Goal: Task Accomplishment & Management: Use online tool/utility

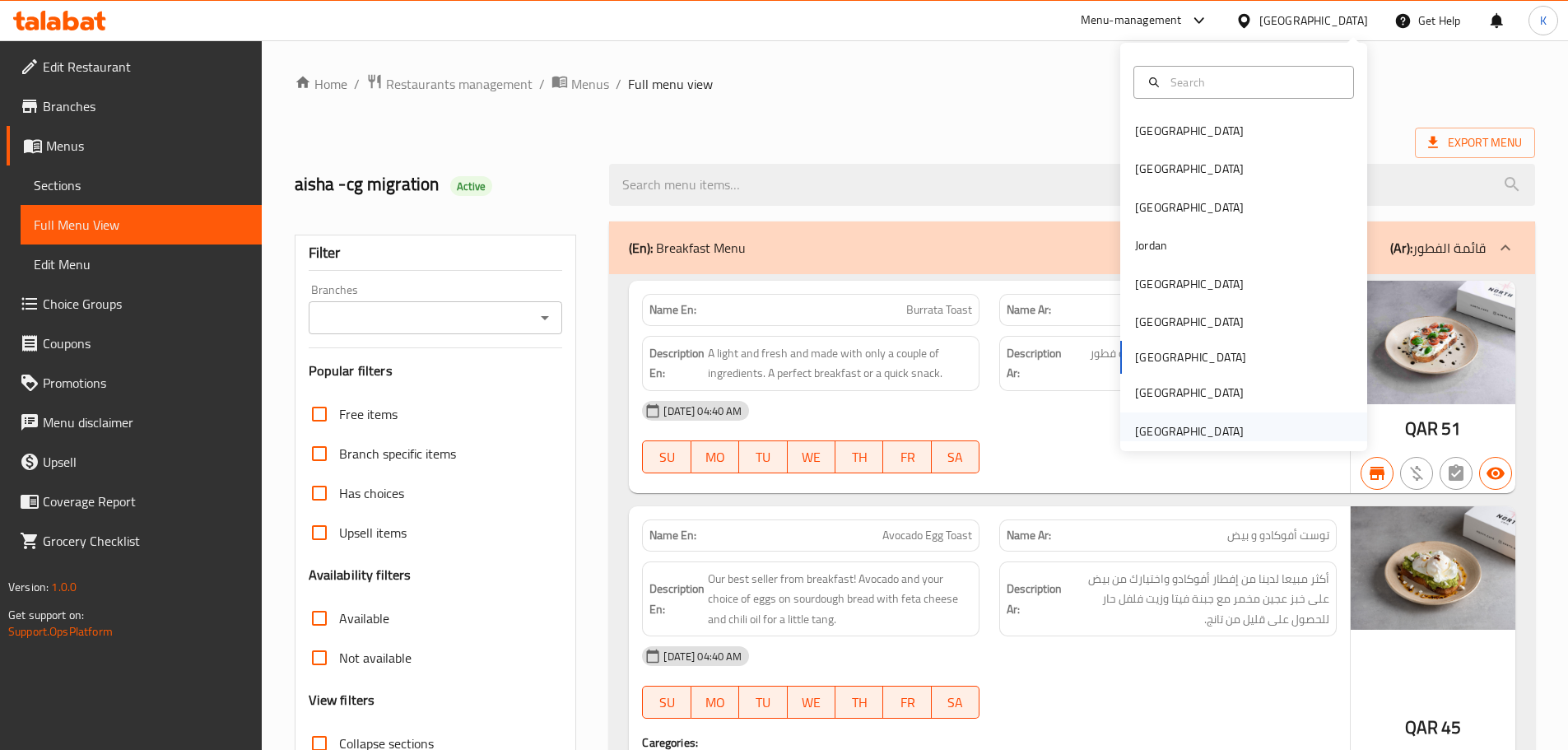
click at [1212, 432] on div "[GEOGRAPHIC_DATA]" at bounding box center [1190, 431] width 109 height 18
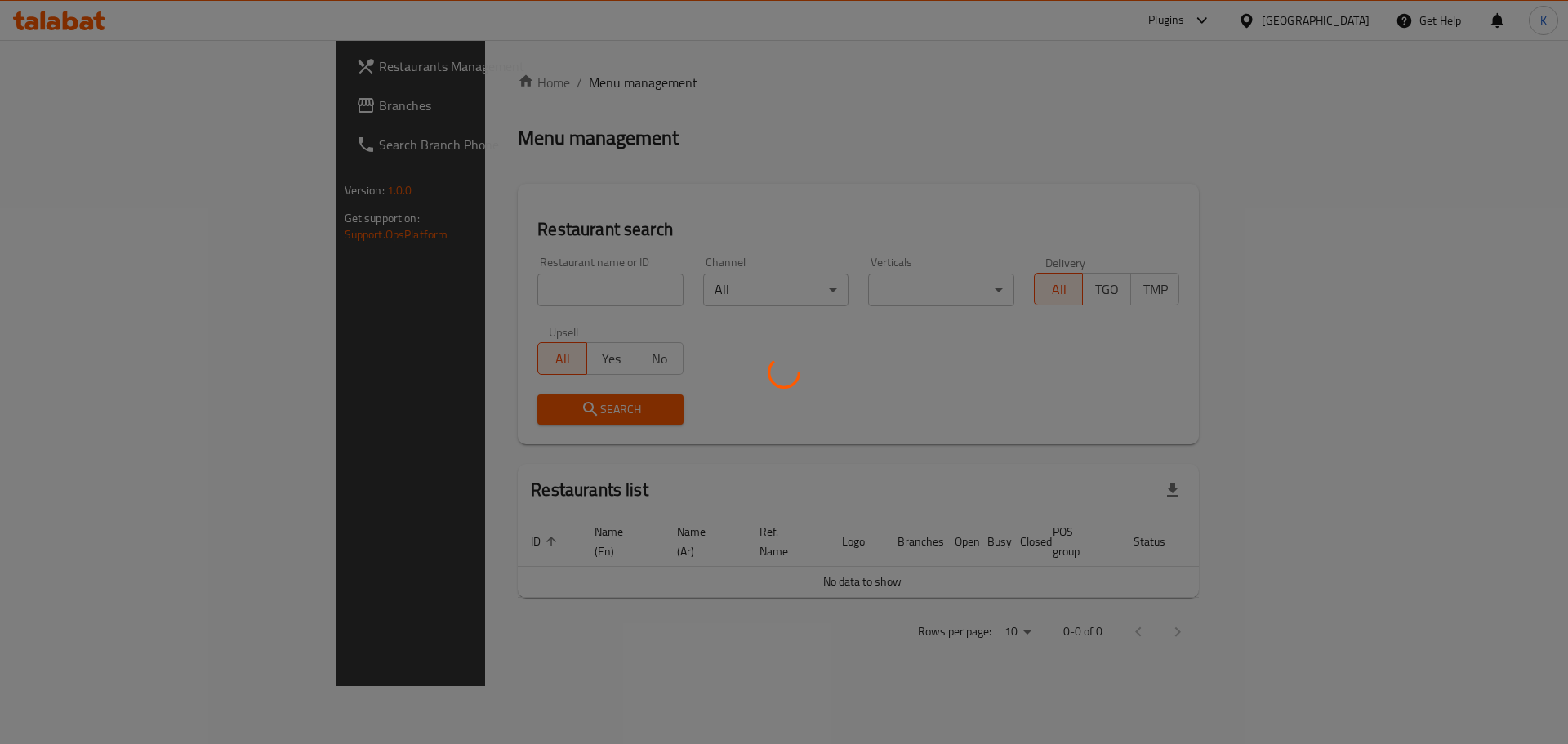
click at [56, 99] on div at bounding box center [784, 372] width 1568 height 744
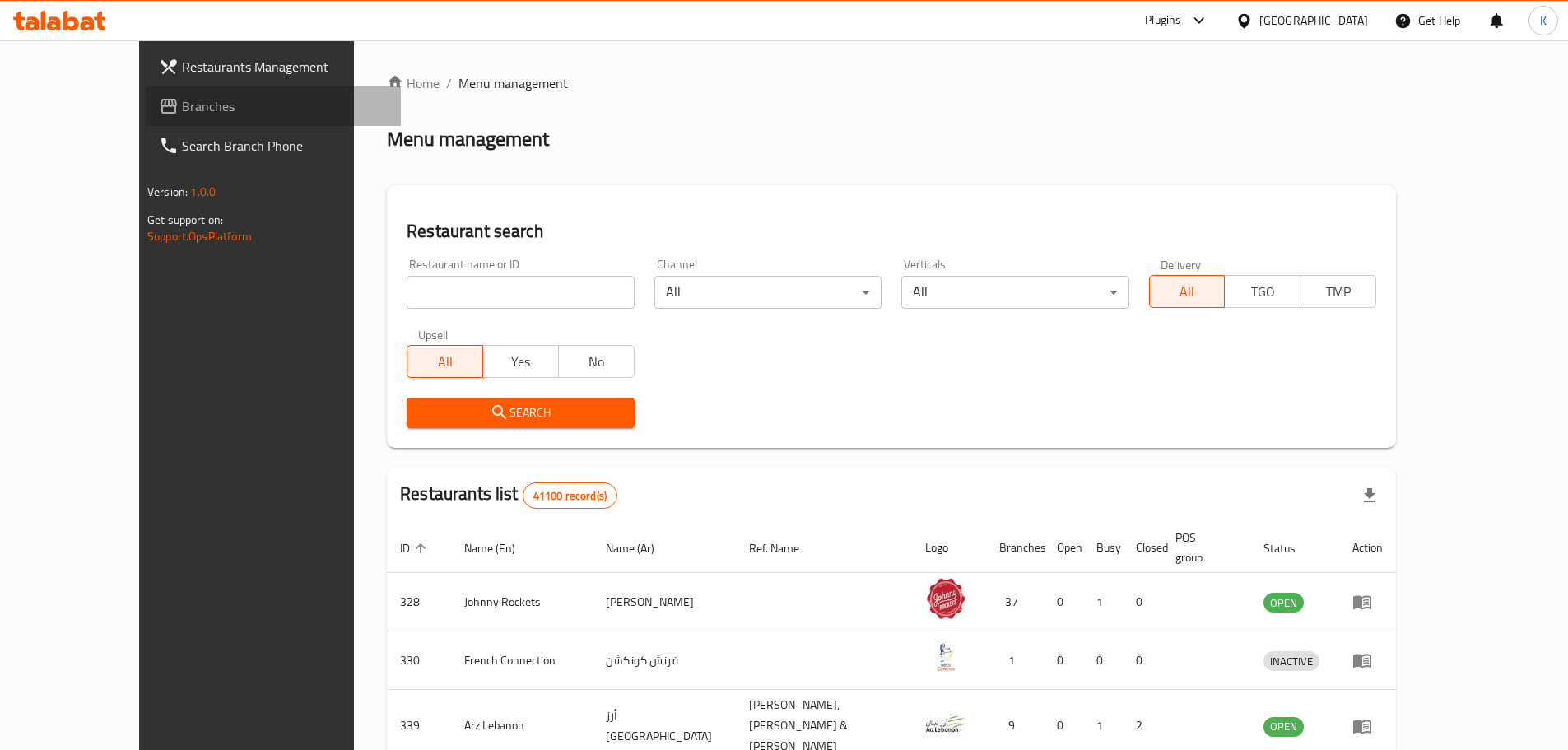
click at [182, 111] on span "Branches" at bounding box center [285, 106] width 206 height 20
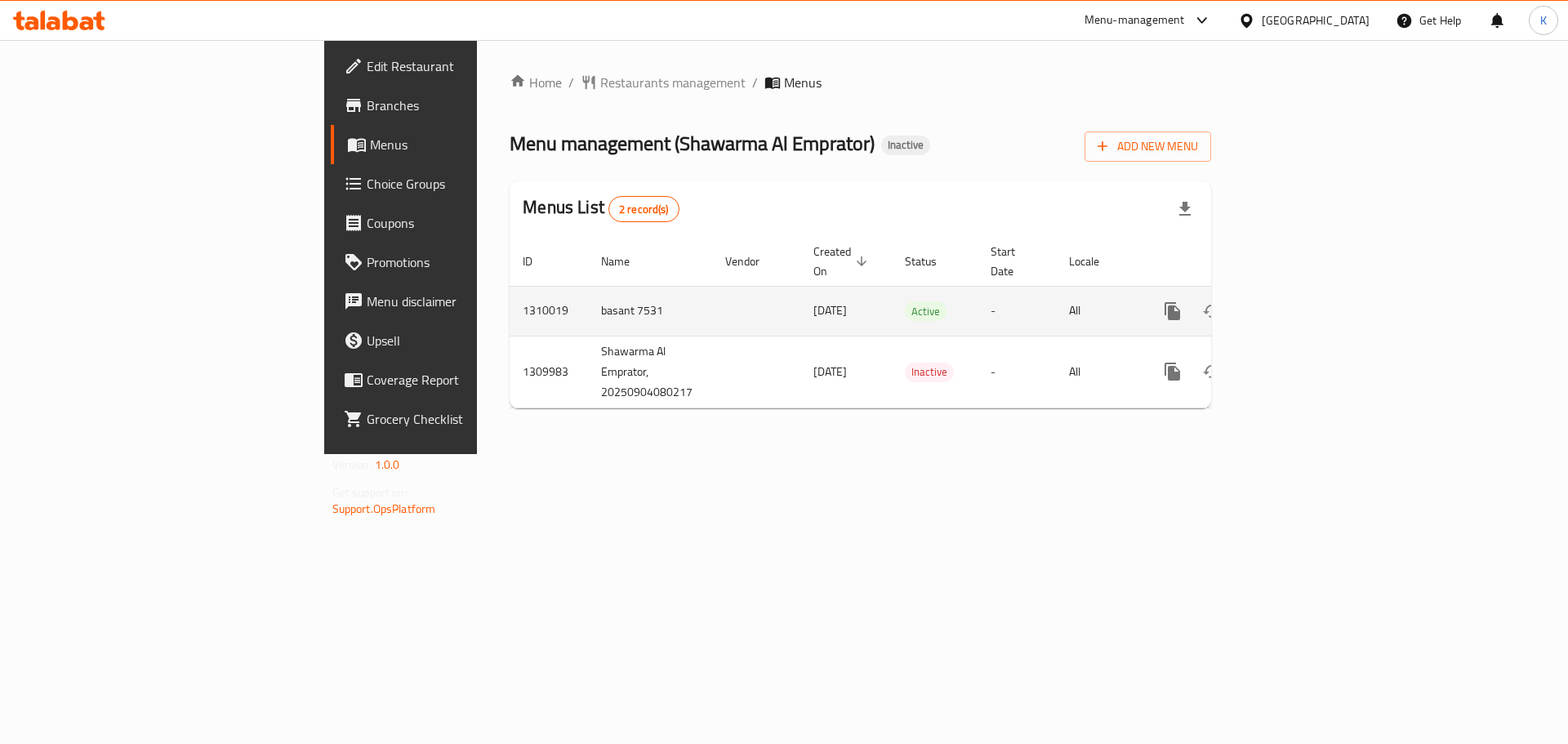
click at [1300, 301] on icon "enhanced table" at bounding box center [1290, 311] width 20 height 20
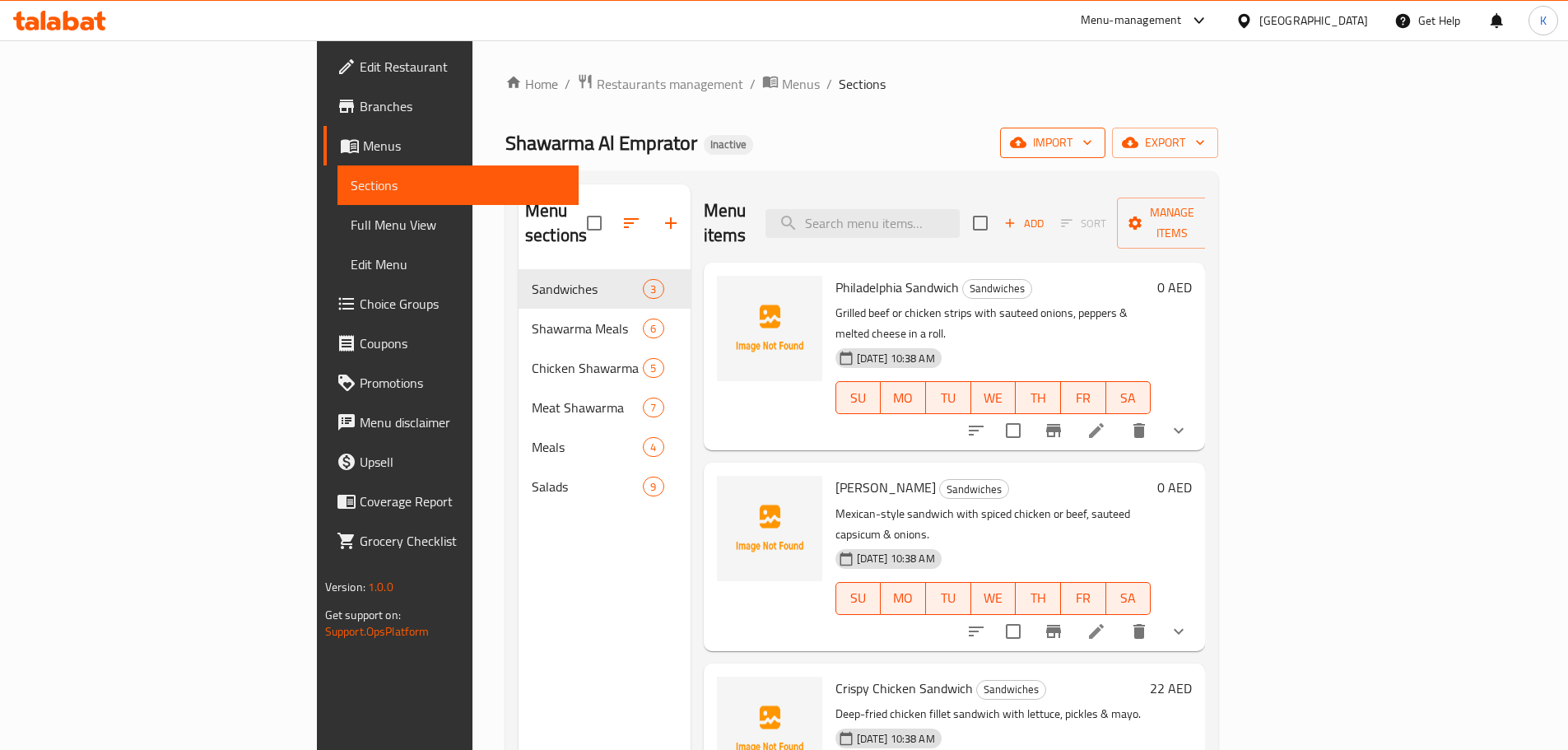
click at [1027, 144] on icon "button" at bounding box center [1018, 142] width 17 height 11
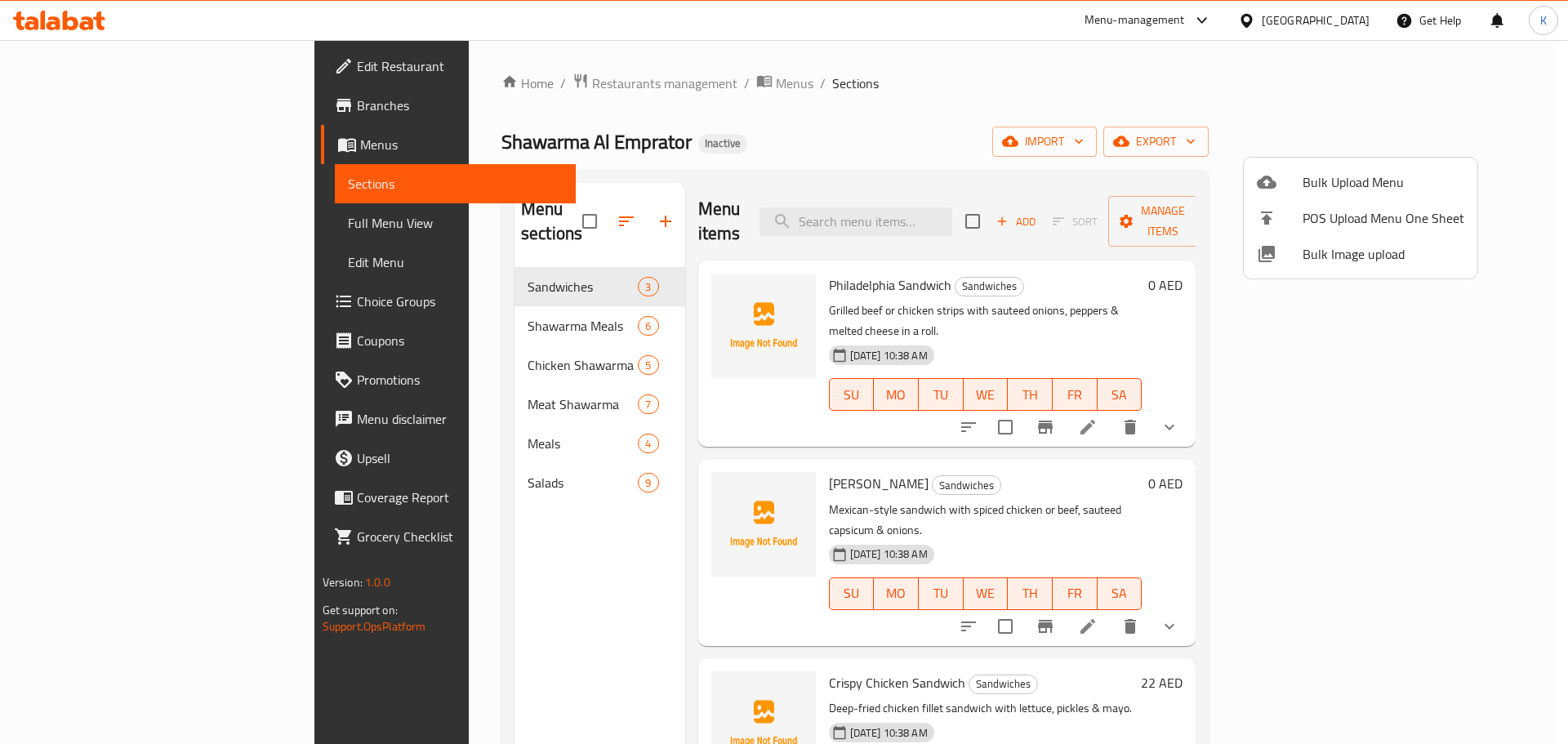
click at [1326, 263] on span "Bulk Image upload" at bounding box center [1382, 254] width 162 height 20
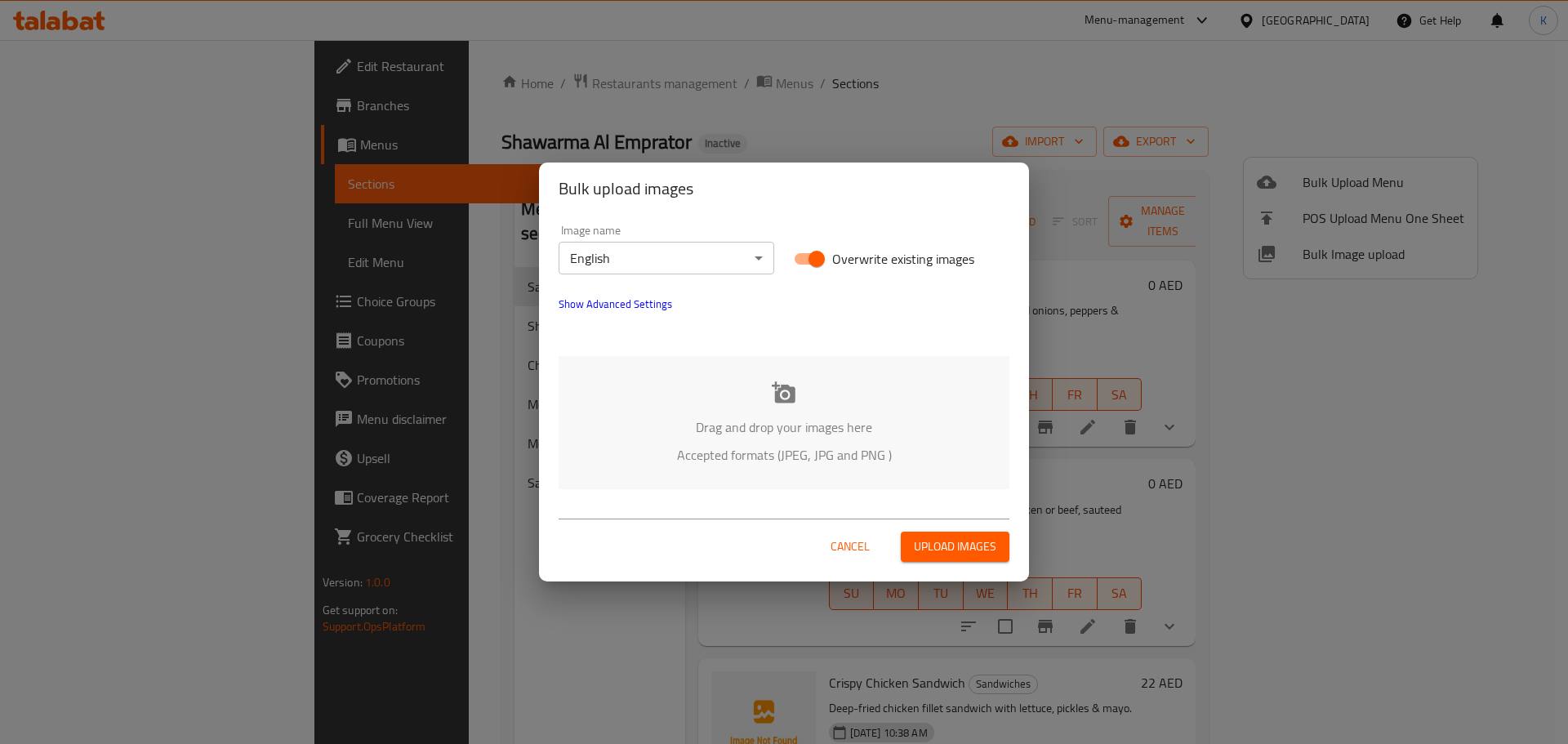
click at [758, 417] on p "Drag and drop your images here" at bounding box center [784, 427] width 402 height 20
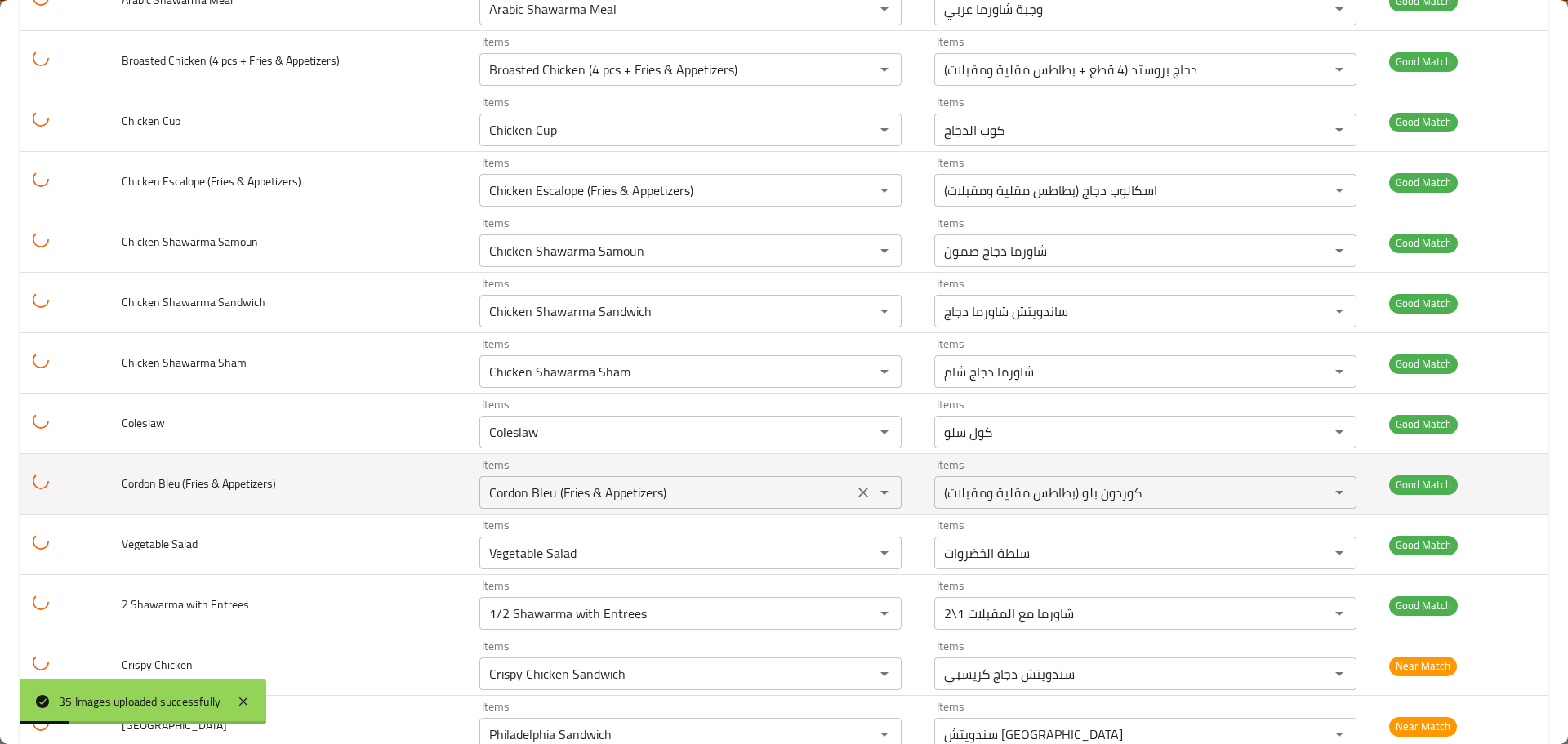
scroll to position [1653, 0]
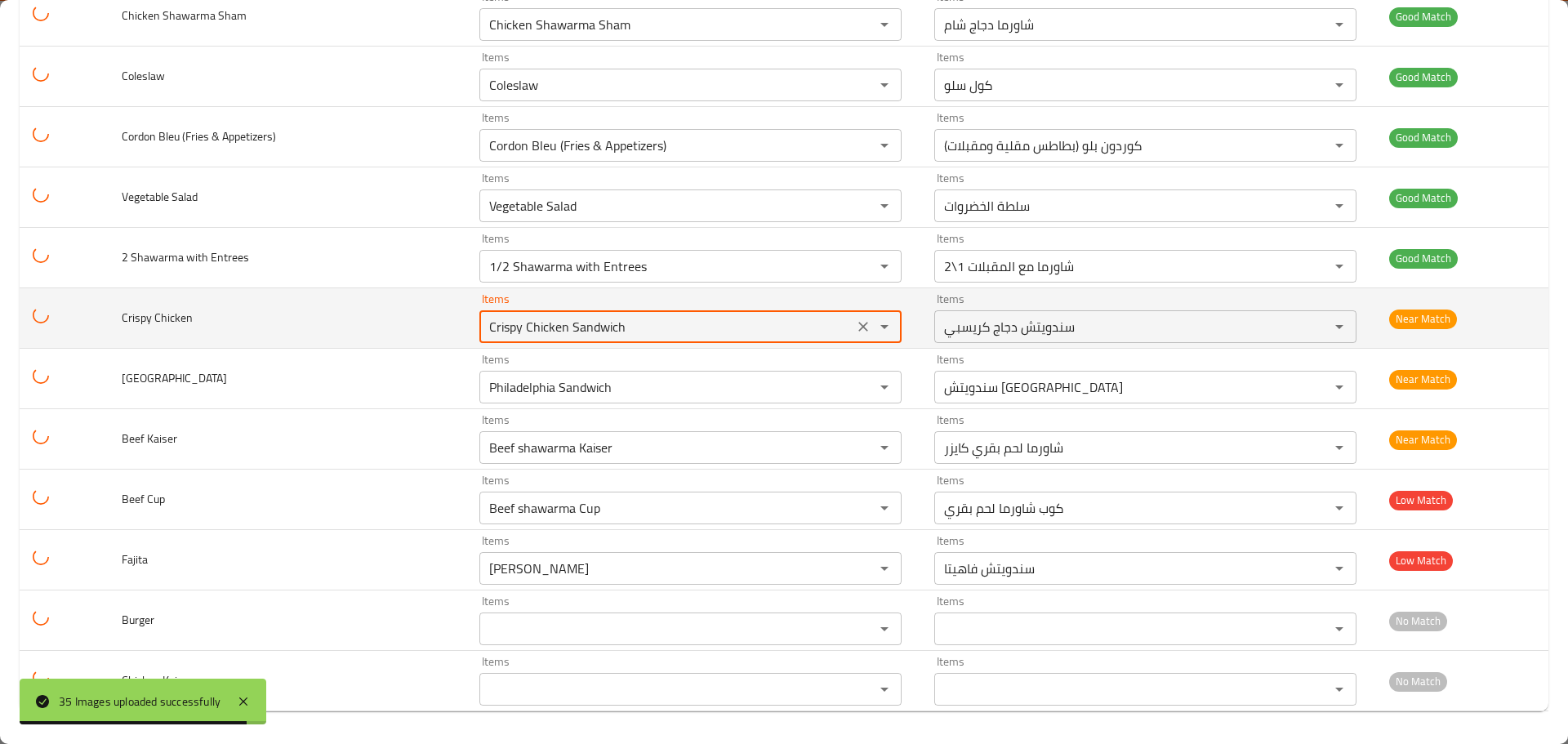
drag, startPoint x: 676, startPoint y: 318, endPoint x: 330, endPoint y: 329, distance: 346.2
click at [330, 329] on tr "Crispy Chicken Items Crispy Chicken Sandwich Items Items سندويتش دجاج كريسبي It…" at bounding box center [784, 319] width 1529 height 61
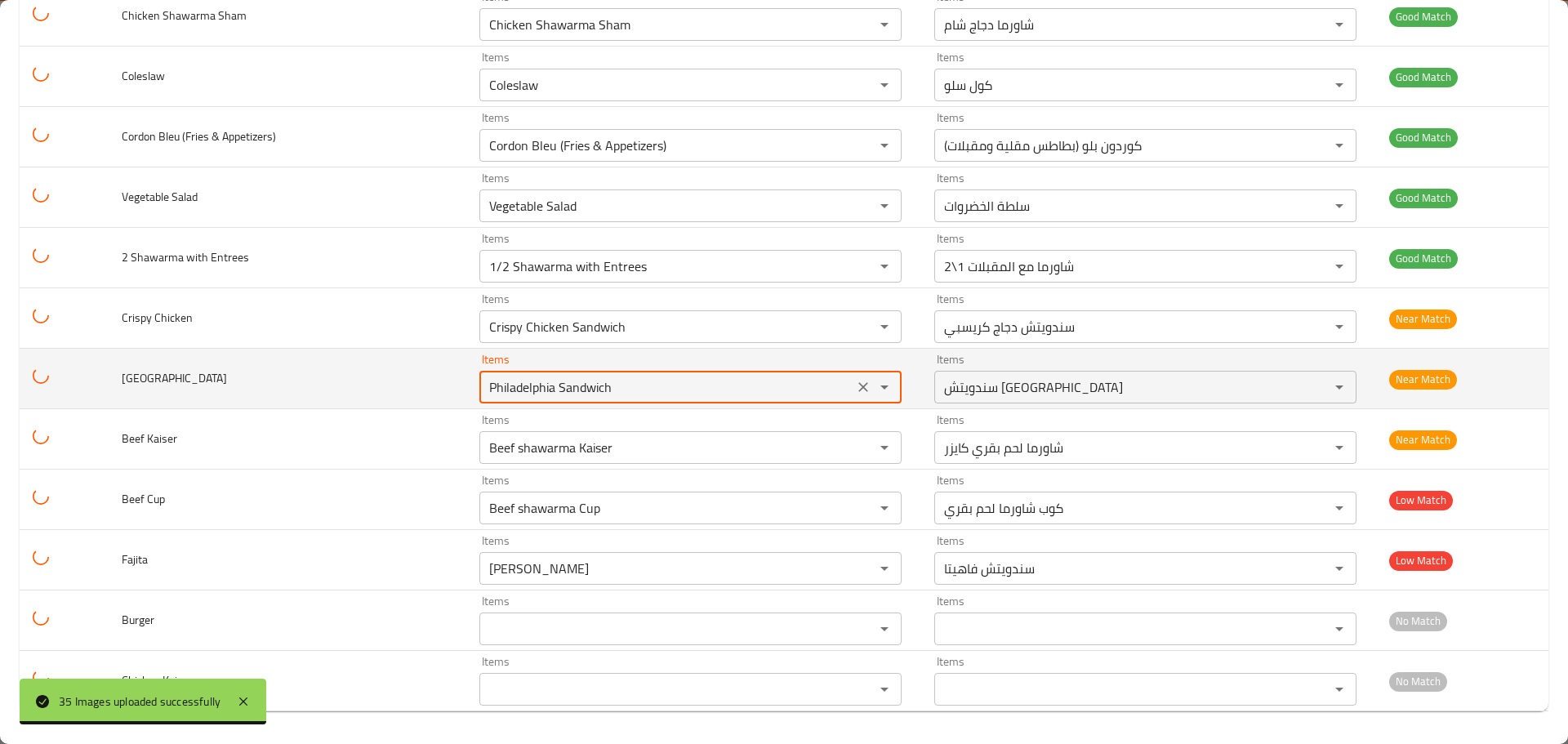
drag, startPoint x: 635, startPoint y: 384, endPoint x: 279, endPoint y: 391, distance: 356.1
click at [279, 391] on tr "Philadelphia Items Philadelphia Sandwich Items Items سندويتش فيلادلفيا Items Ne…" at bounding box center [784, 379] width 1529 height 61
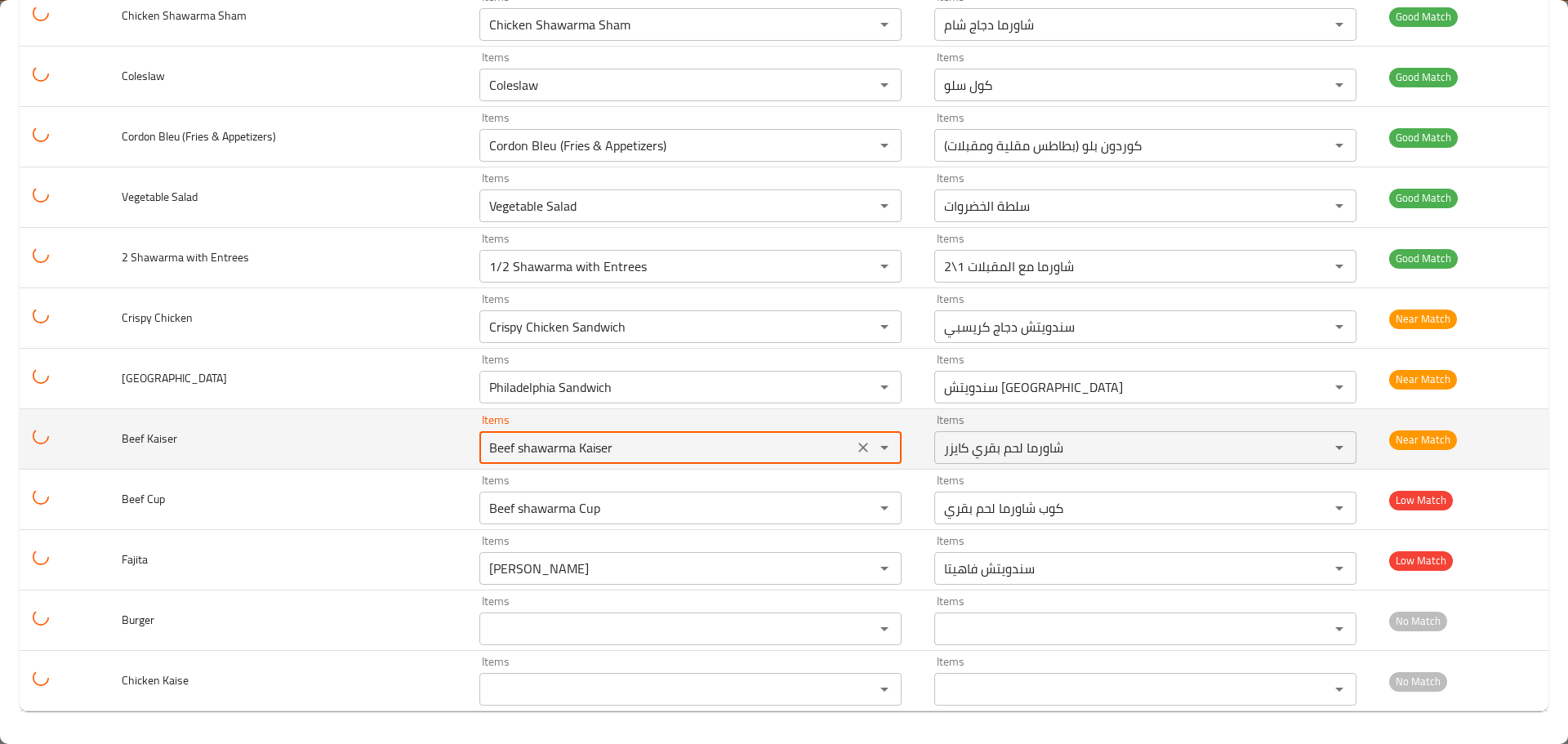
drag, startPoint x: 609, startPoint y: 439, endPoint x: 351, endPoint y: 440, distance: 258.0
click at [352, 440] on tr "Beef Kaiser Items Beef shawarma Kaiser Items Items شاورما لحم بقري كايزر Items …" at bounding box center [784, 440] width 1529 height 61
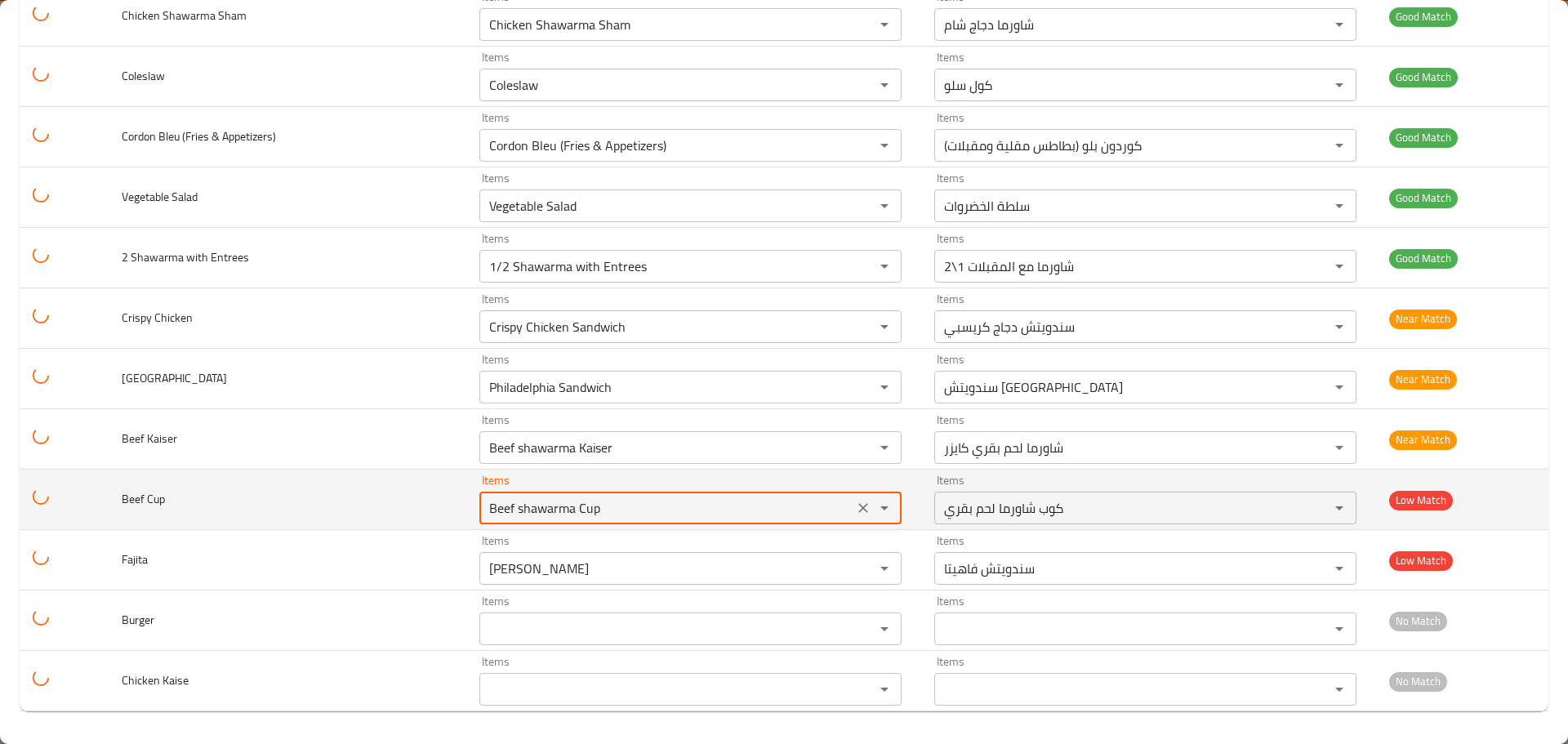
drag, startPoint x: 642, startPoint y: 516, endPoint x: 405, endPoint y: 509, distance: 237.1
click at [405, 509] on tr "Beef Cup Items Beef shawarma Cup Items Items كوب شاورما لحم بقري Items Low Match" at bounding box center [784, 500] width 1529 height 61
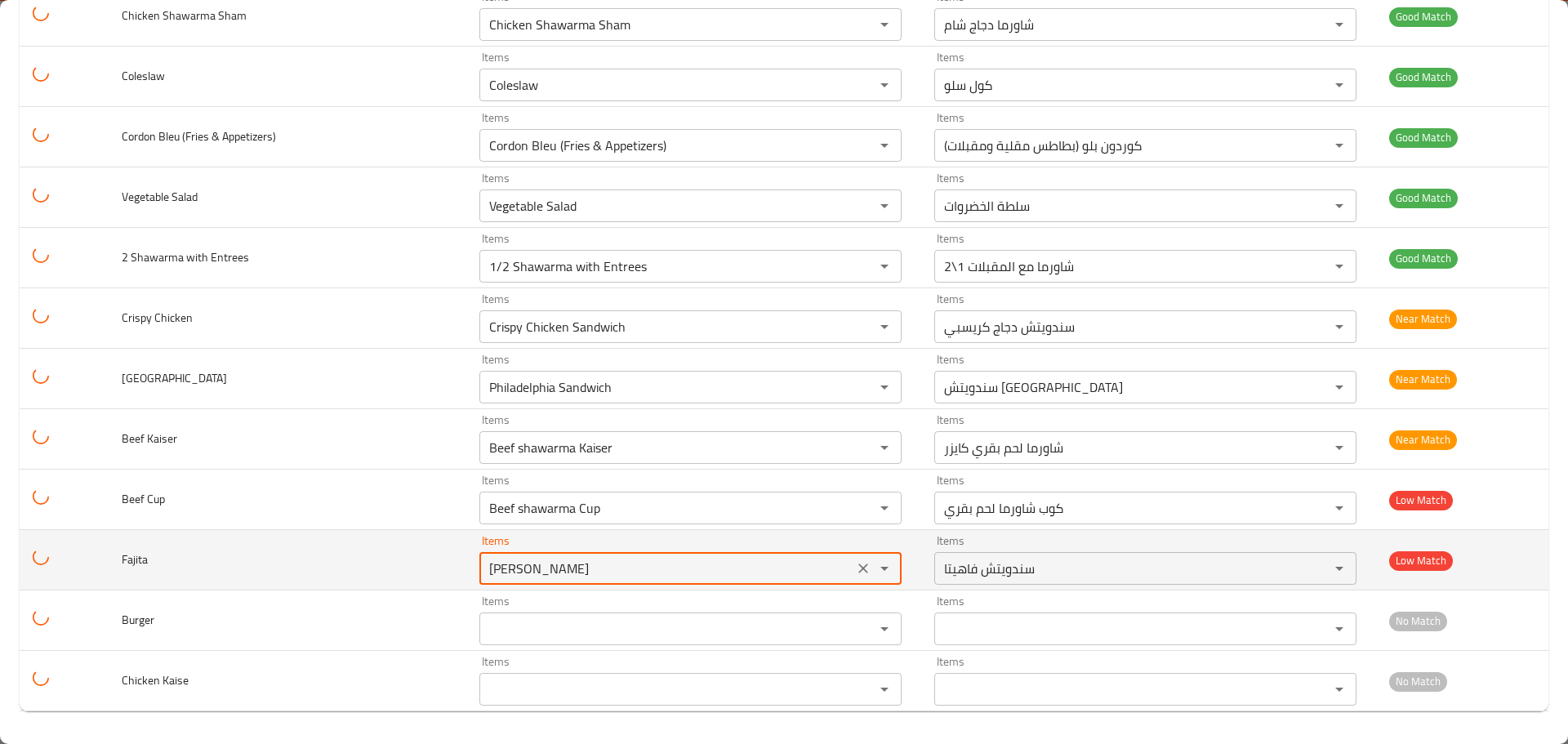
drag, startPoint x: 610, startPoint y: 569, endPoint x: 448, endPoint y: 565, distance: 162.0
click at [448, 565] on tr "Fajita Items Fajita Sandwich Items Items سندويتش فاهيتا Items Low Match" at bounding box center [784, 560] width 1529 height 61
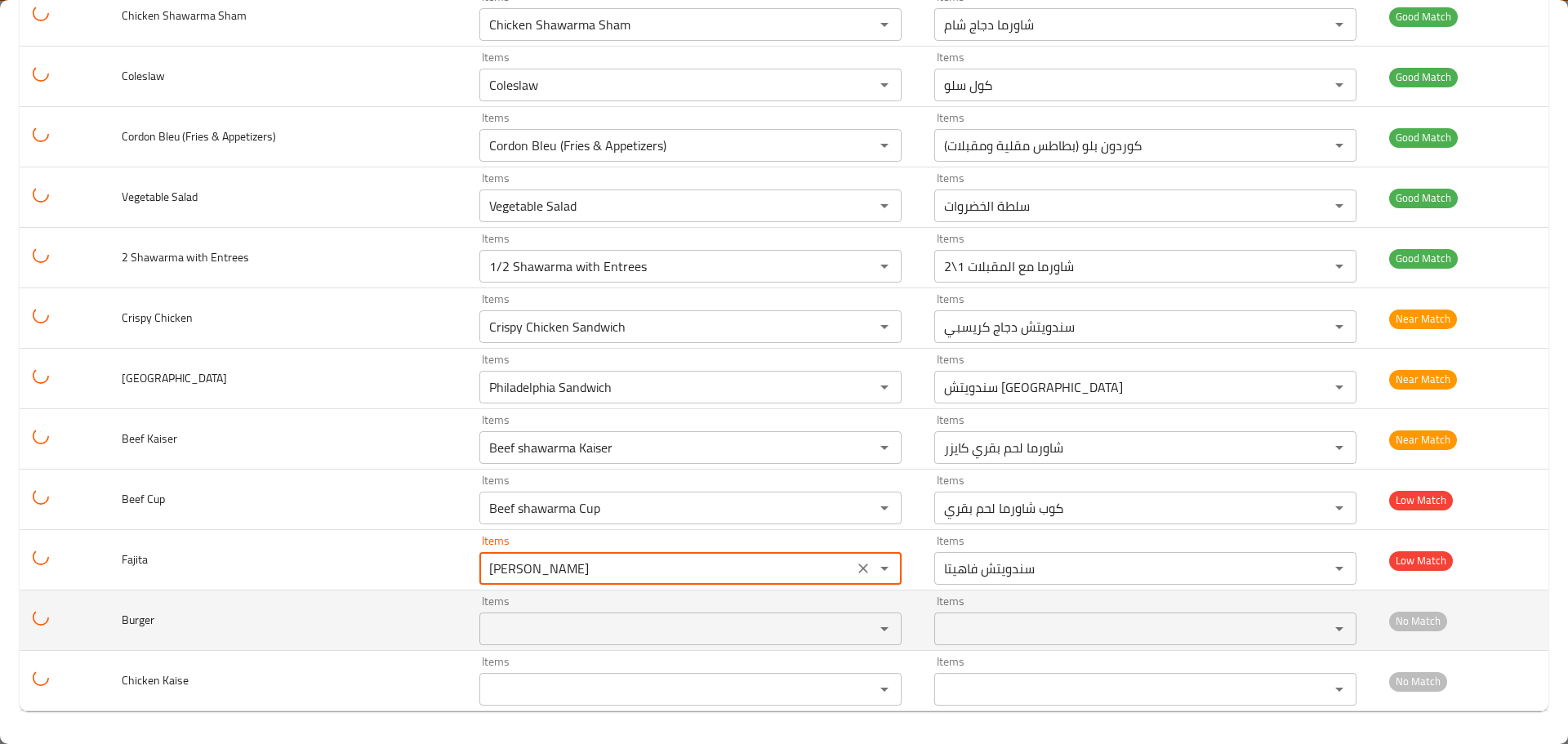
click at [533, 614] on div "Items" at bounding box center [690, 628] width 422 height 32
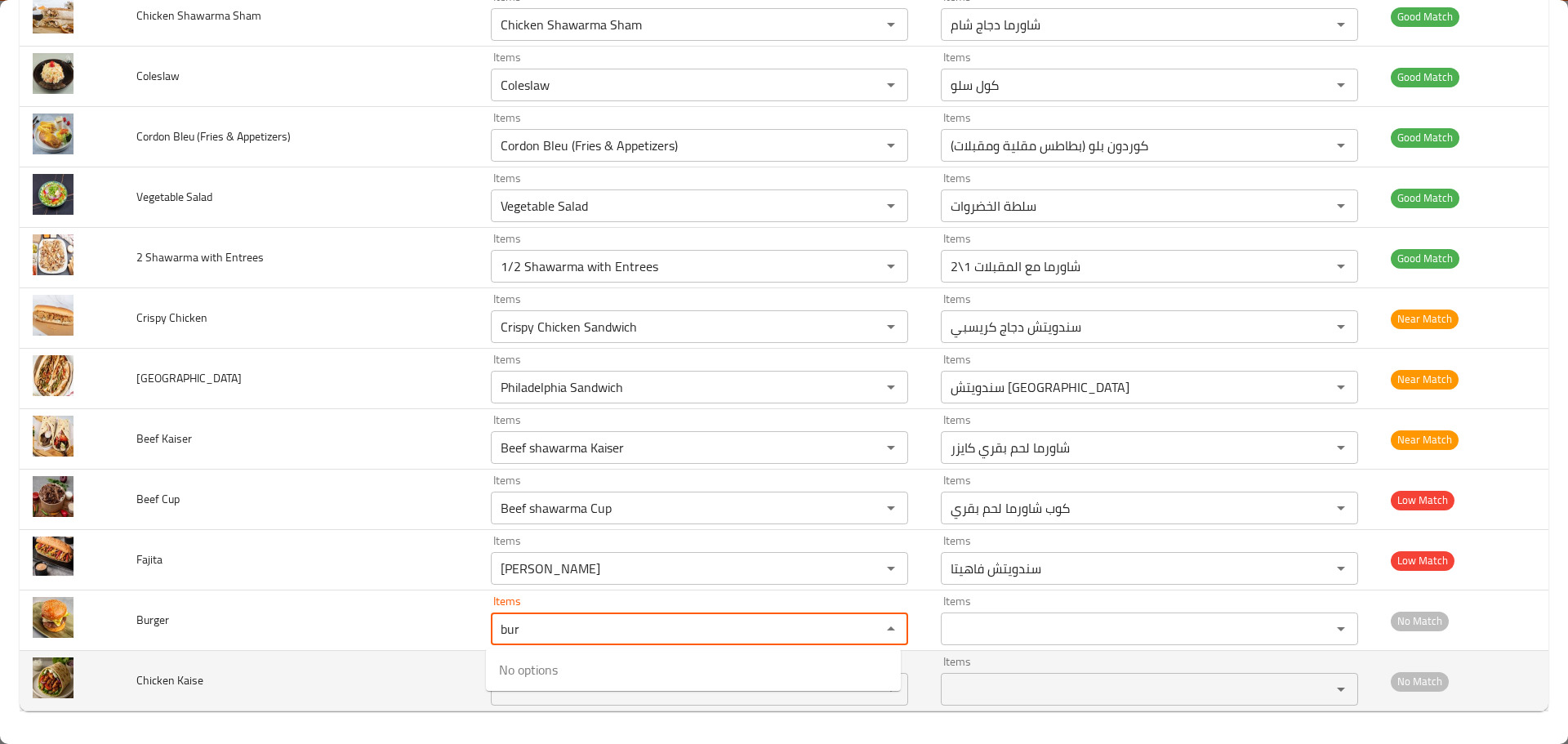
type input "bur"
click at [426, 669] on td "Chicken Kaise" at bounding box center [300, 681] width 354 height 61
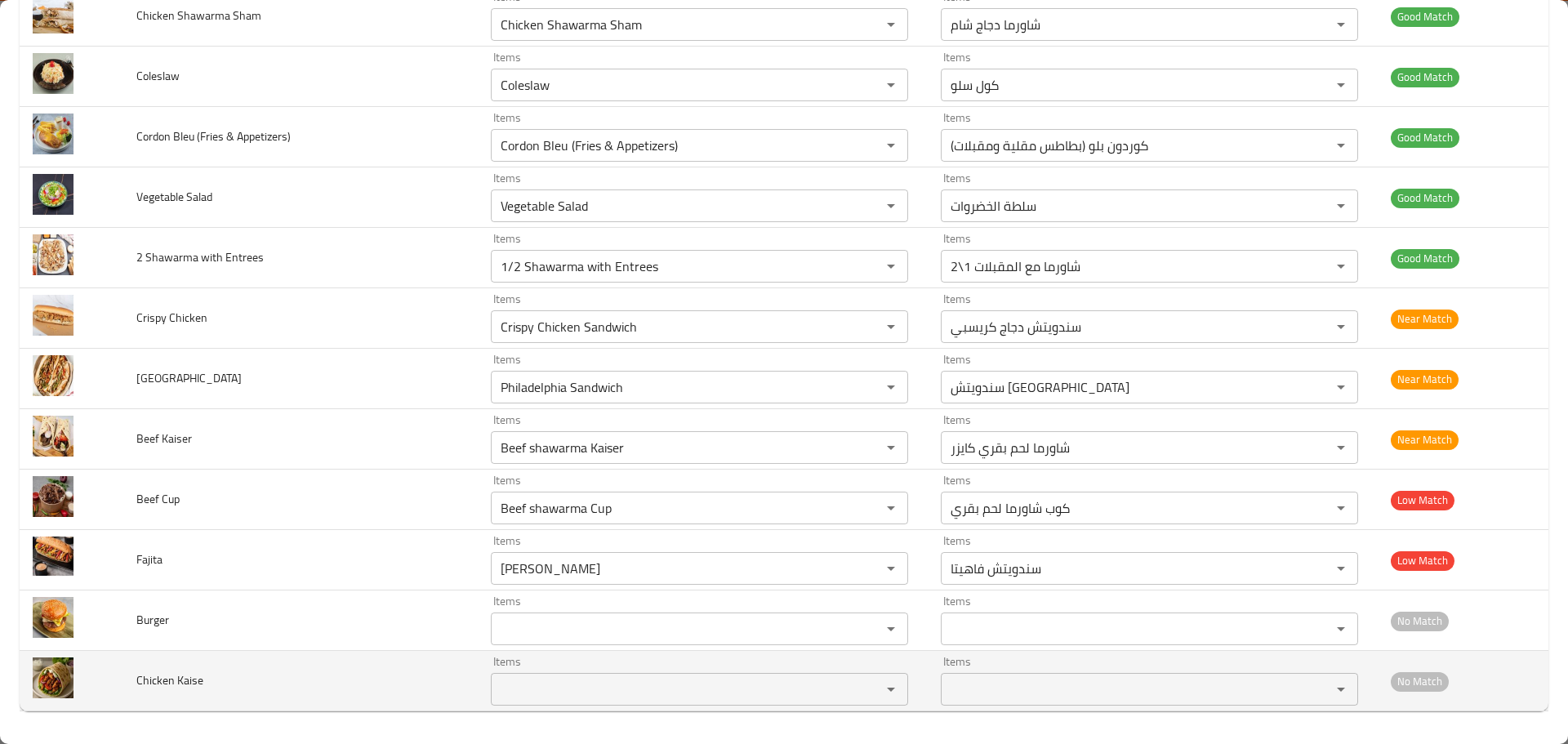
click at [516, 679] on Kaise "Items" at bounding box center [676, 688] width 359 height 23
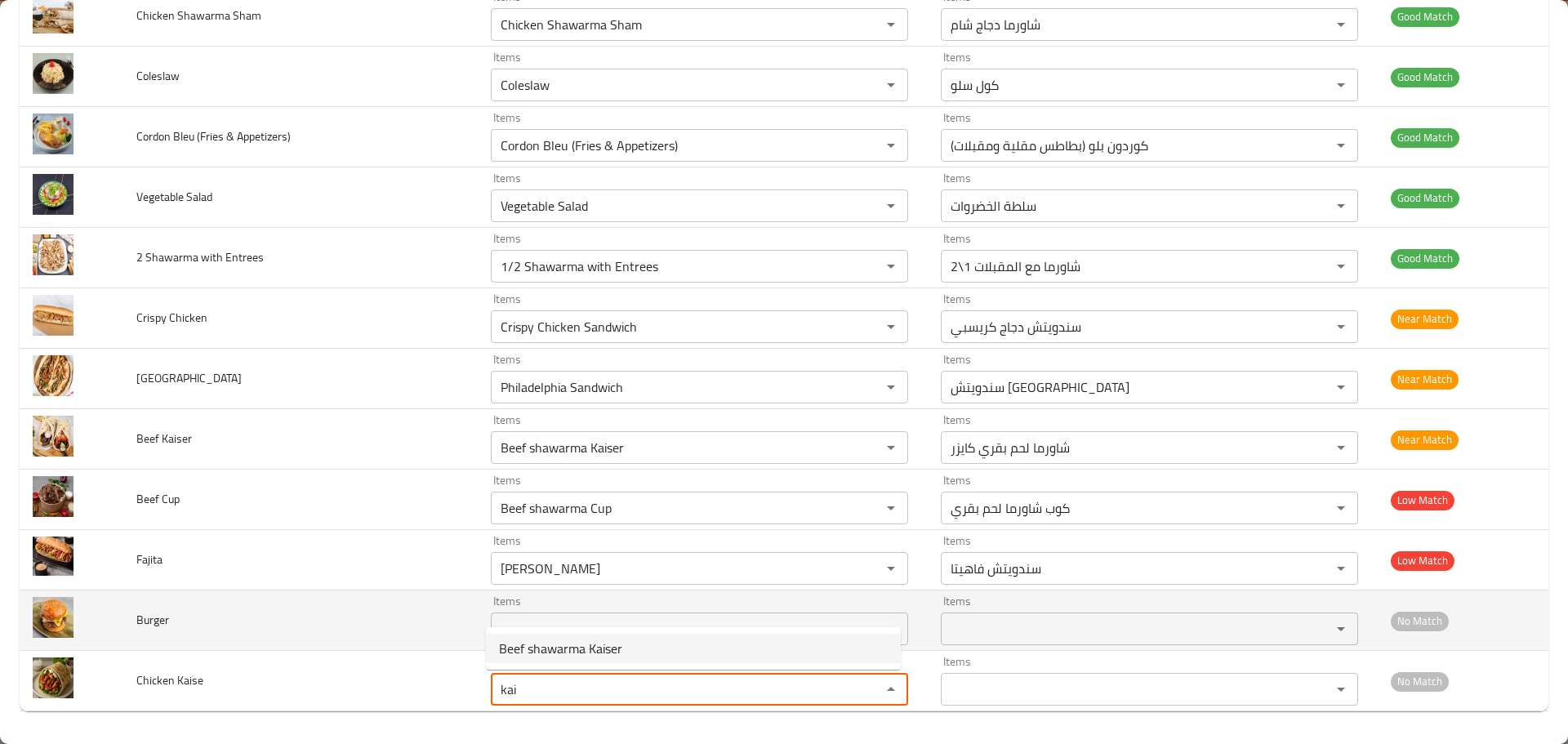
type Kaise "kai"
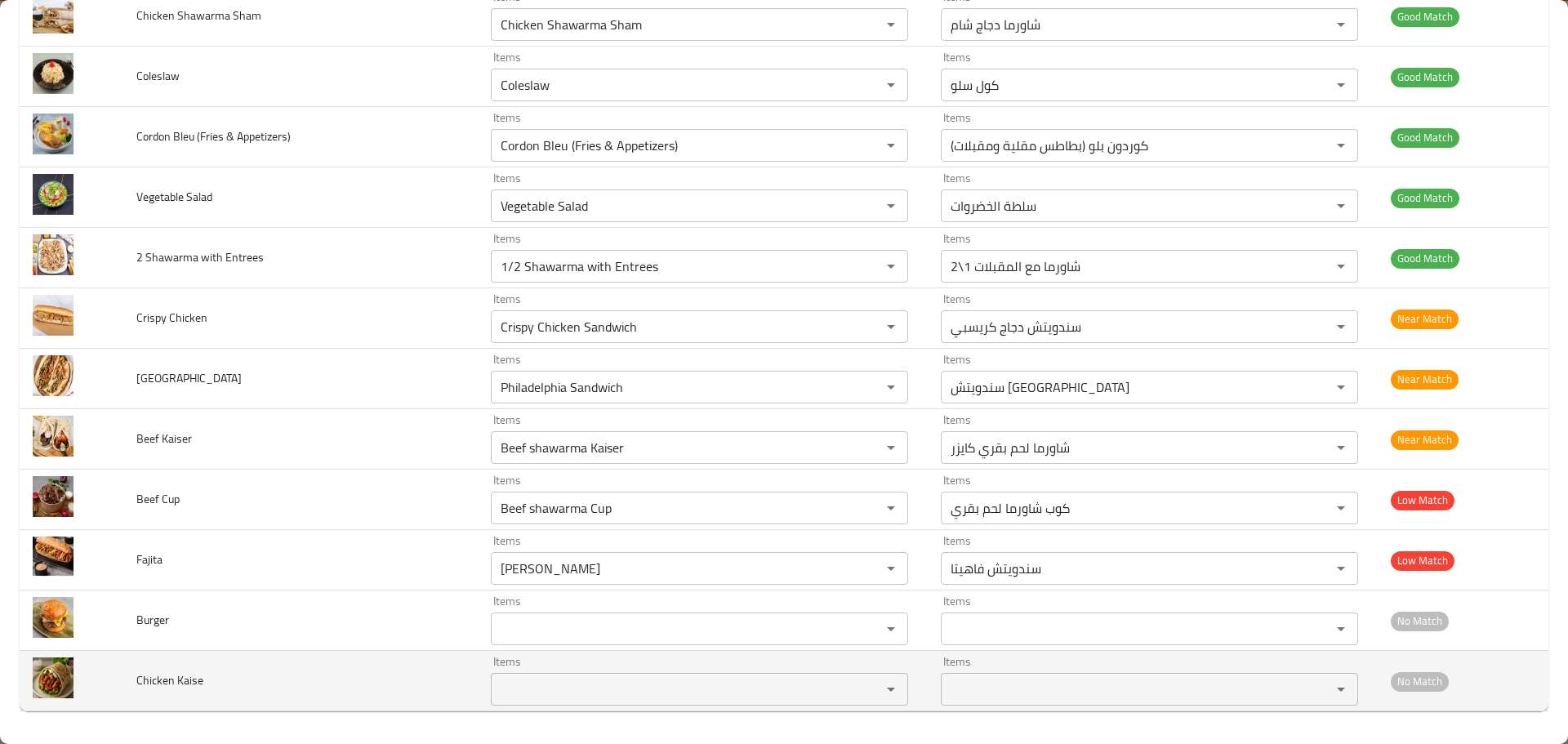
click at [401, 647] on td "Burger" at bounding box center [300, 620] width 354 height 61
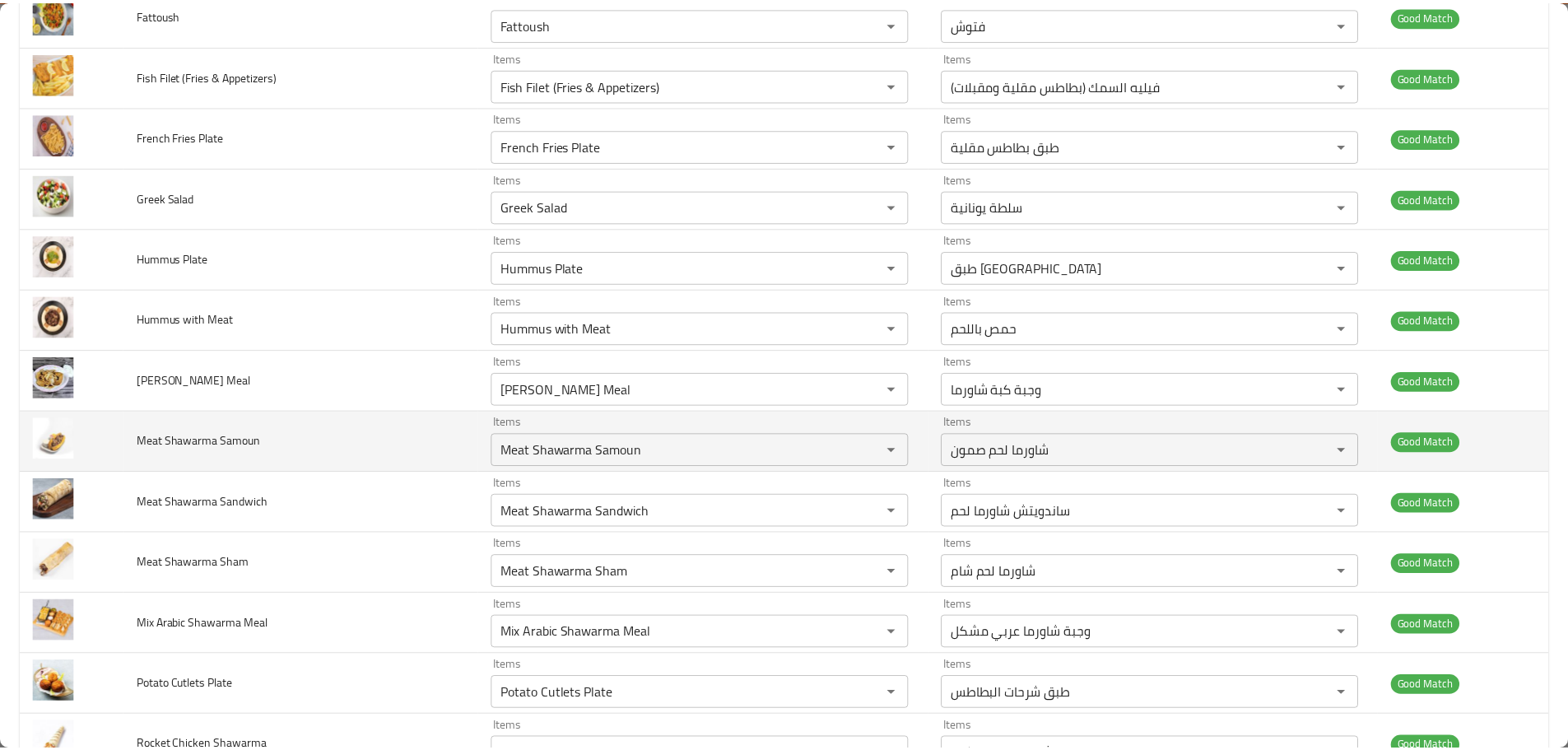
scroll to position [0, 0]
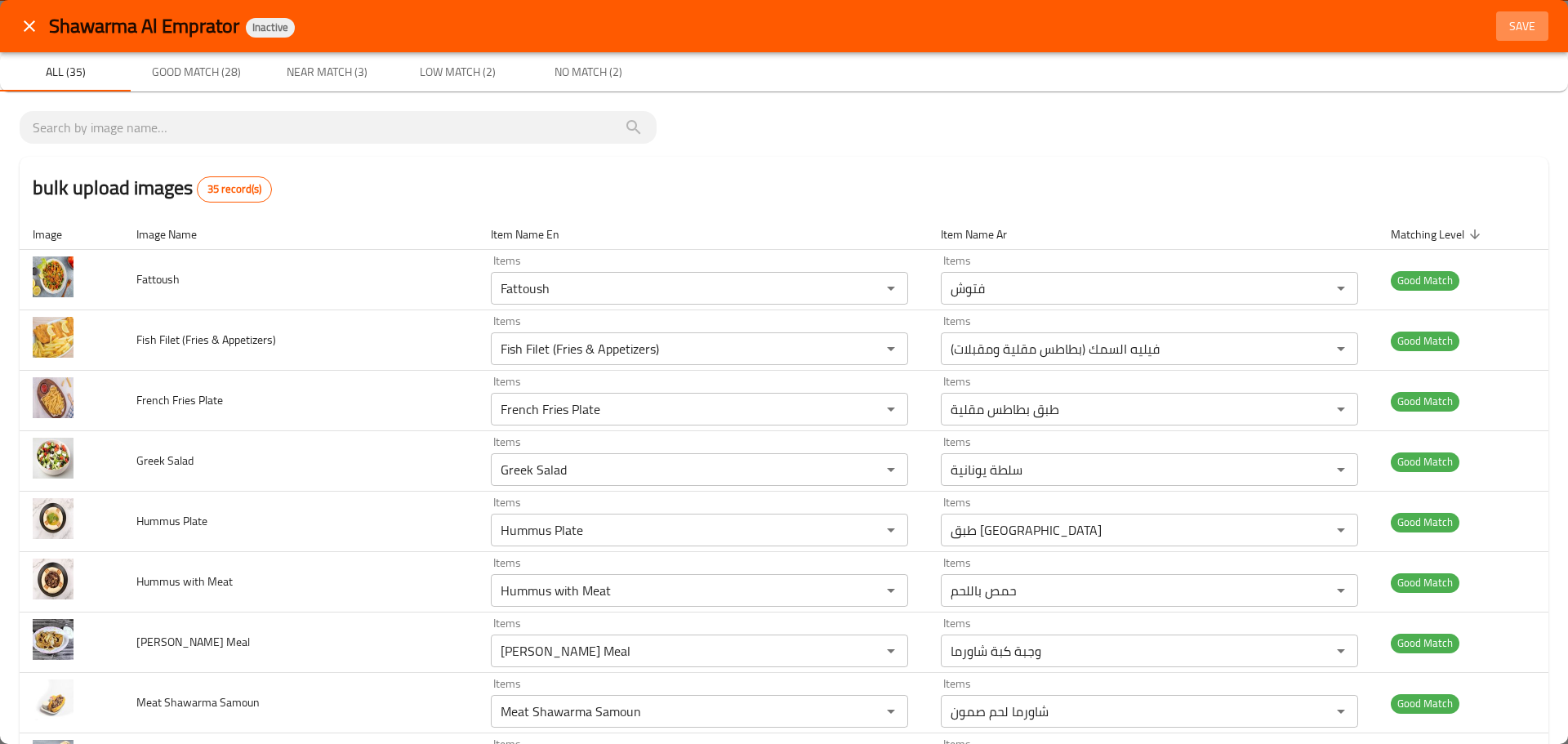
click at [1502, 23] on span "Save" at bounding box center [1522, 27] width 39 height 21
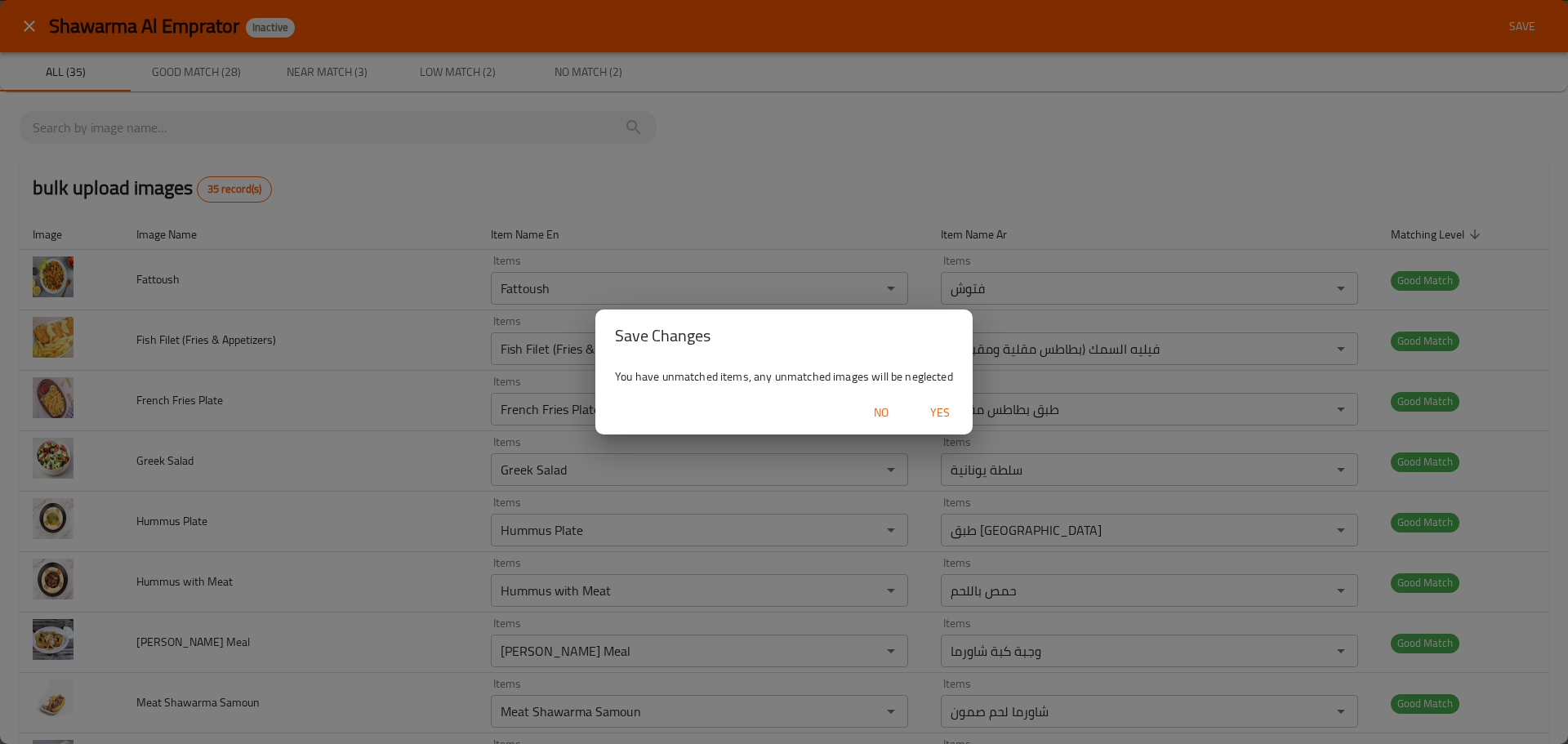
click at [944, 409] on span "Yes" at bounding box center [940, 412] width 39 height 21
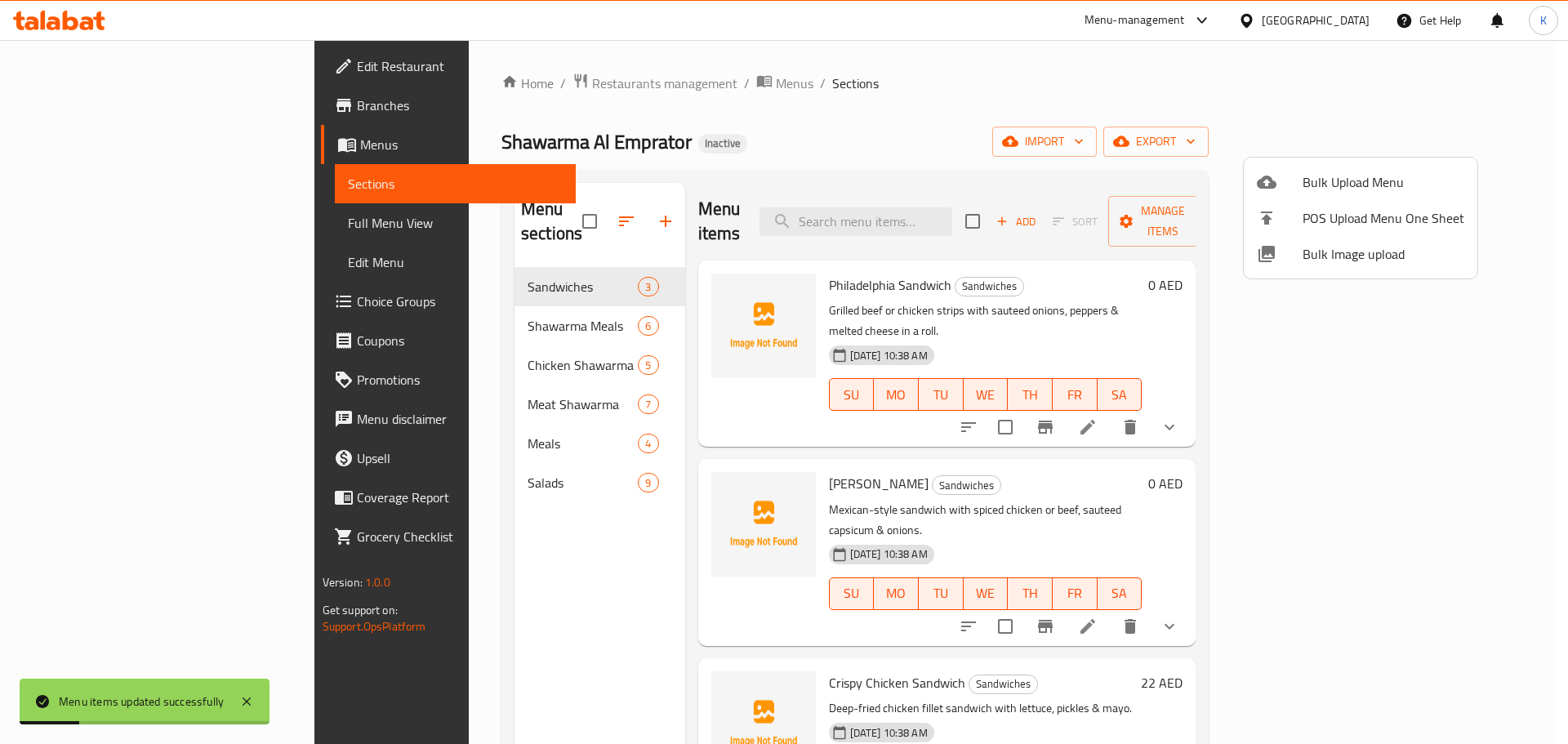
click at [56, 224] on div at bounding box center [784, 372] width 1568 height 744
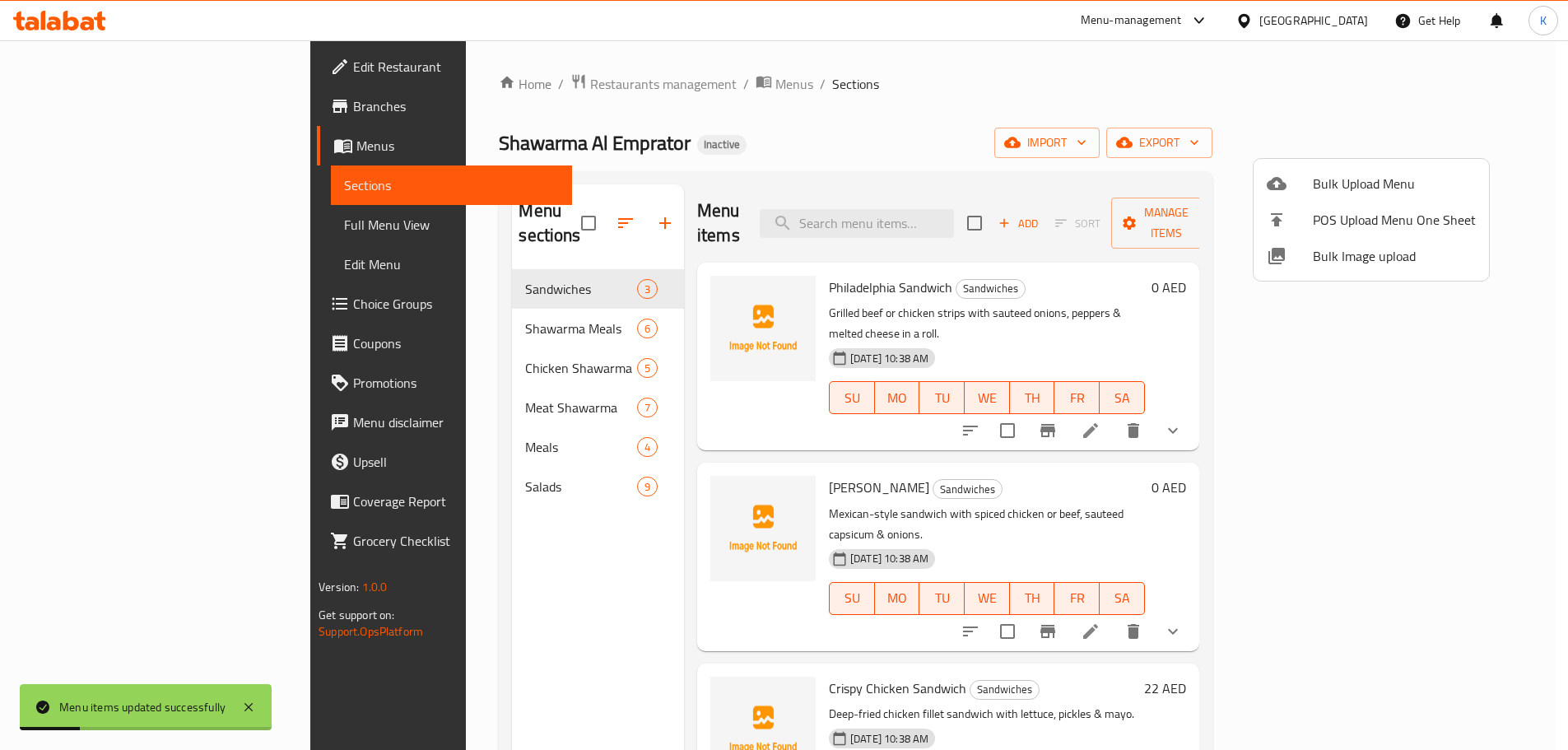
click at [344, 226] on span "Full Menu View" at bounding box center [451, 225] width 215 height 20
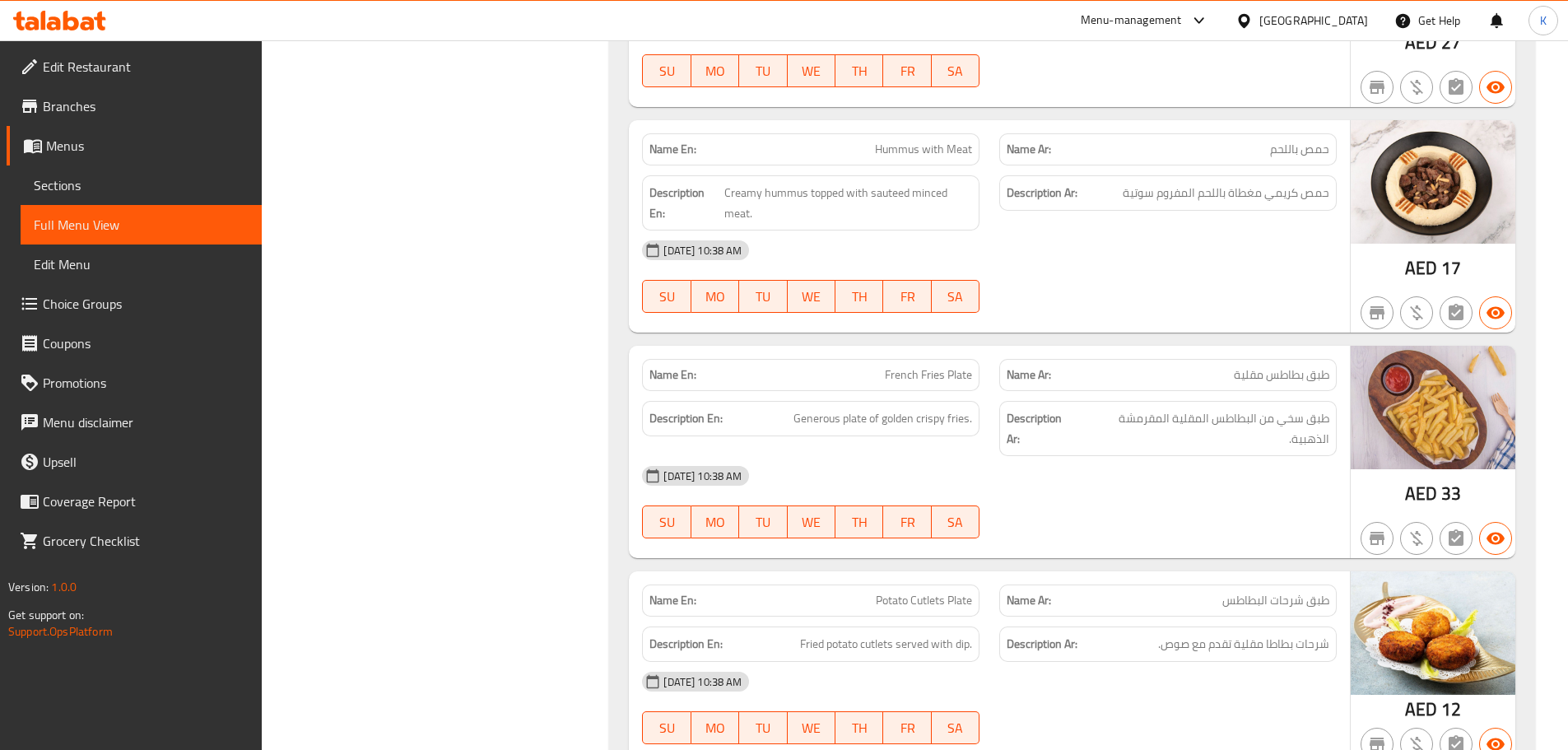
scroll to position [1752, 0]
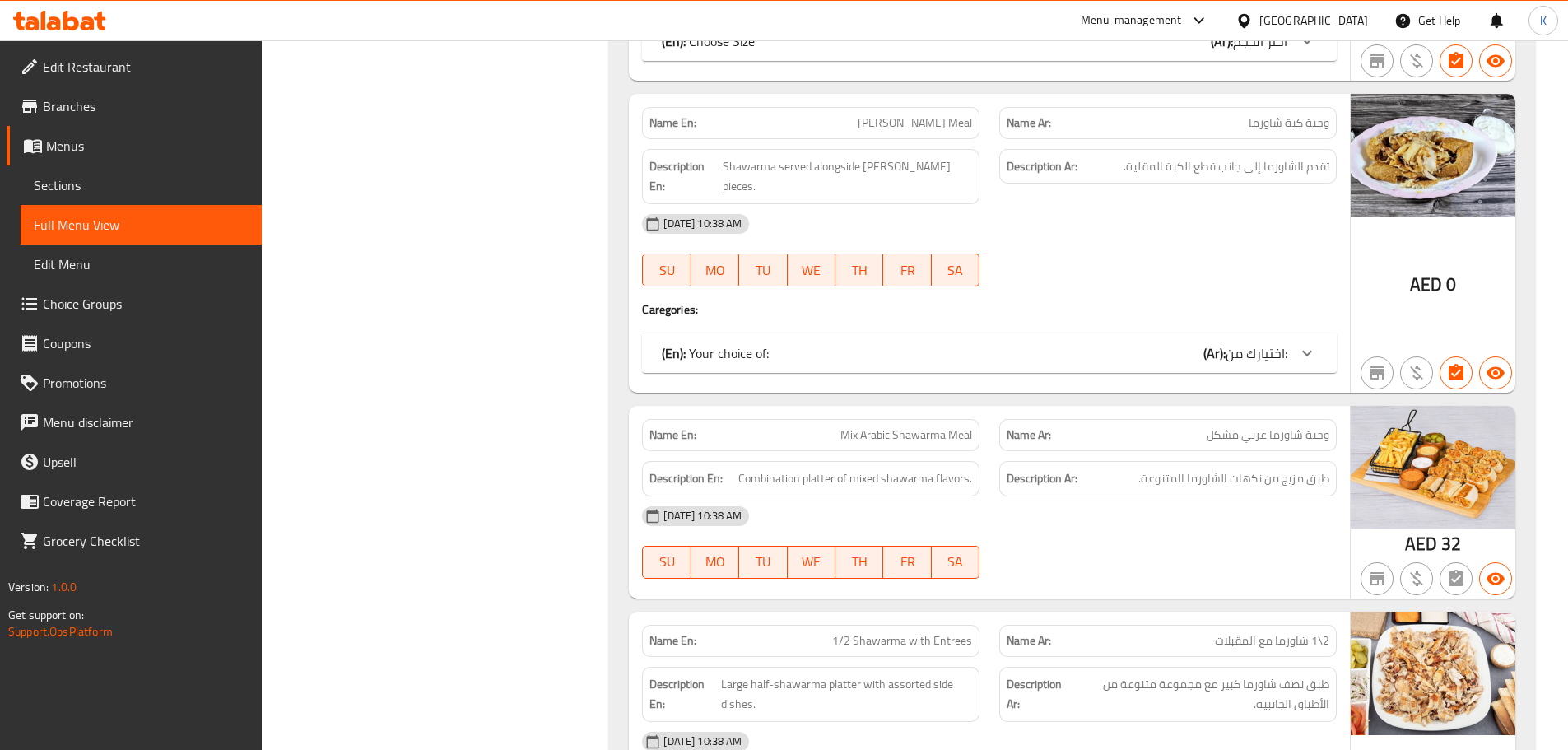
click at [1311, 17] on div "United Arab Emirates" at bounding box center [1314, 21] width 109 height 18
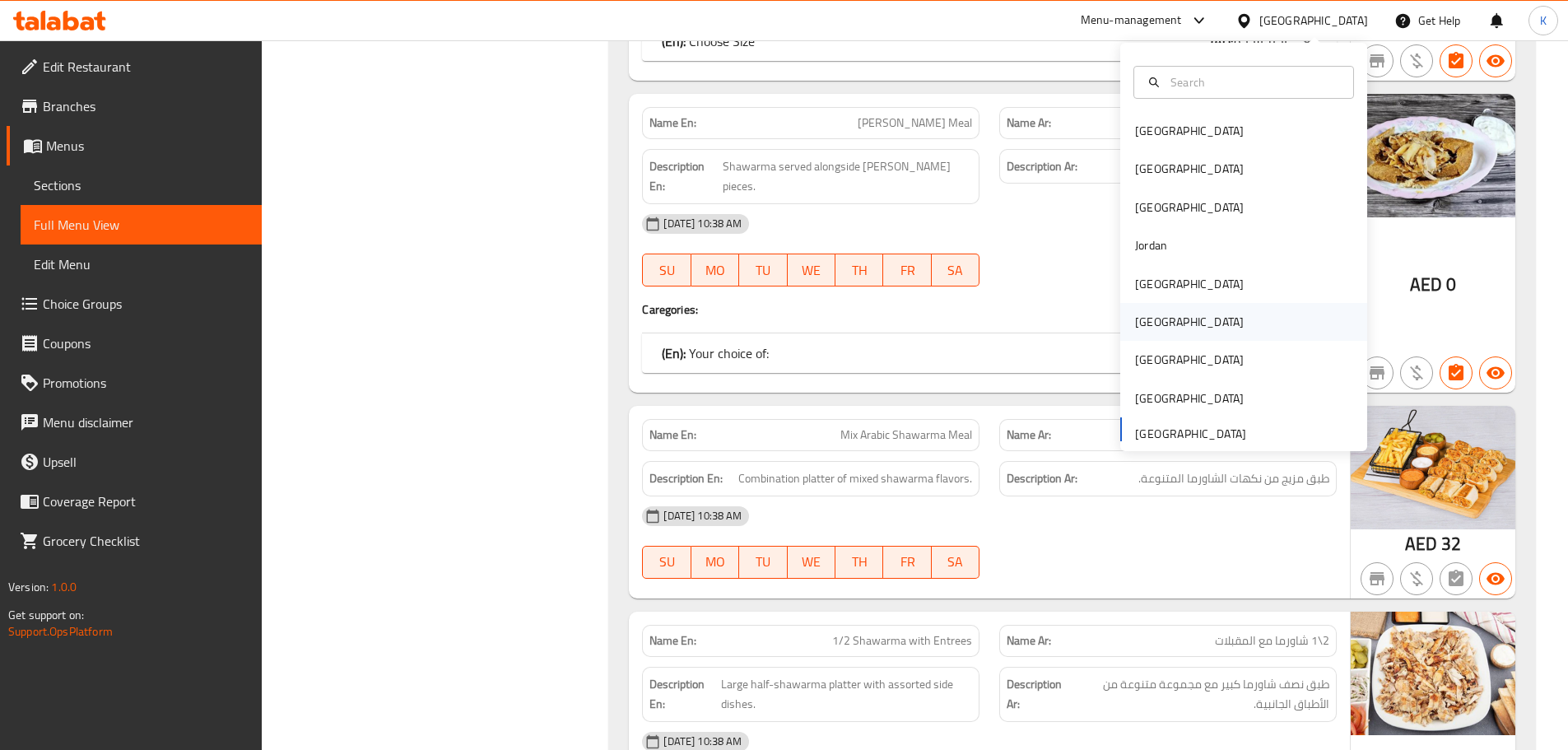
click at [1132, 310] on div "Oman" at bounding box center [1190, 322] width 135 height 38
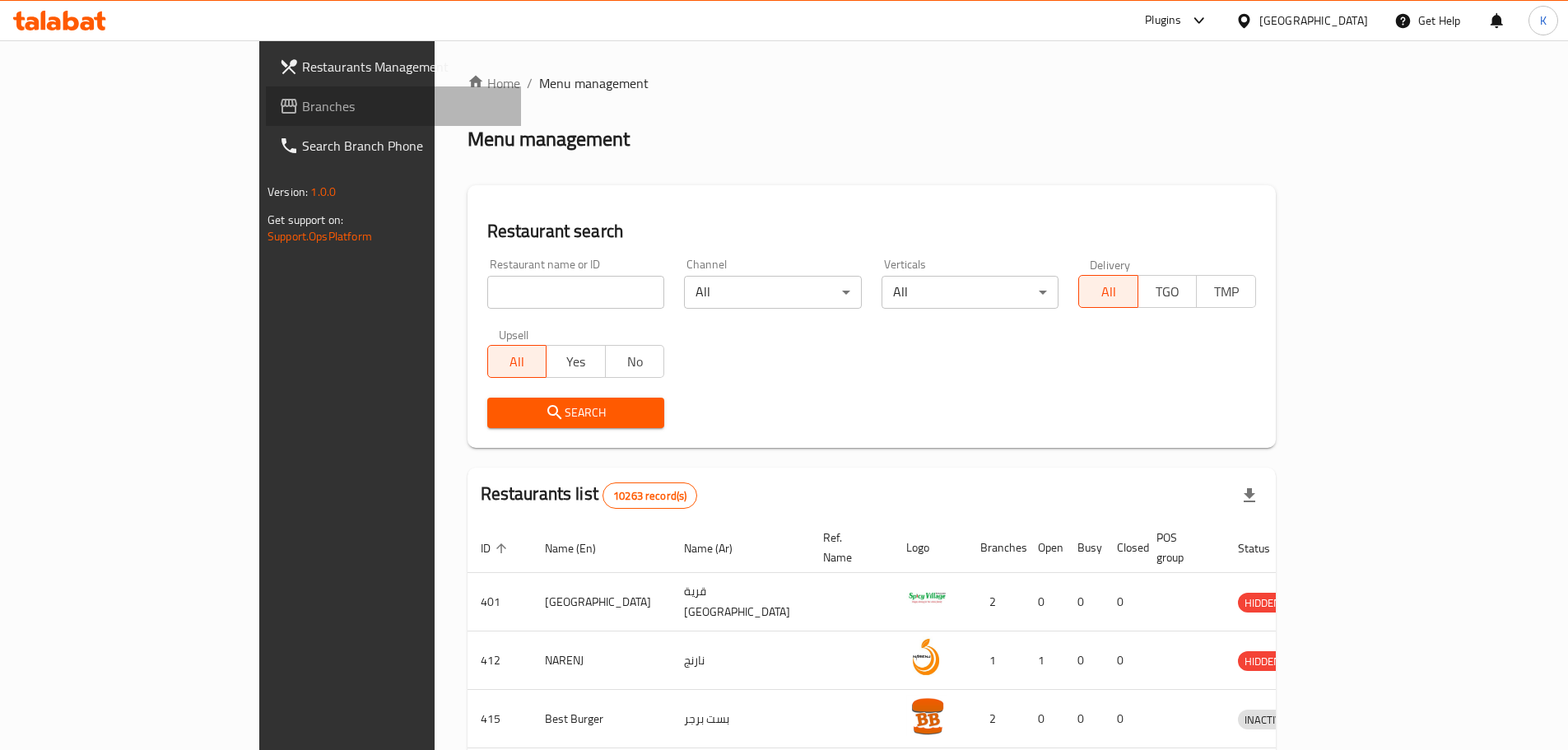
click at [302, 105] on span "Branches" at bounding box center [405, 106] width 206 height 20
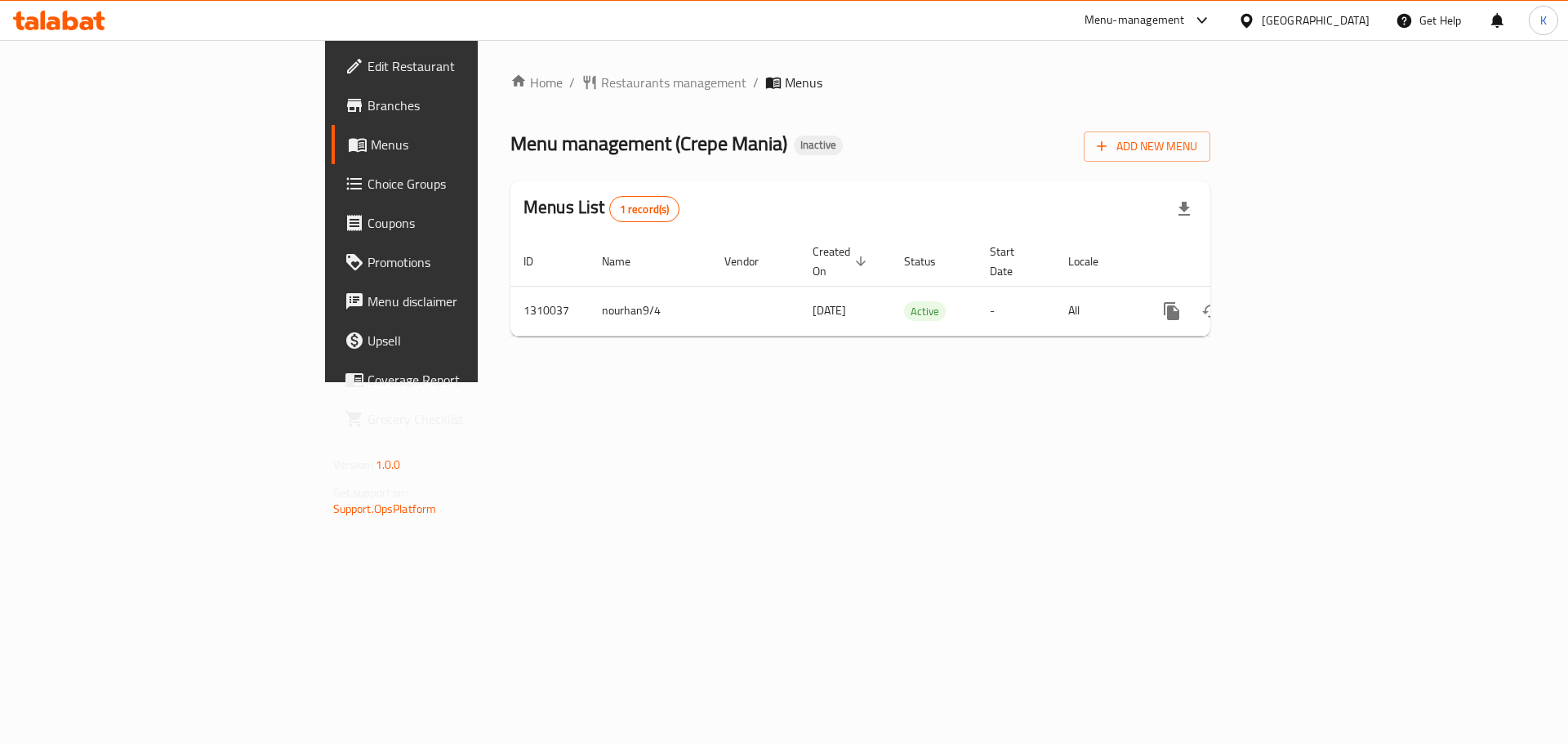
click at [70, 22] on icon at bounding box center [59, 21] width 92 height 20
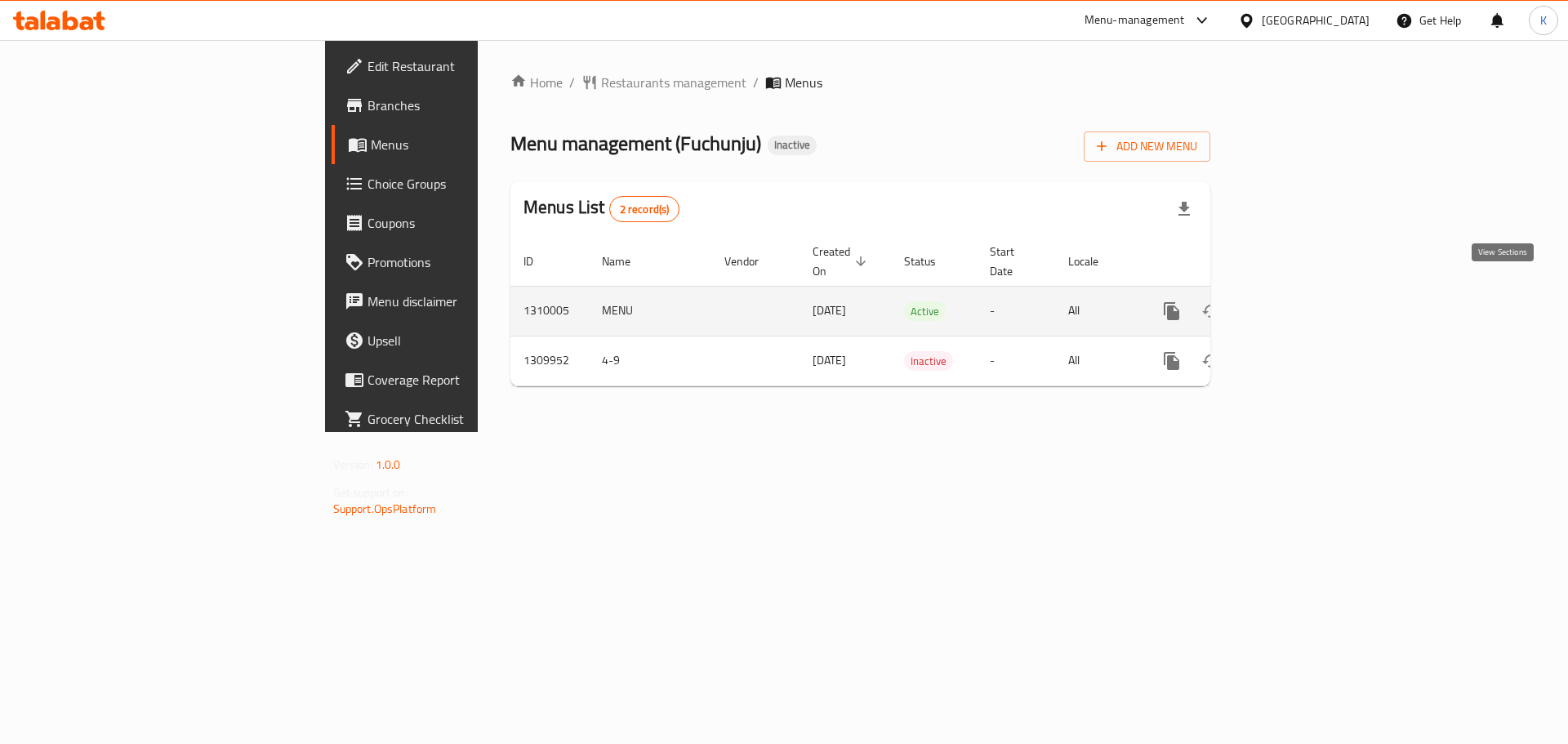
click at [1309, 292] on link "enhanced table" at bounding box center [1289, 311] width 39 height 39
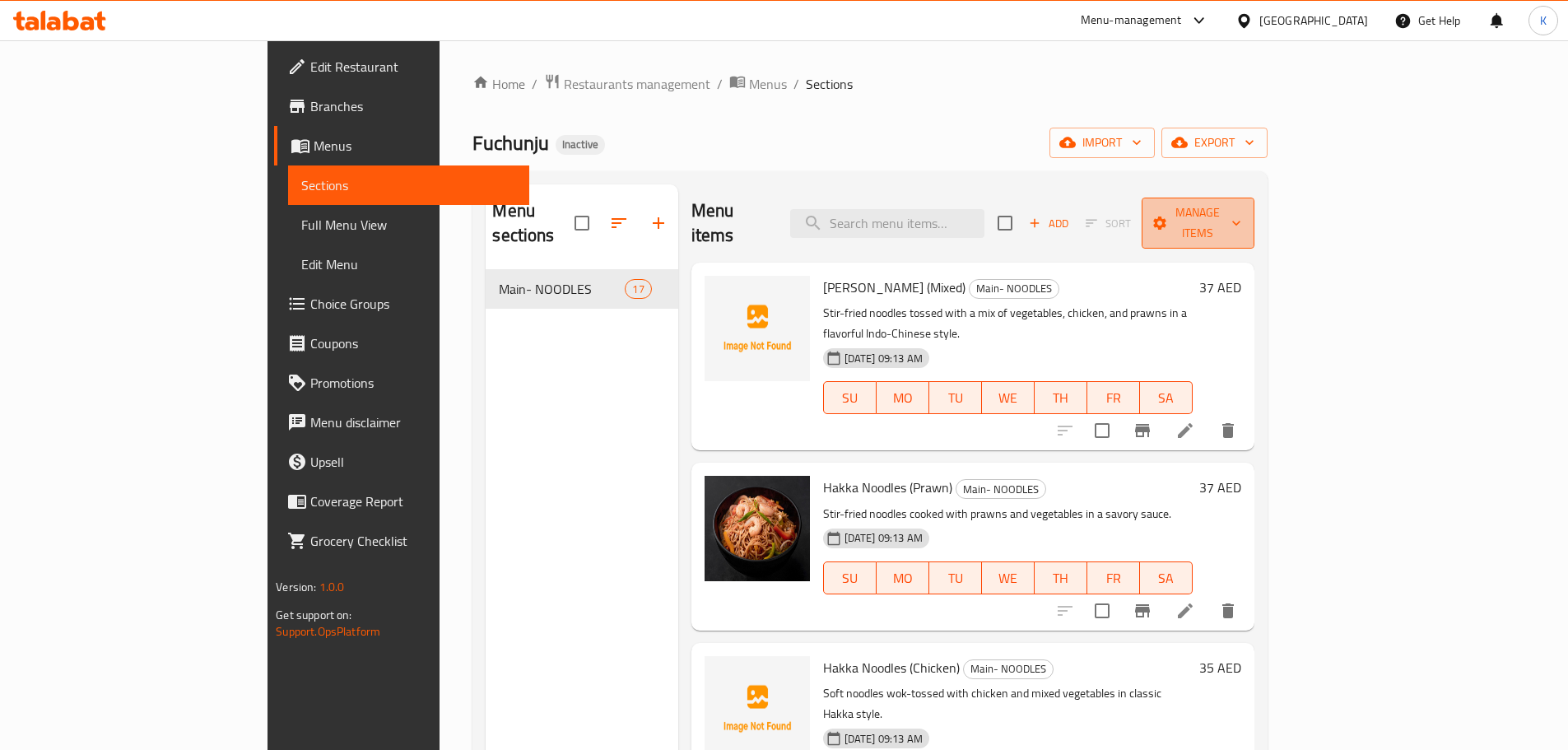
click at [1240, 213] on span "Manage items" at bounding box center [1198, 224] width 85 height 42
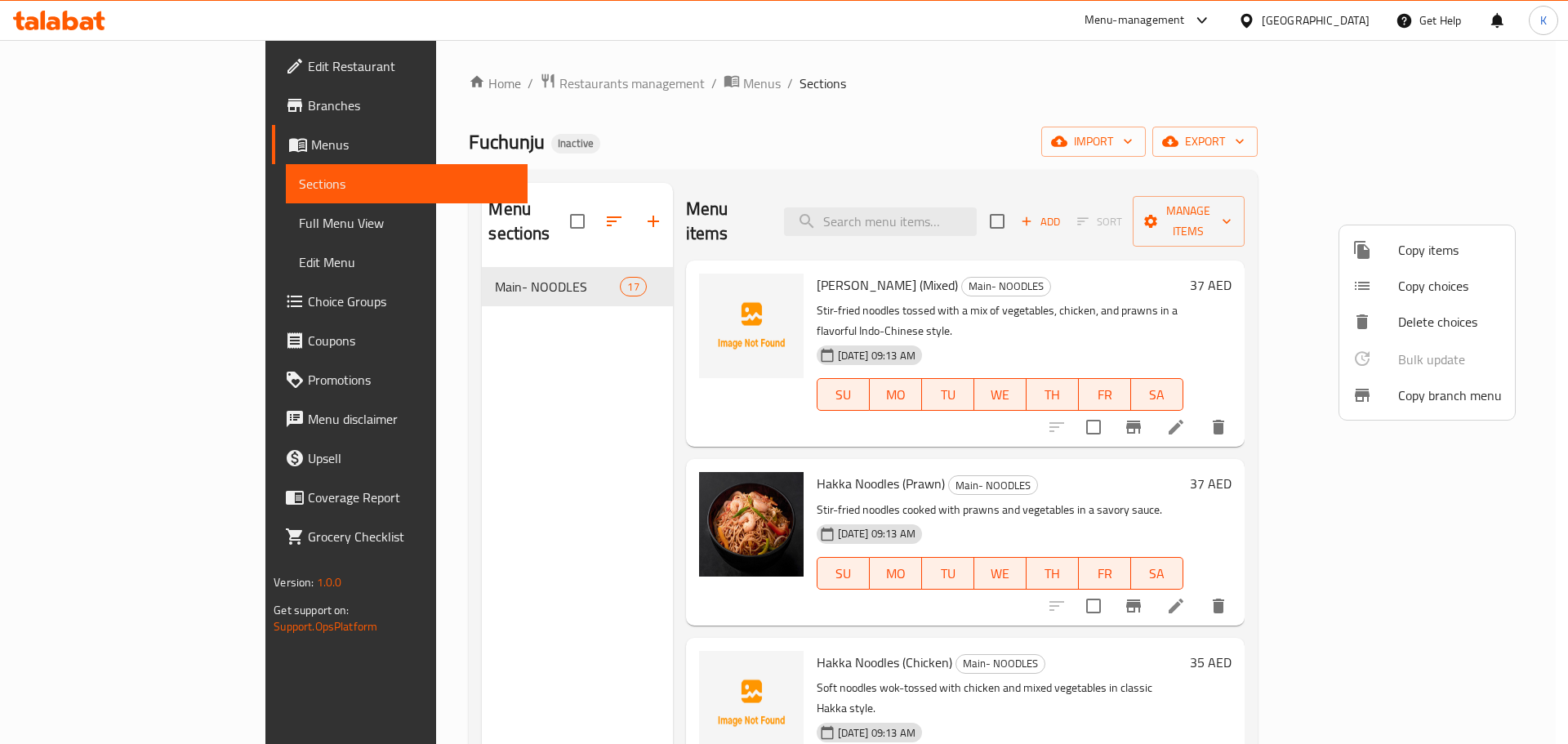
click at [1356, 147] on div at bounding box center [784, 372] width 1568 height 744
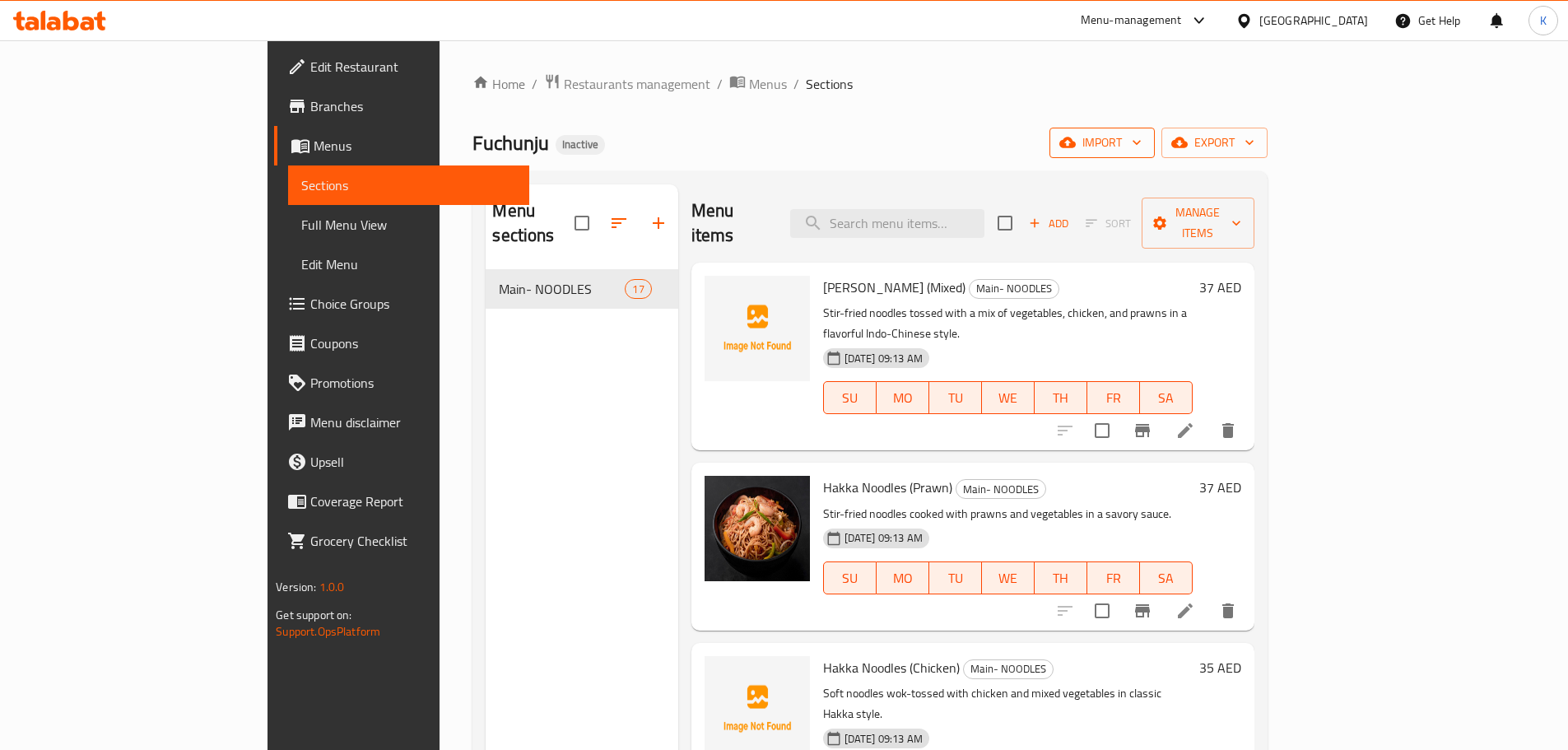
click at [1267, 130] on div "Home / Restaurants management / Menus / Sections Fuchunju Inactive import expor…" at bounding box center [869, 510] width 795 height 874
click at [1141, 135] on span "import" at bounding box center [1103, 142] width 79 height 21
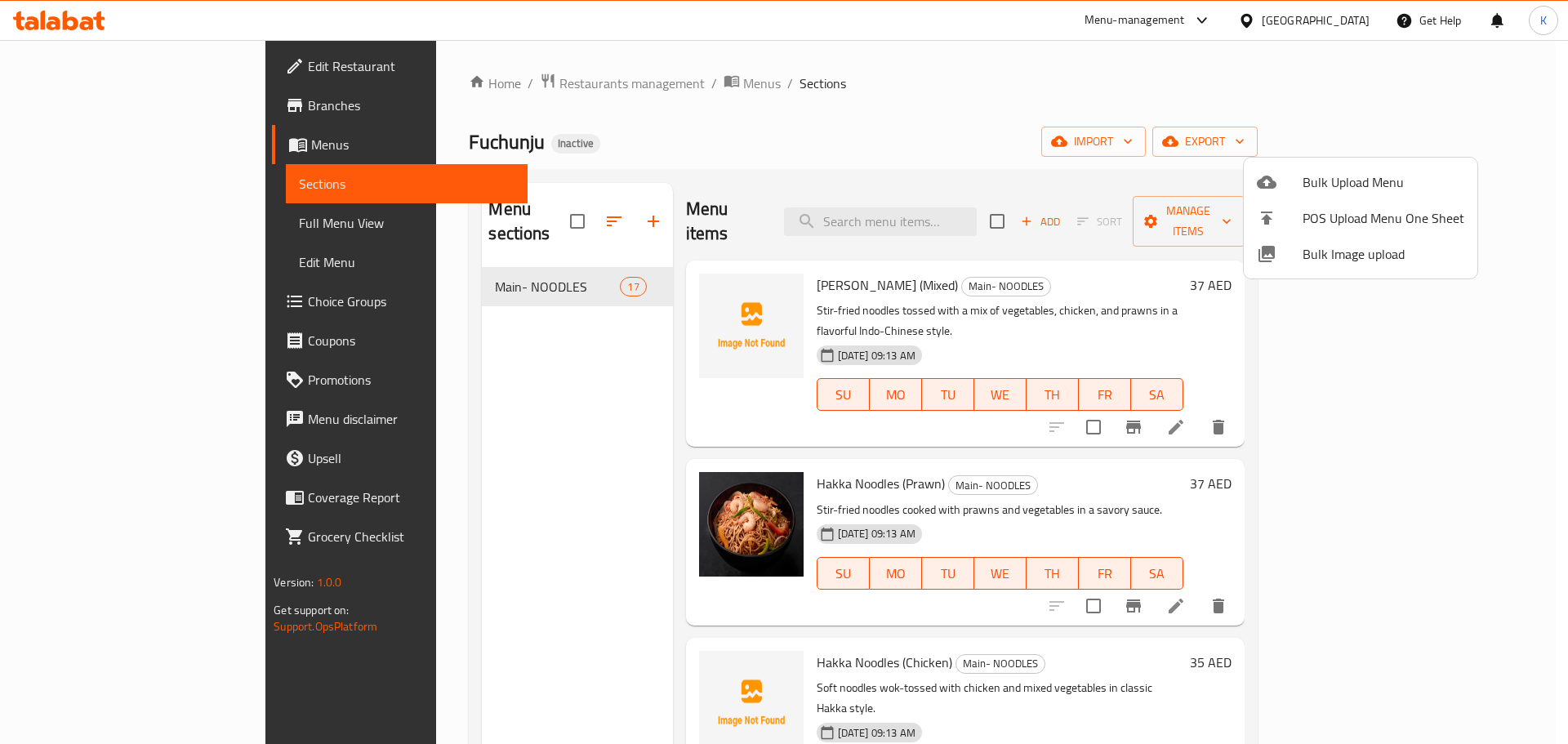
click at [1333, 253] on span "Bulk Image upload" at bounding box center [1382, 254] width 162 height 20
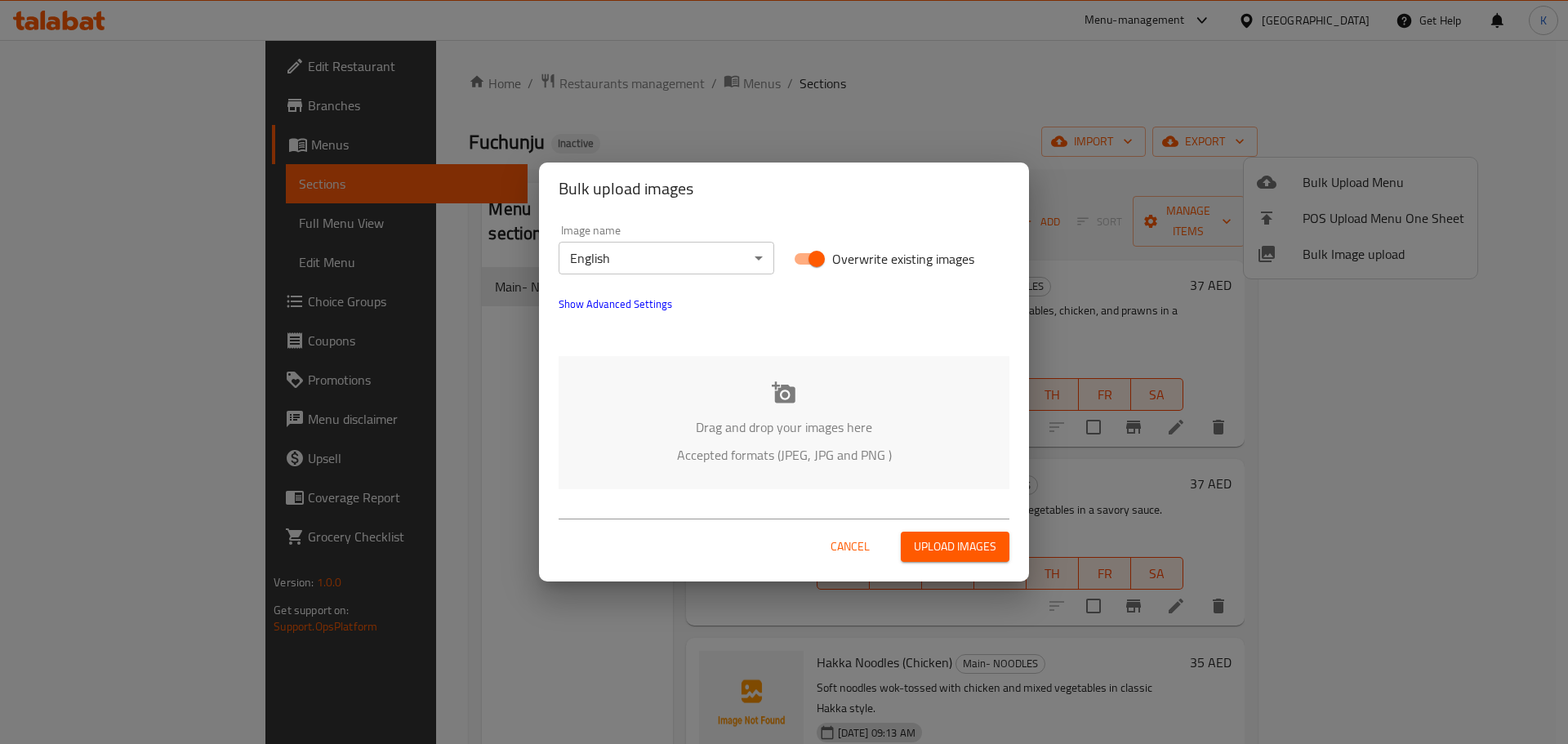
click at [716, 332] on div at bounding box center [784, 333] width 470 height 20
click at [796, 397] on div "Drag and drop your images here Accepted formats (JPEG, JPG and PNG )" at bounding box center [784, 423] width 451 height 133
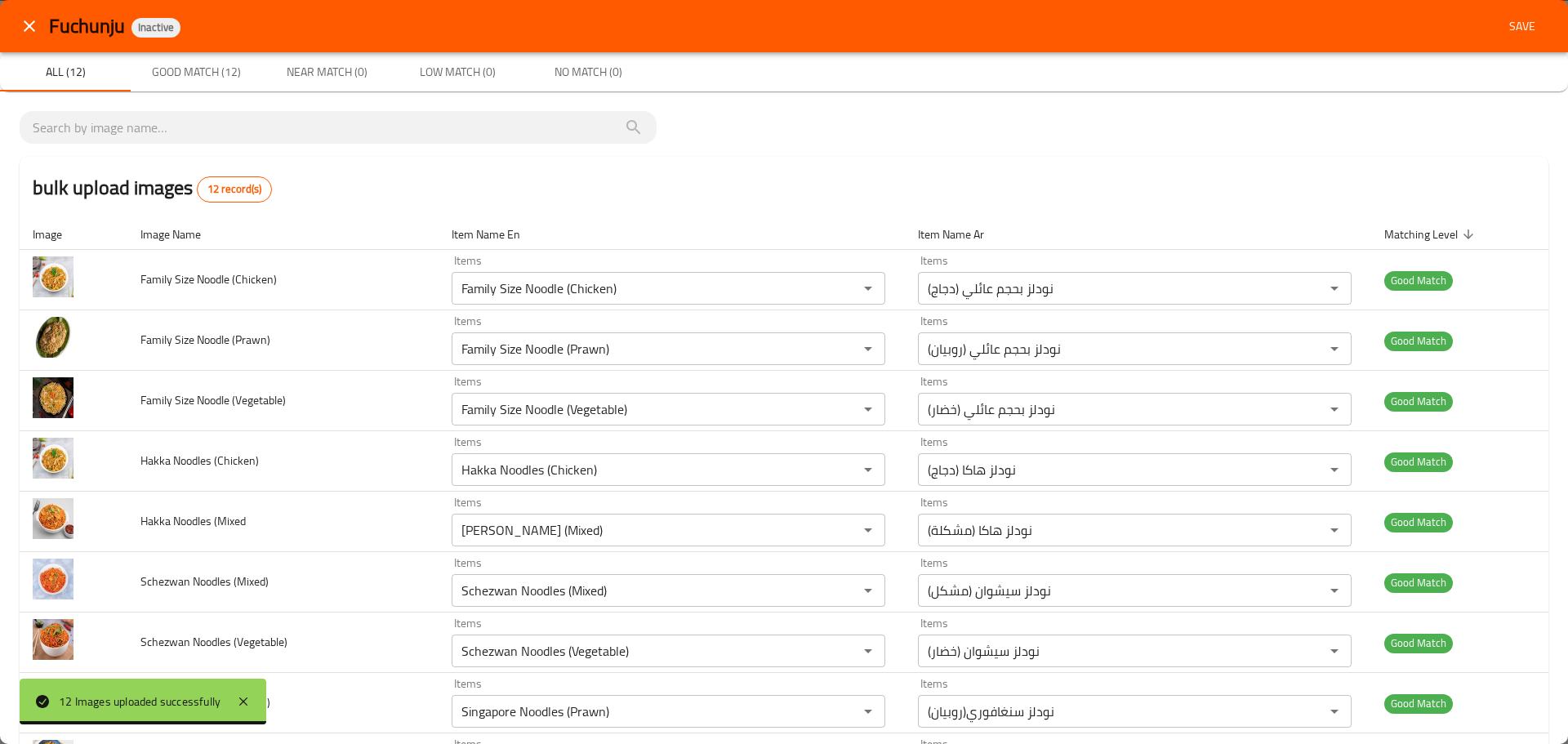
click at [1506, 31] on span "Save" at bounding box center [1522, 27] width 39 height 21
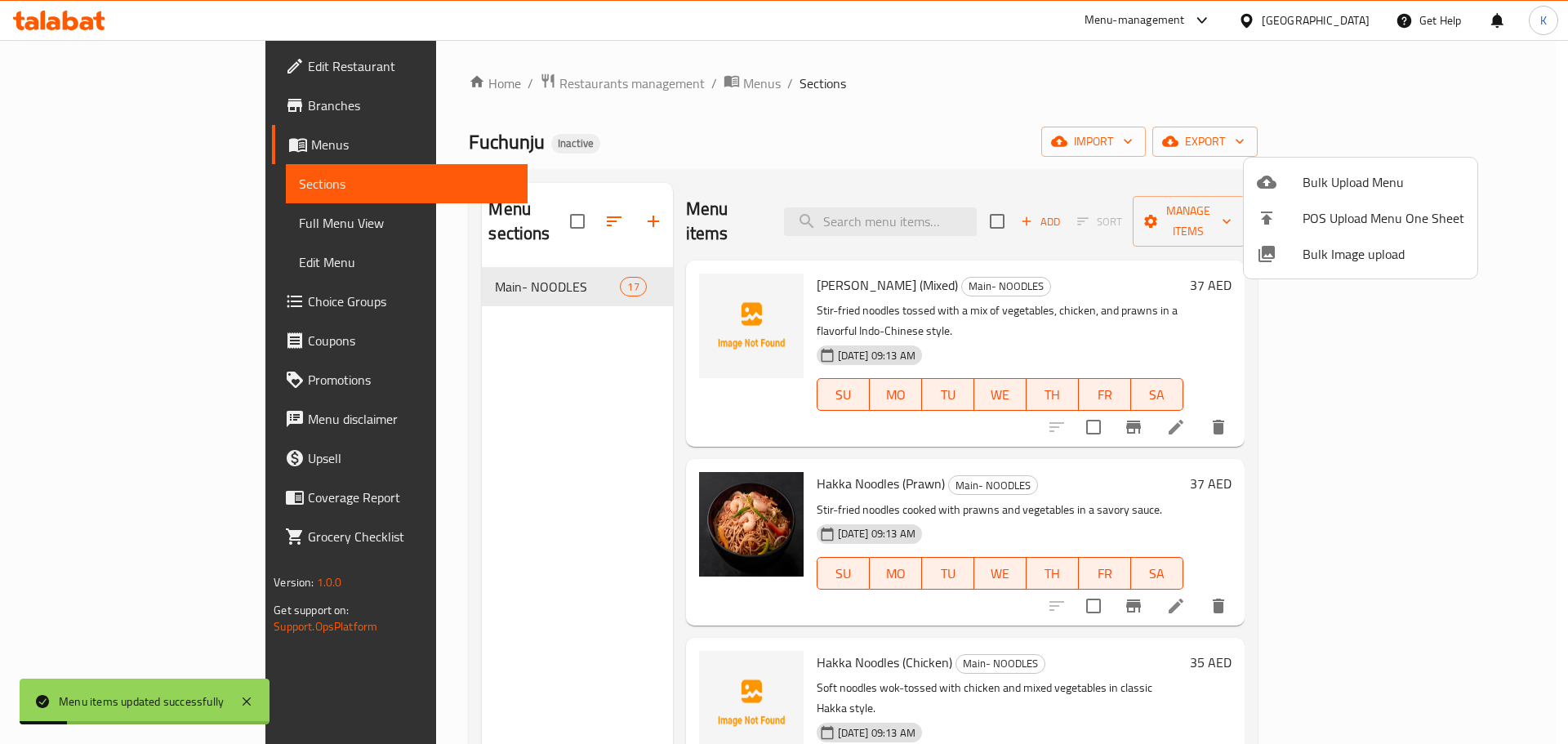
click at [855, 186] on div at bounding box center [784, 372] width 1568 height 744
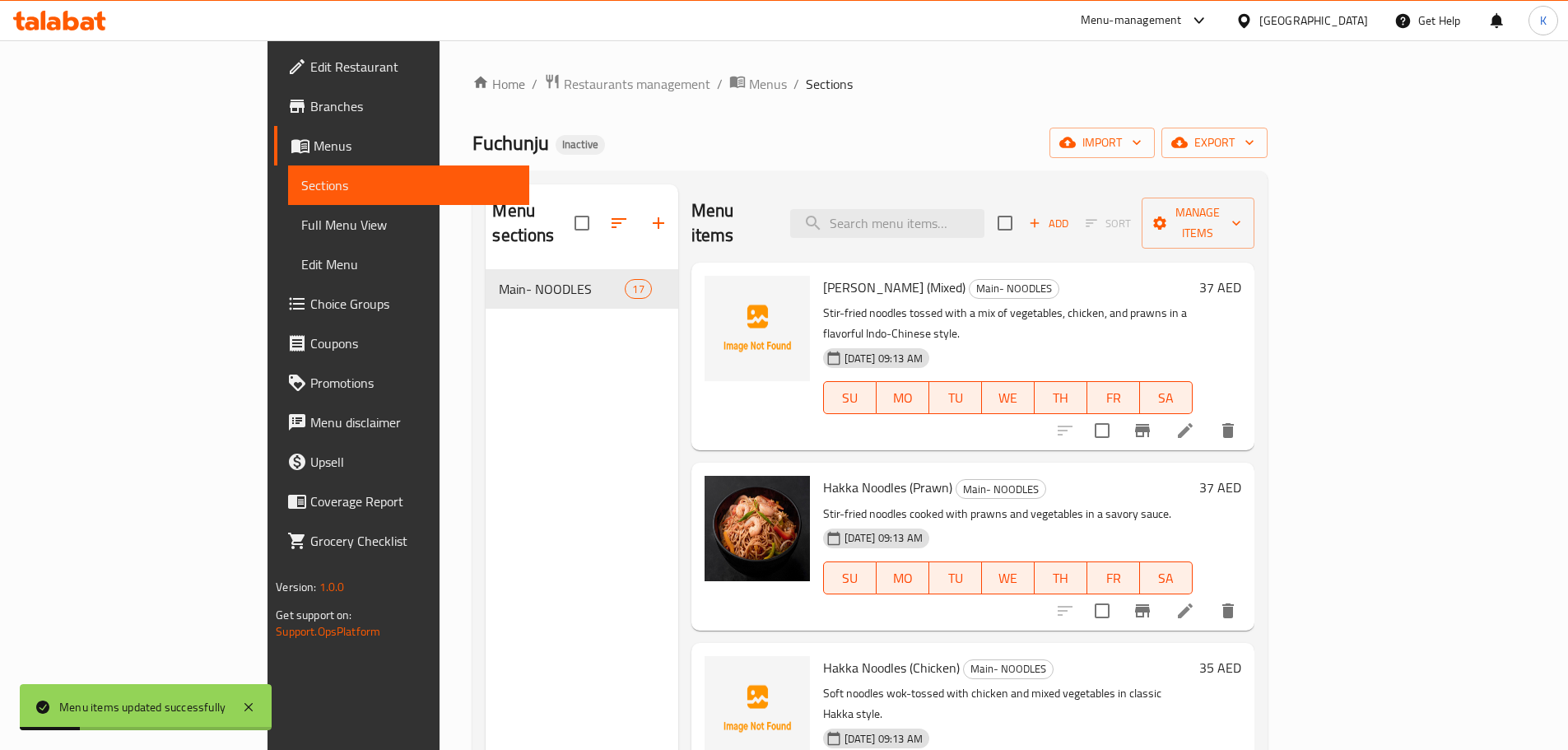
click at [301, 215] on span "Full Menu View" at bounding box center [408, 225] width 215 height 20
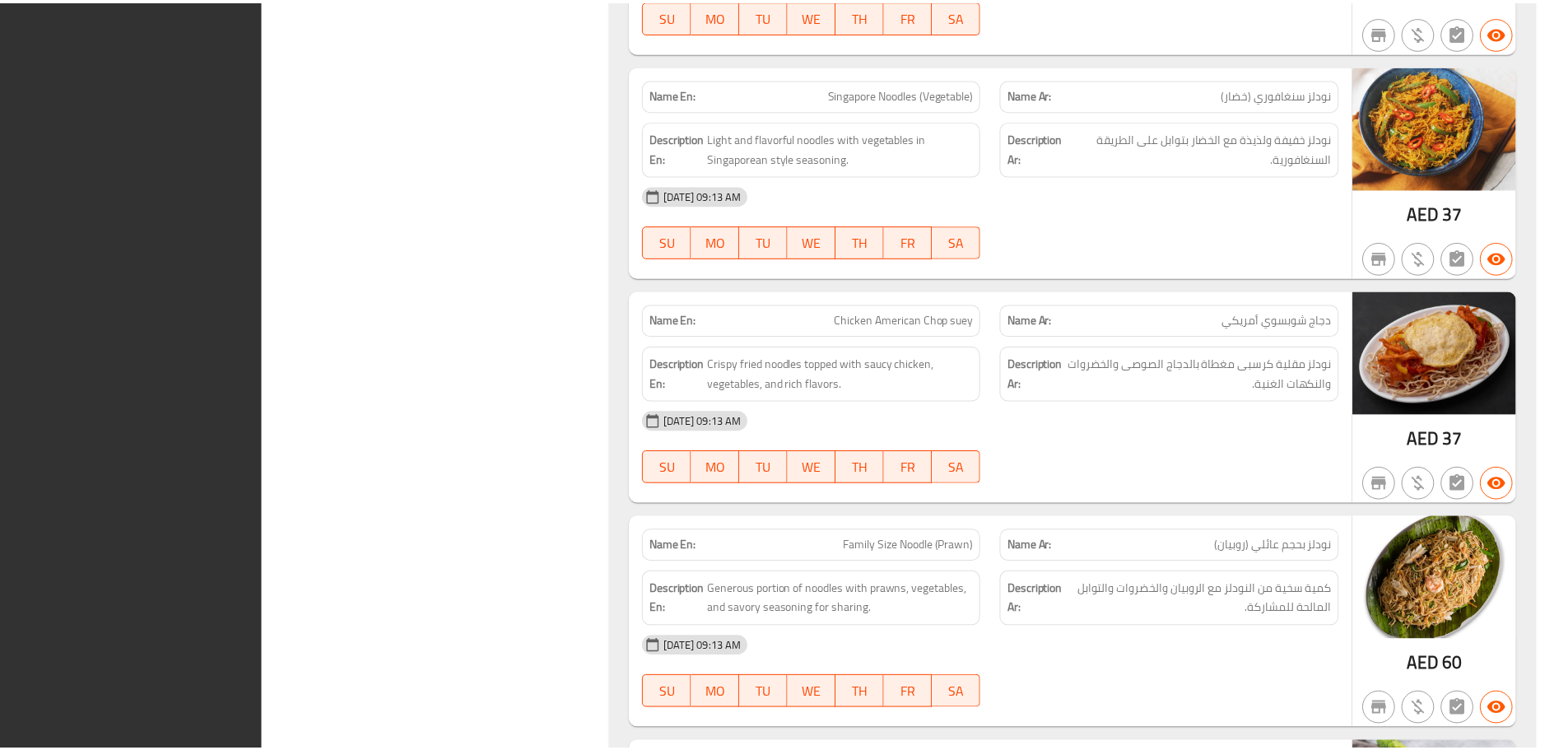
scroll to position [3417, 0]
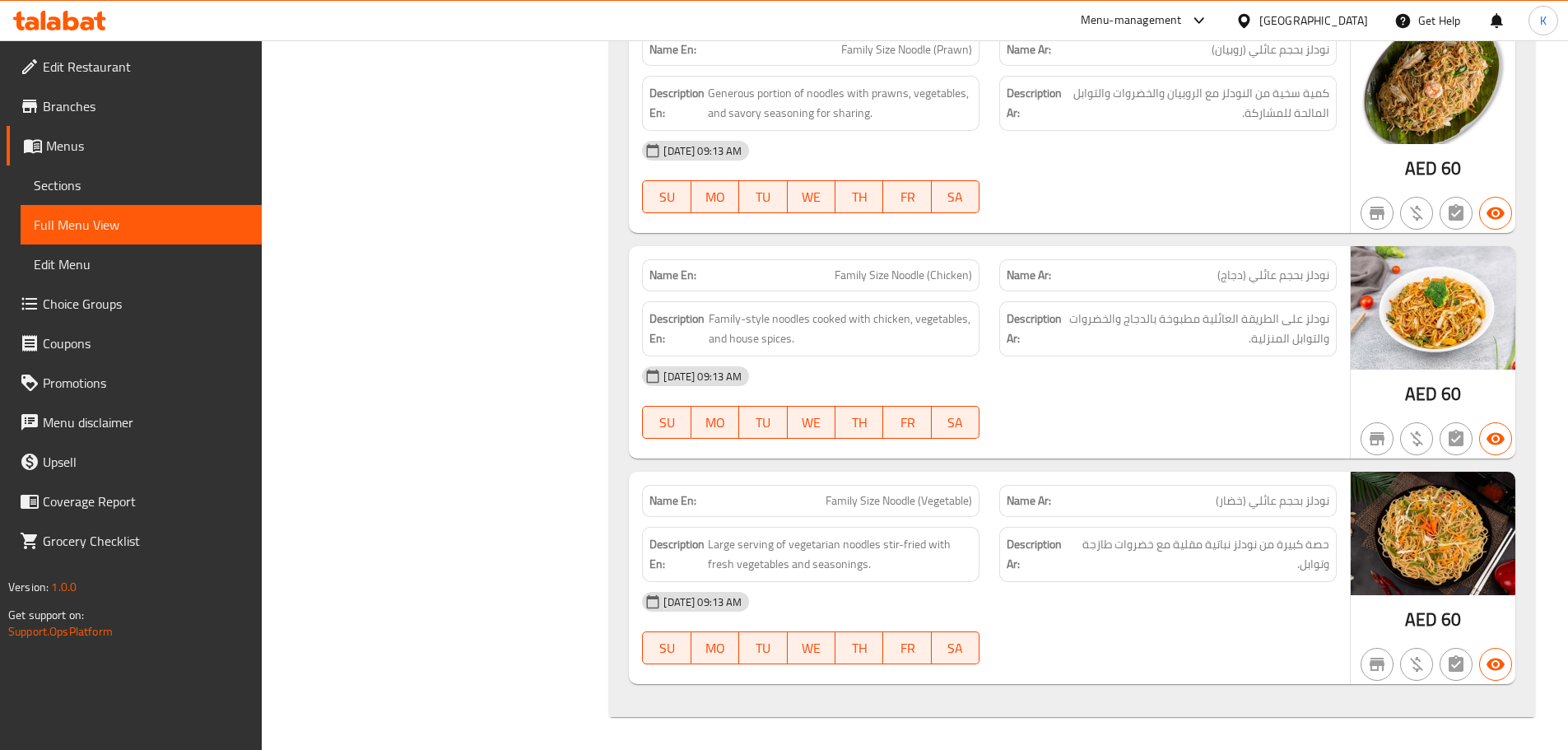
click at [60, 28] on icon at bounding box center [53, 24] width 14 height 14
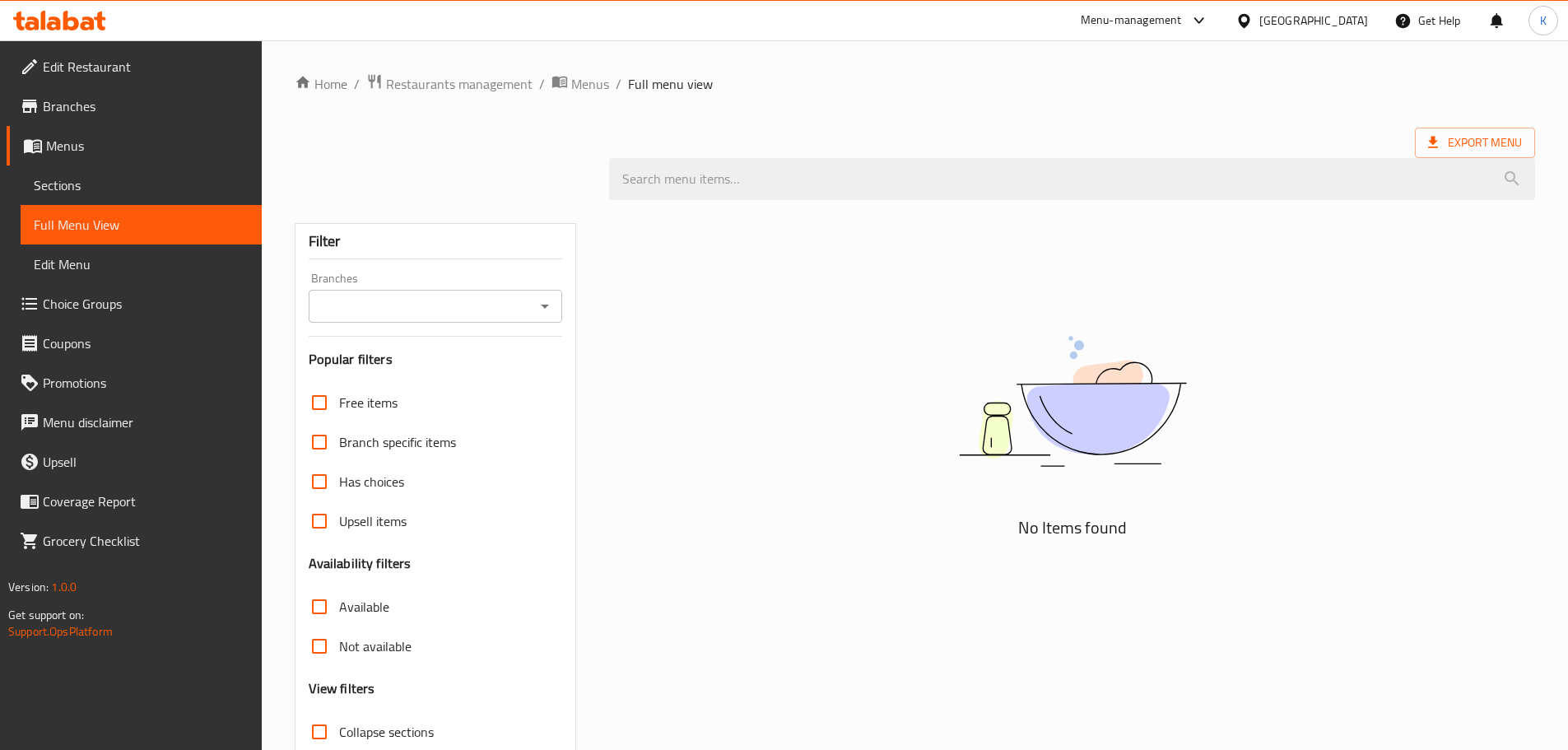
click at [1381, 414] on div "No Items found" at bounding box center [1072, 417] width 927 height 249
click at [29, 28] on icon at bounding box center [32, 24] width 14 height 14
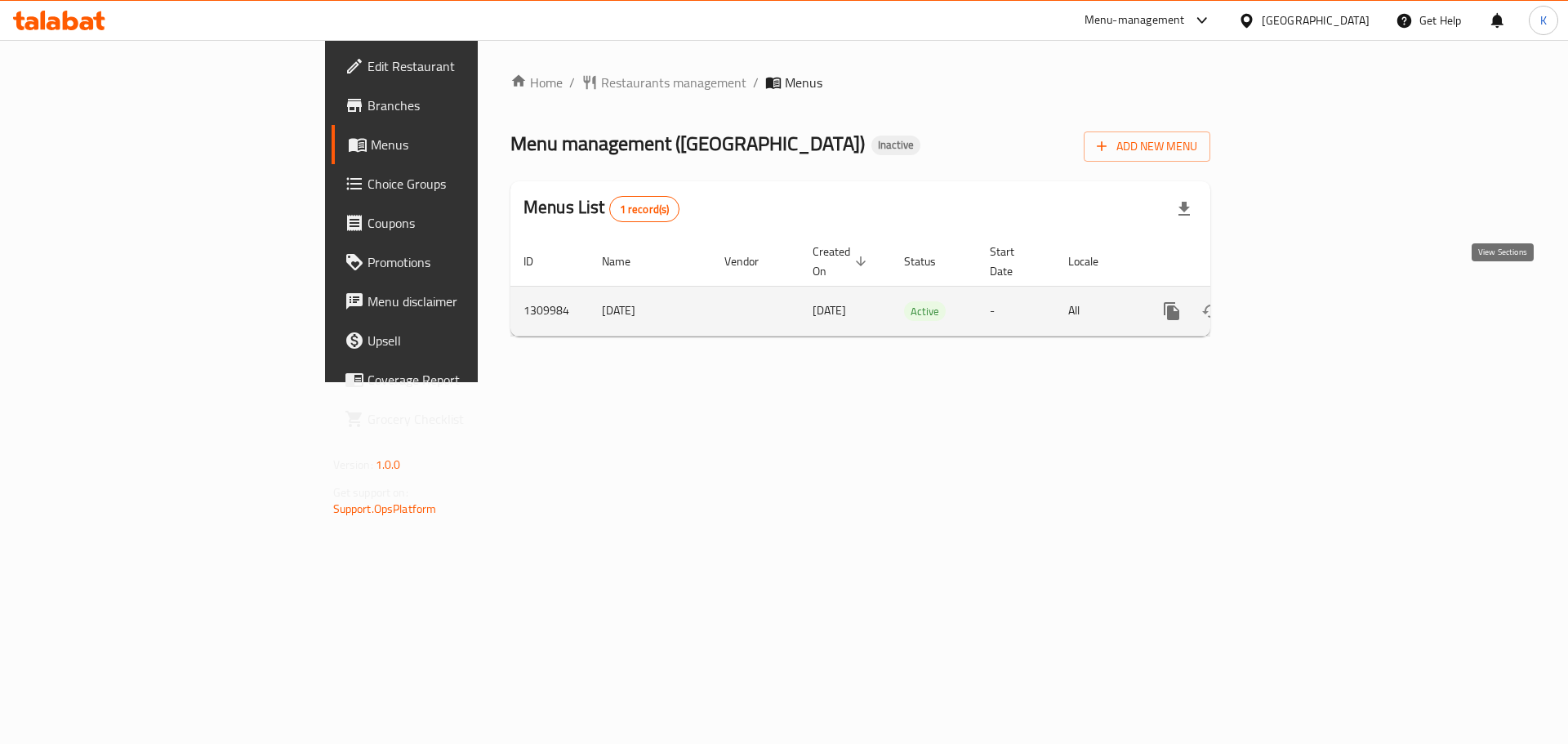
click at [1299, 301] on icon "enhanced table" at bounding box center [1289, 311] width 20 height 20
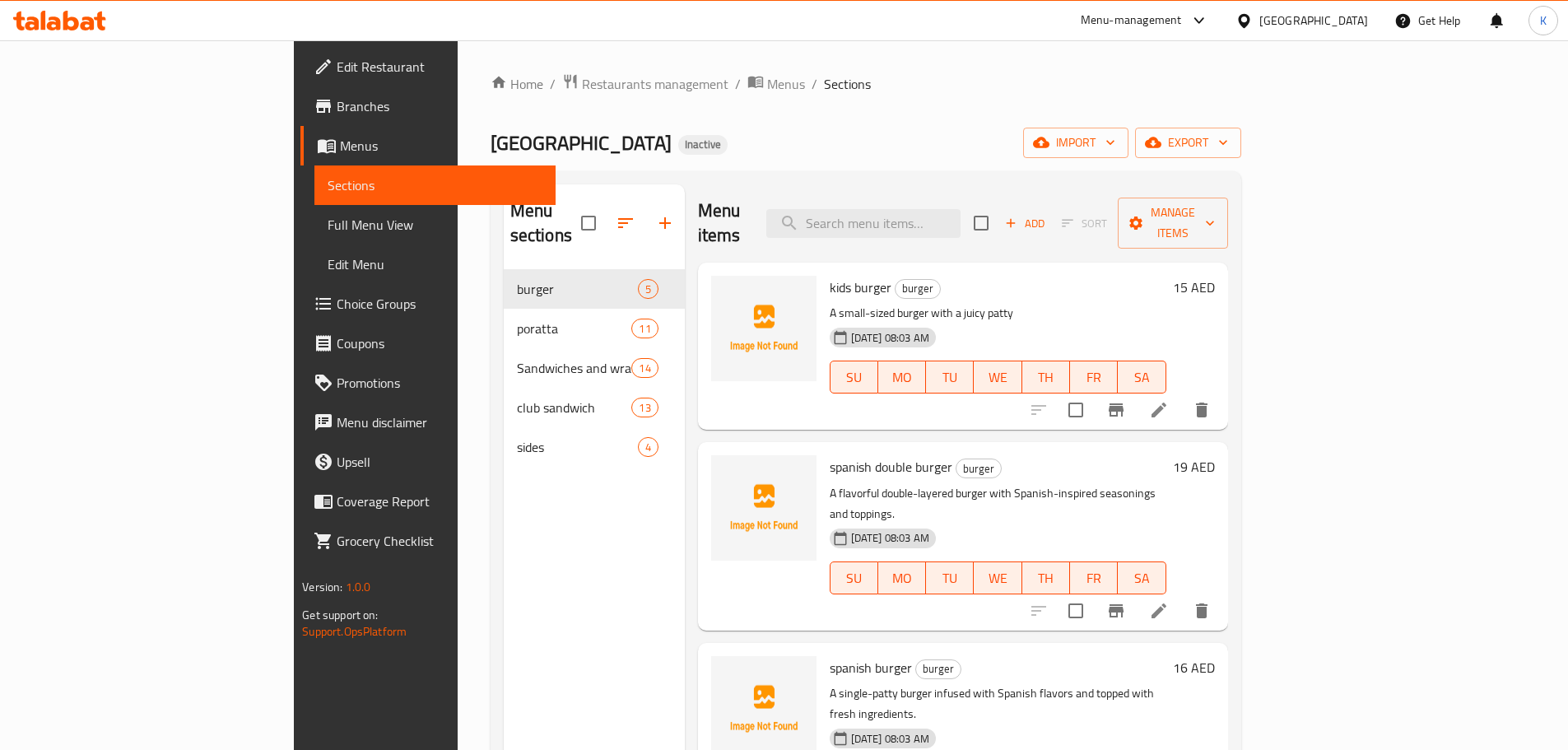
click at [1241, 115] on div "Home / Restaurants management / Menus / Sections Indian Palace Inactive import …" at bounding box center [866, 510] width 750 height 874
click at [1049, 137] on icon "button" at bounding box center [1041, 142] width 17 height 17
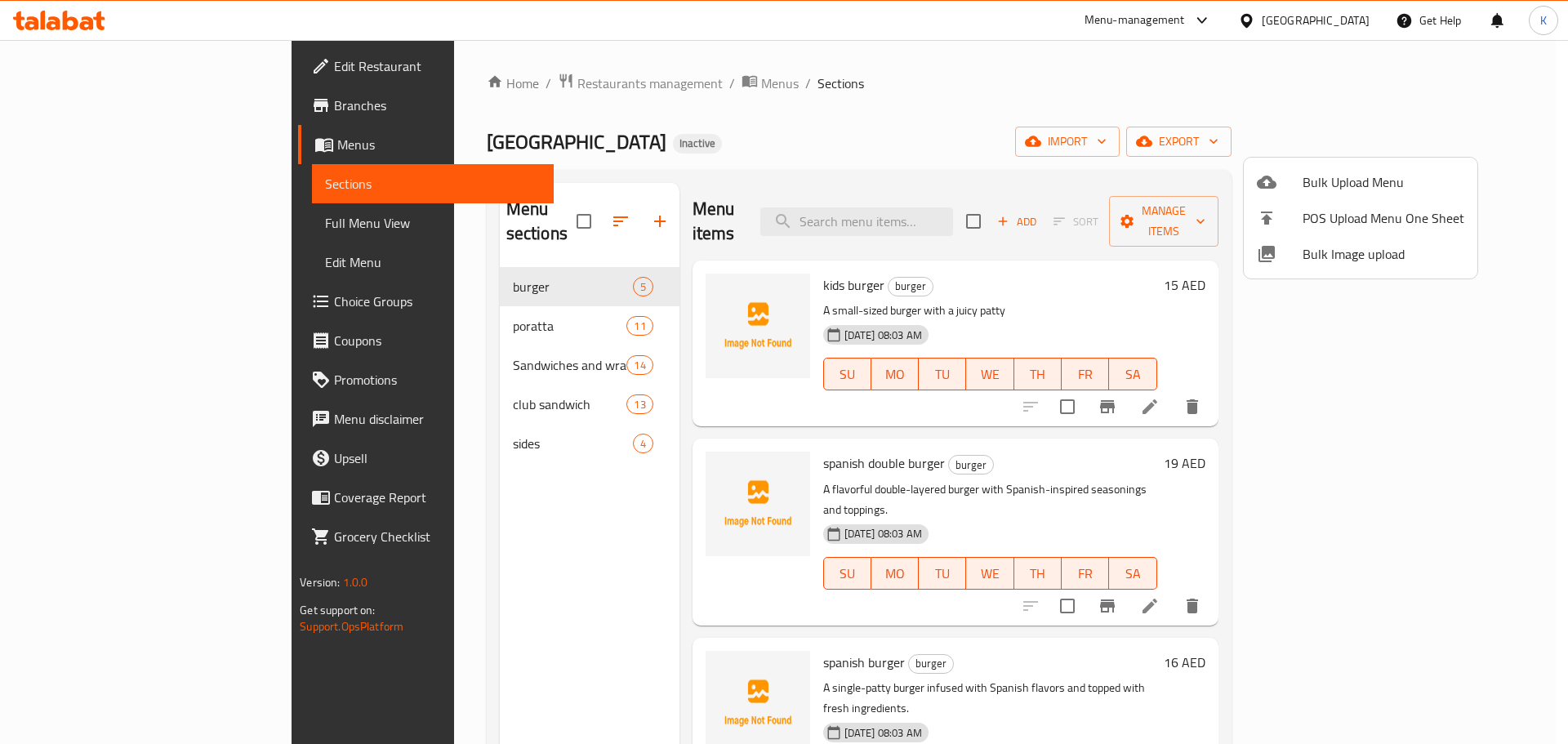
click at [1310, 245] on span "Bulk Image upload" at bounding box center [1382, 254] width 162 height 20
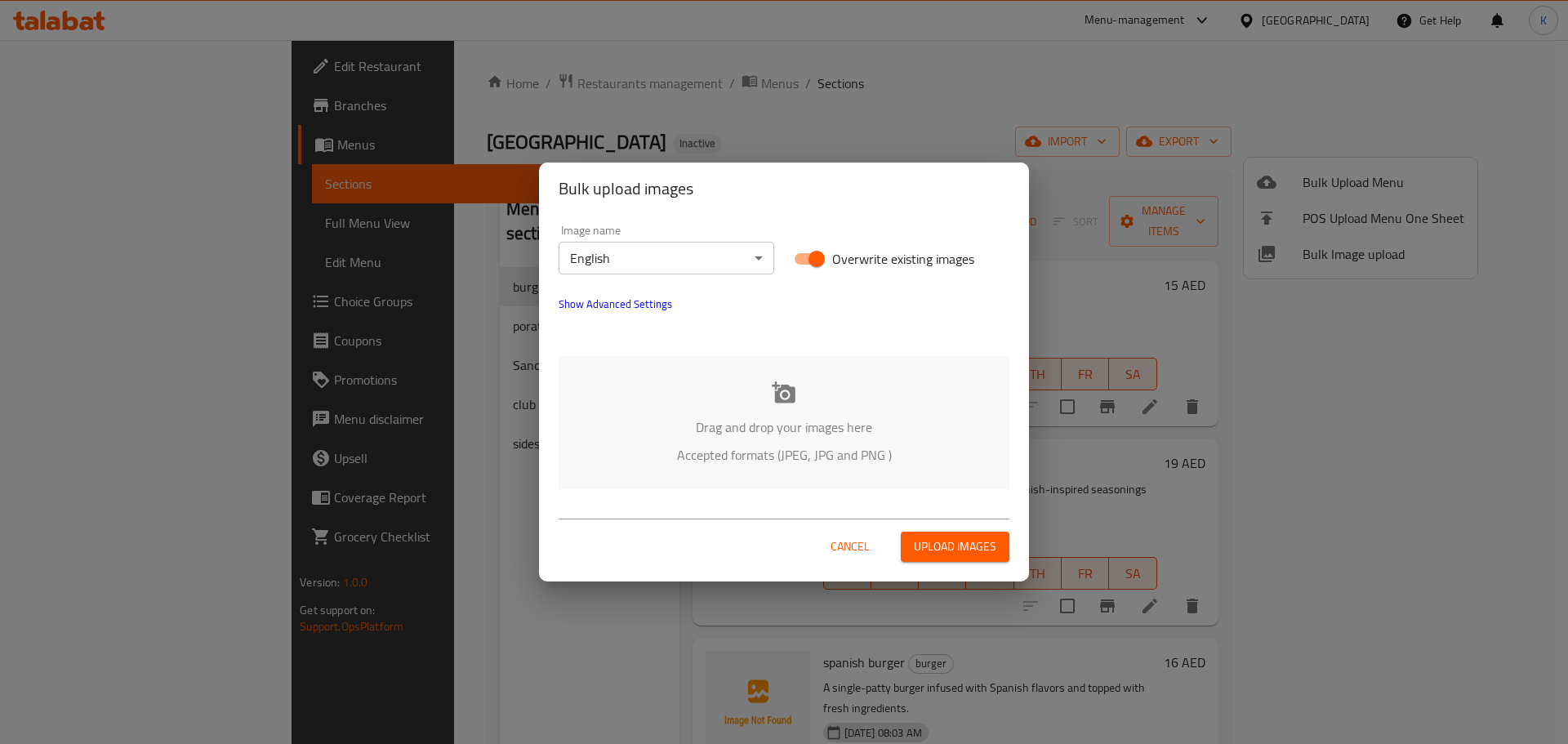
click at [695, 361] on div "Drag and drop your images here Accepted formats (JPEG, JPG and PNG )" at bounding box center [784, 423] width 451 height 133
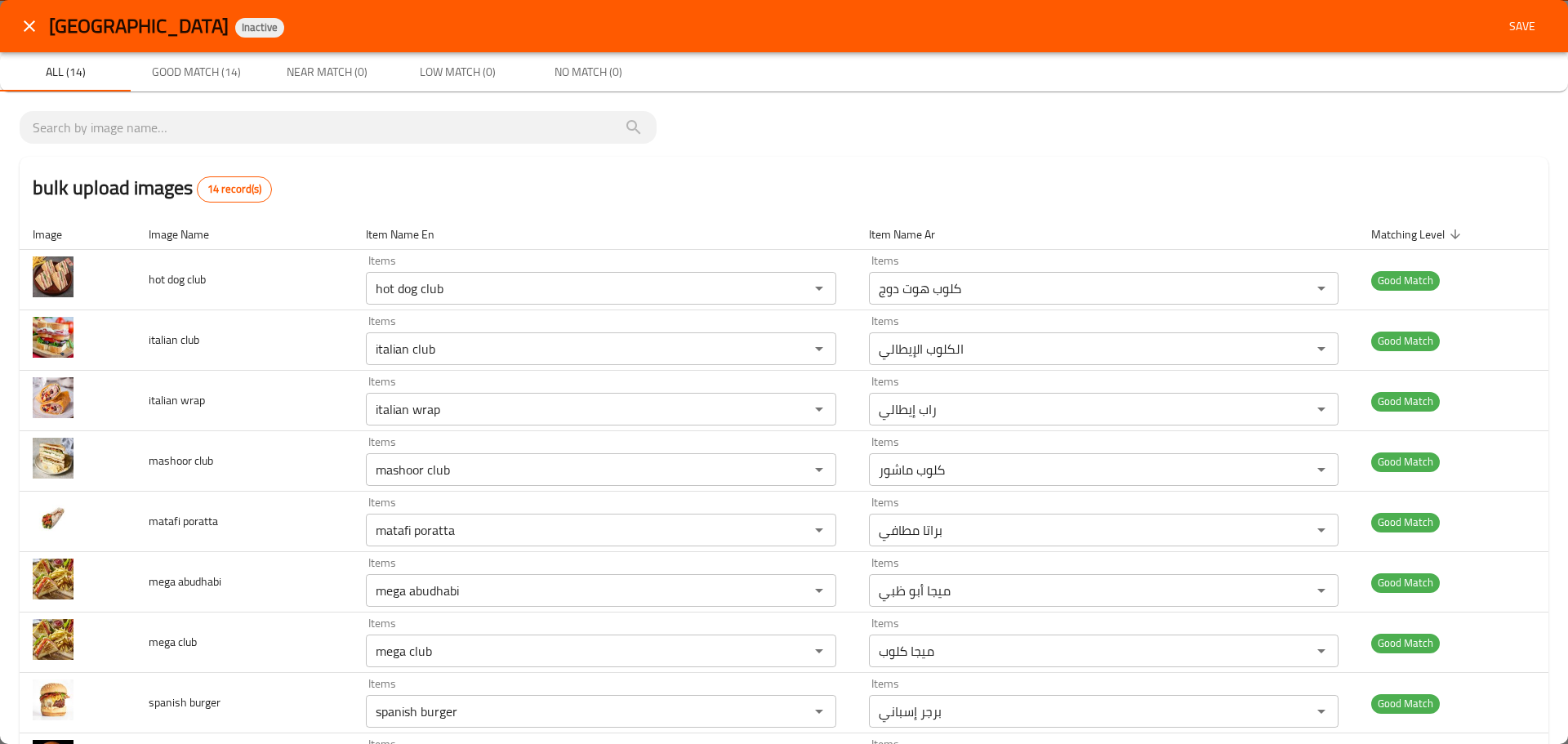
drag, startPoint x: 1513, startPoint y: 31, endPoint x: 1477, endPoint y: 36, distance: 36.3
click at [1513, 30] on span "Save" at bounding box center [1522, 27] width 39 height 21
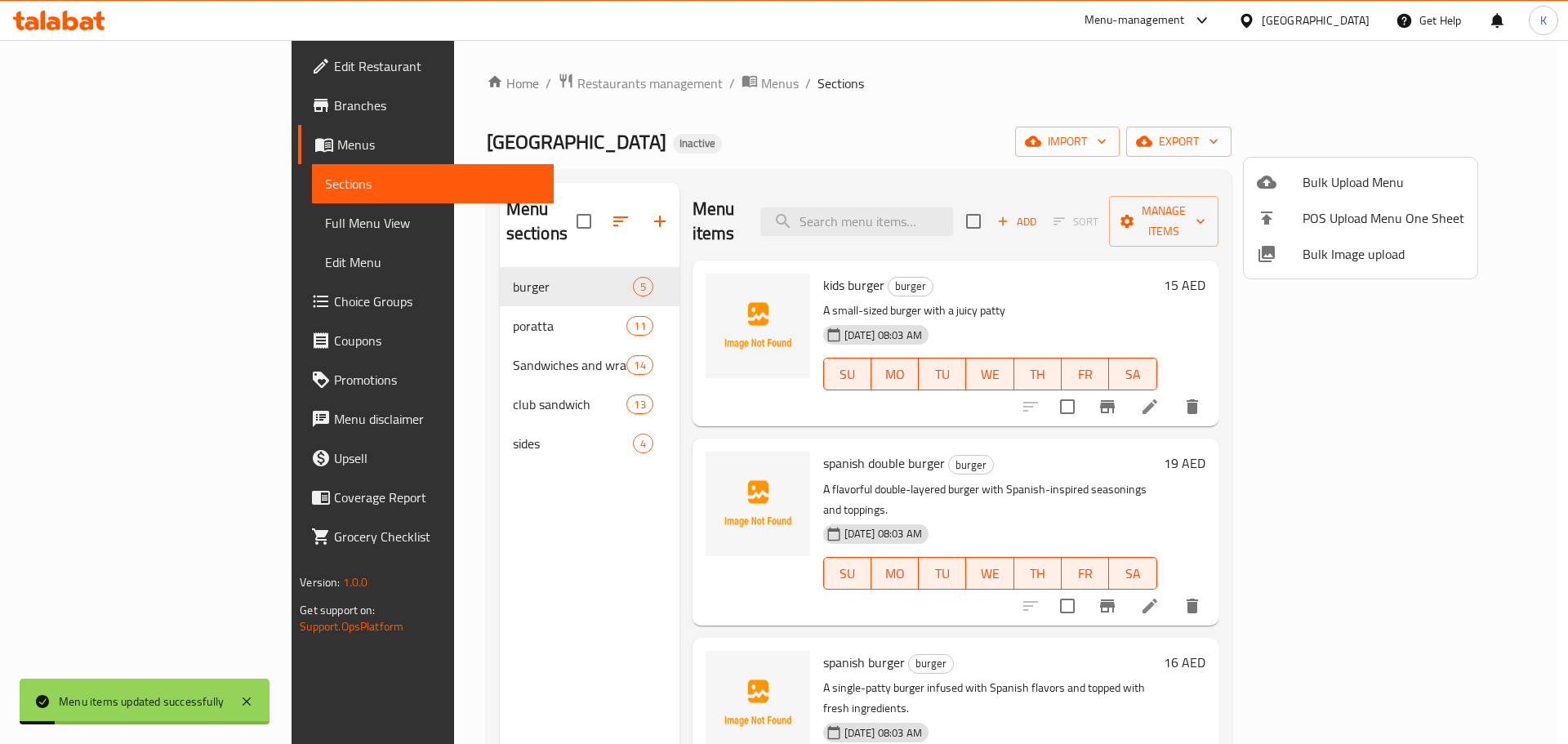
click at [129, 221] on div at bounding box center [784, 372] width 1568 height 744
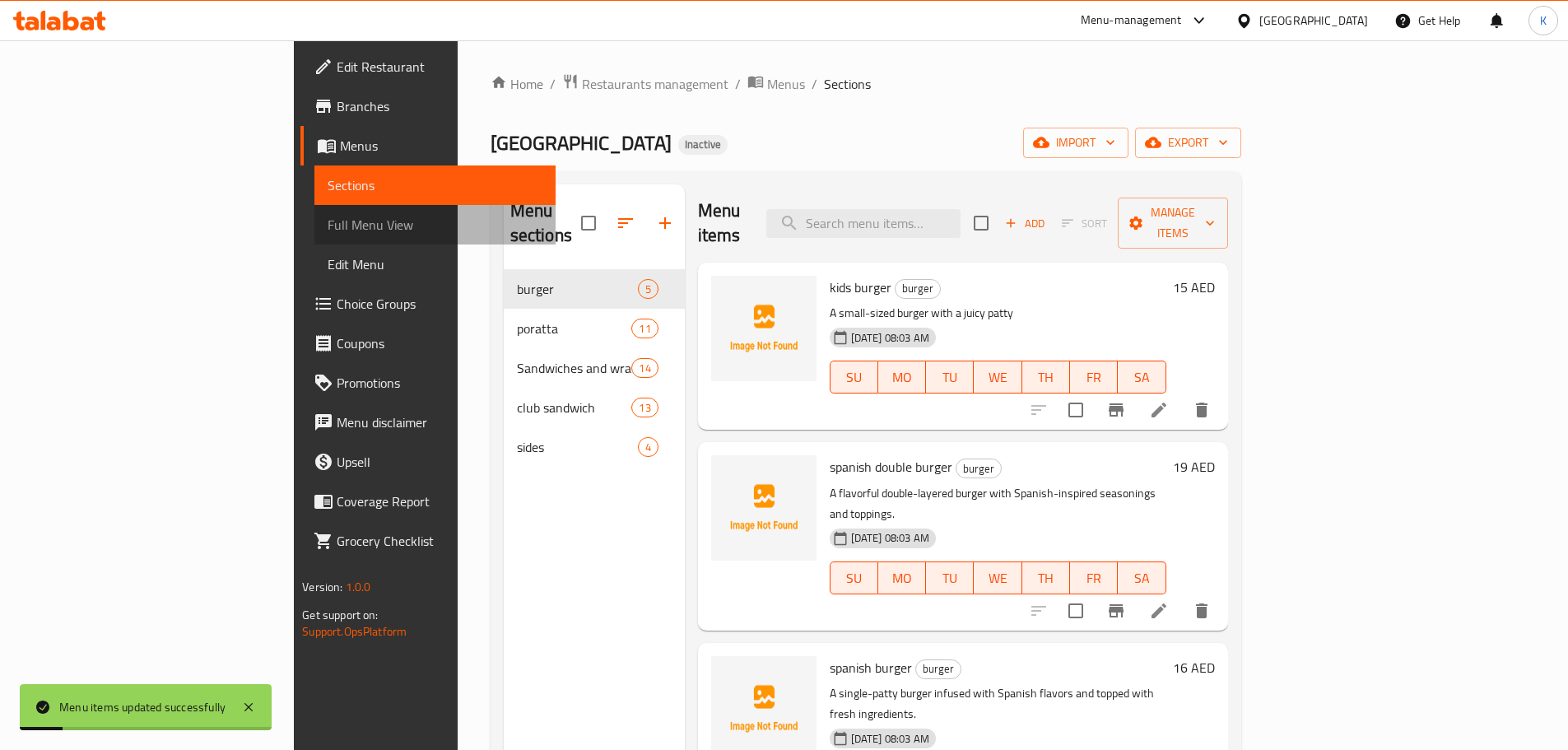
click at [328, 223] on span "Full Menu View" at bounding box center [435, 225] width 215 height 20
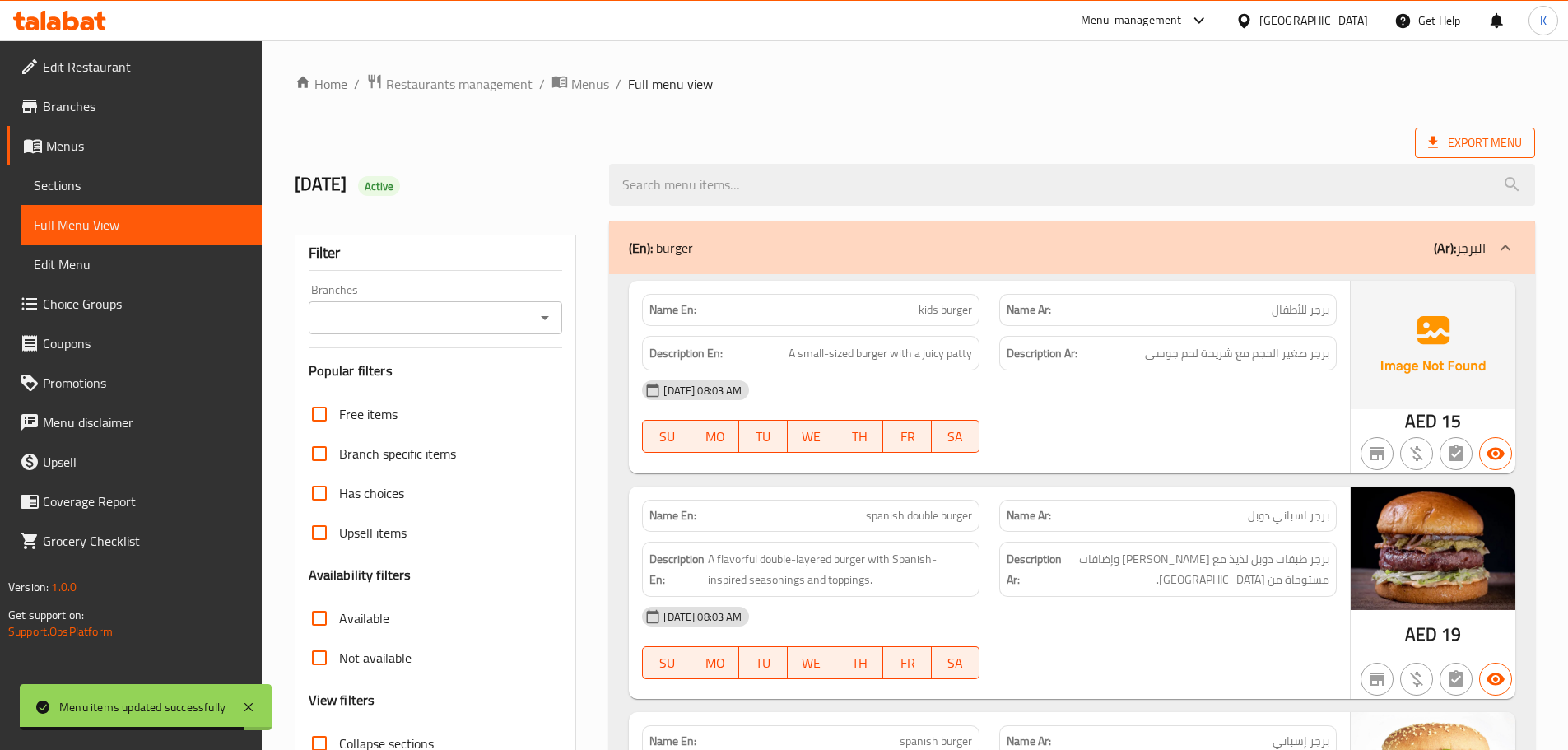
click at [1445, 135] on span "Export Menu" at bounding box center [1475, 142] width 94 height 21
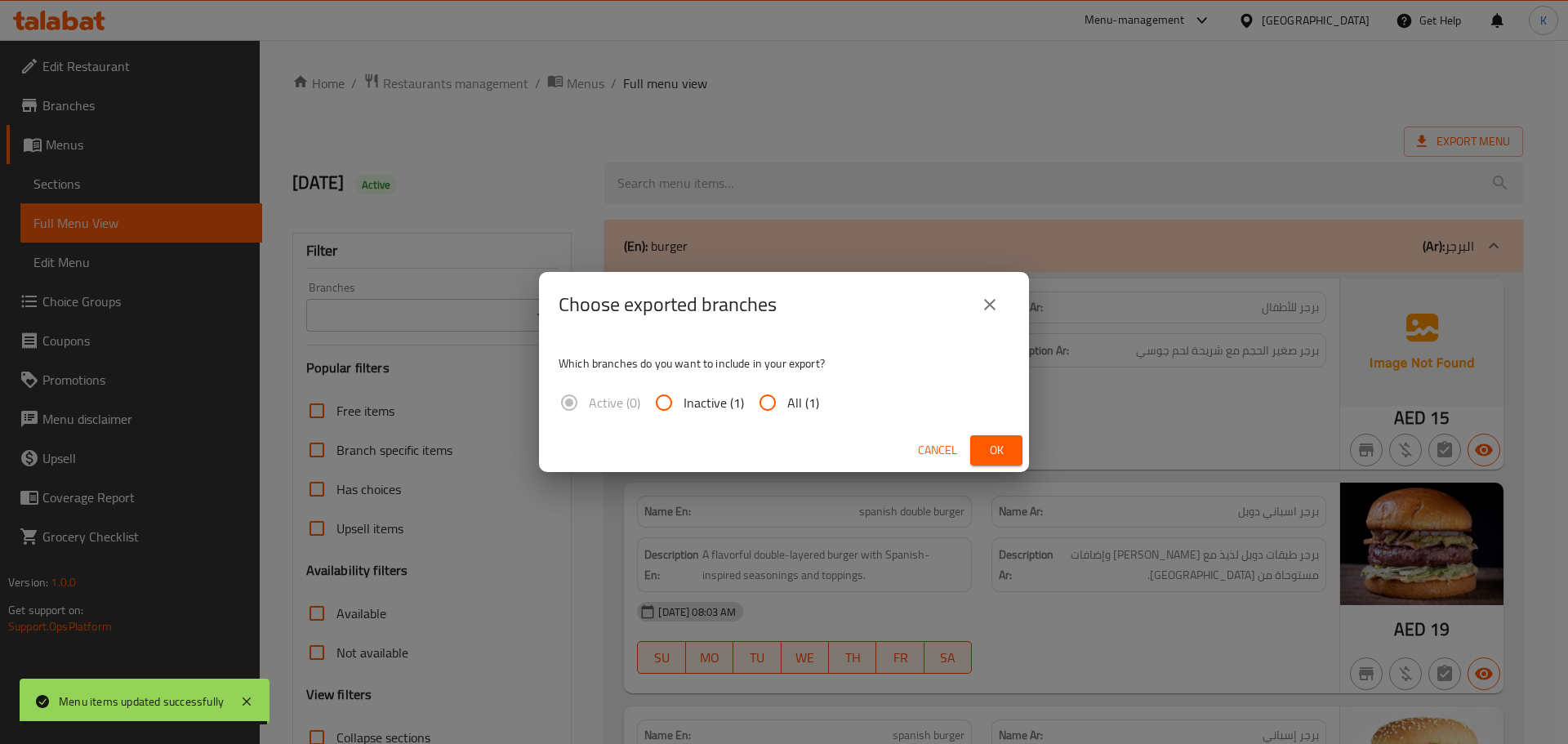
click at [772, 396] on input "All (1)" at bounding box center [768, 402] width 39 height 39
radio input "true"
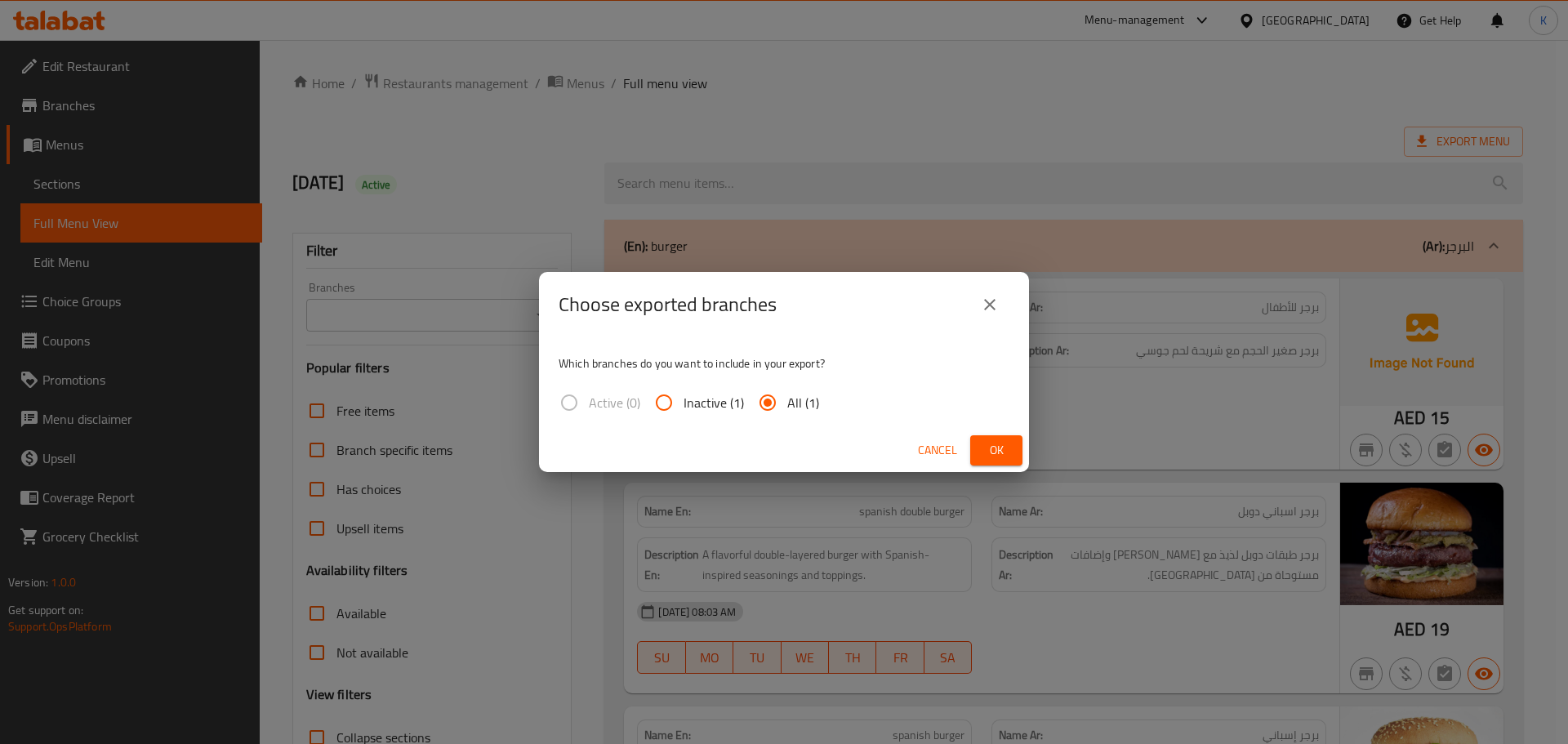
click at [987, 454] on span "Ok" at bounding box center [996, 450] width 27 height 21
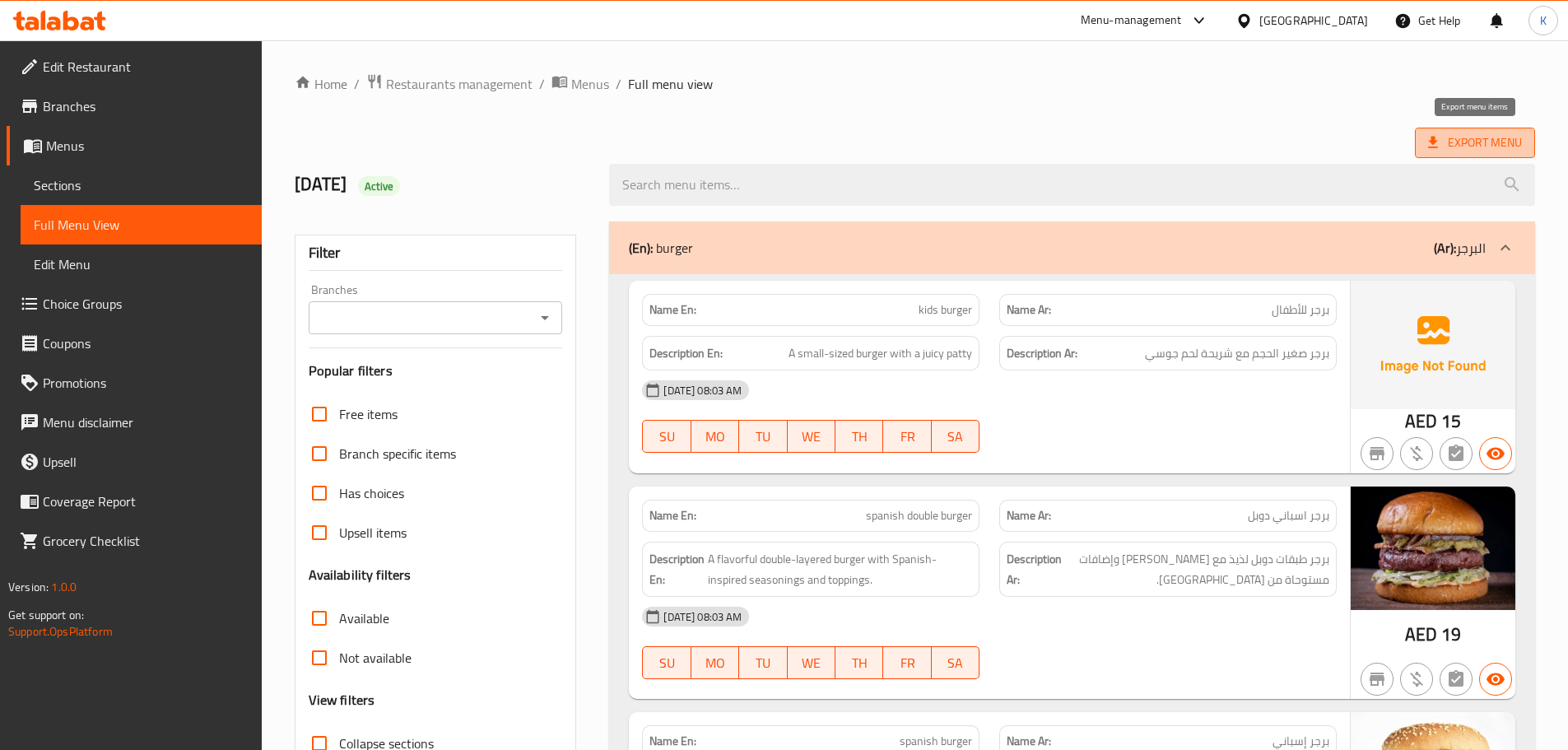
click at [1450, 138] on span "Export Menu" at bounding box center [1475, 142] width 94 height 21
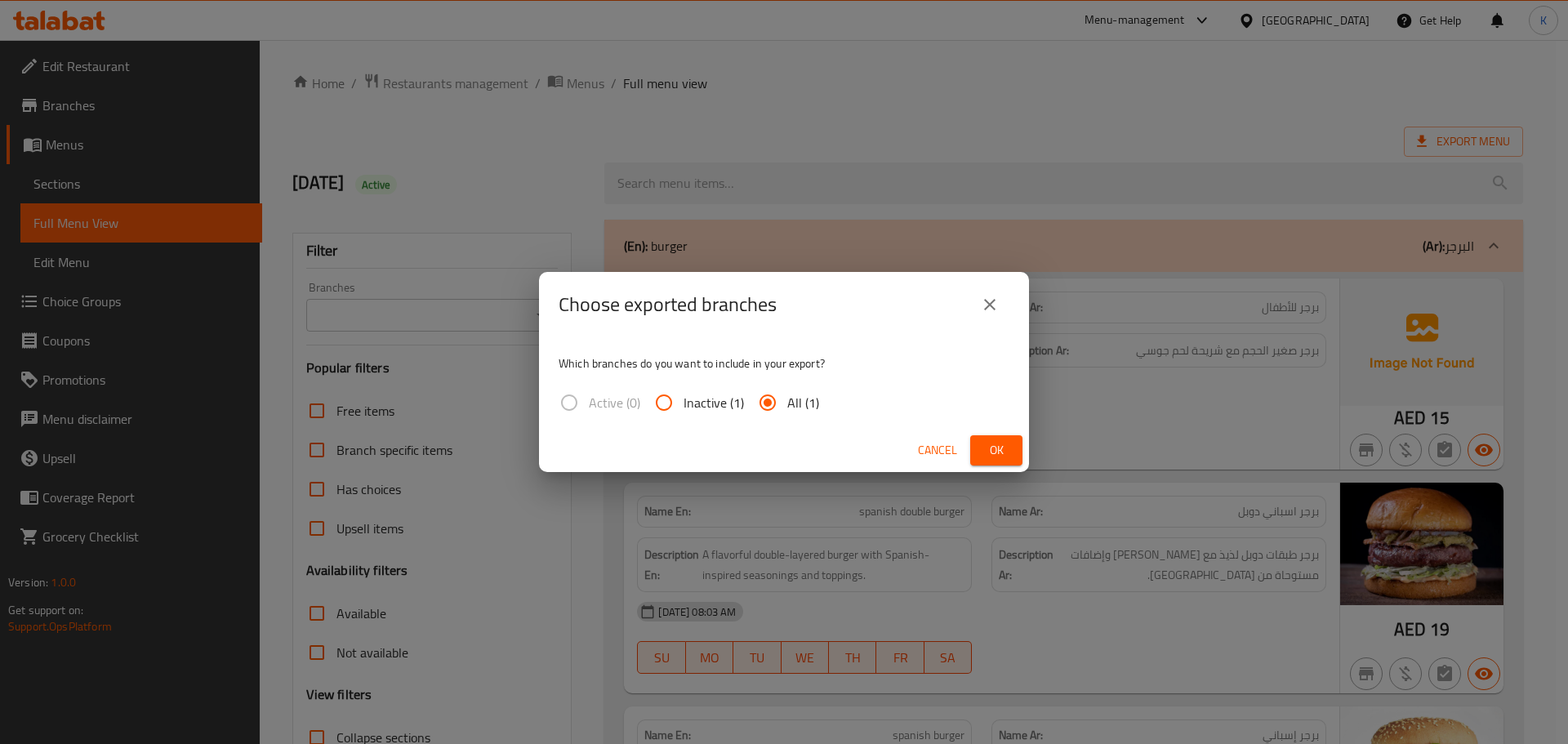
click at [992, 308] on icon "close" at bounding box center [990, 304] width 20 height 20
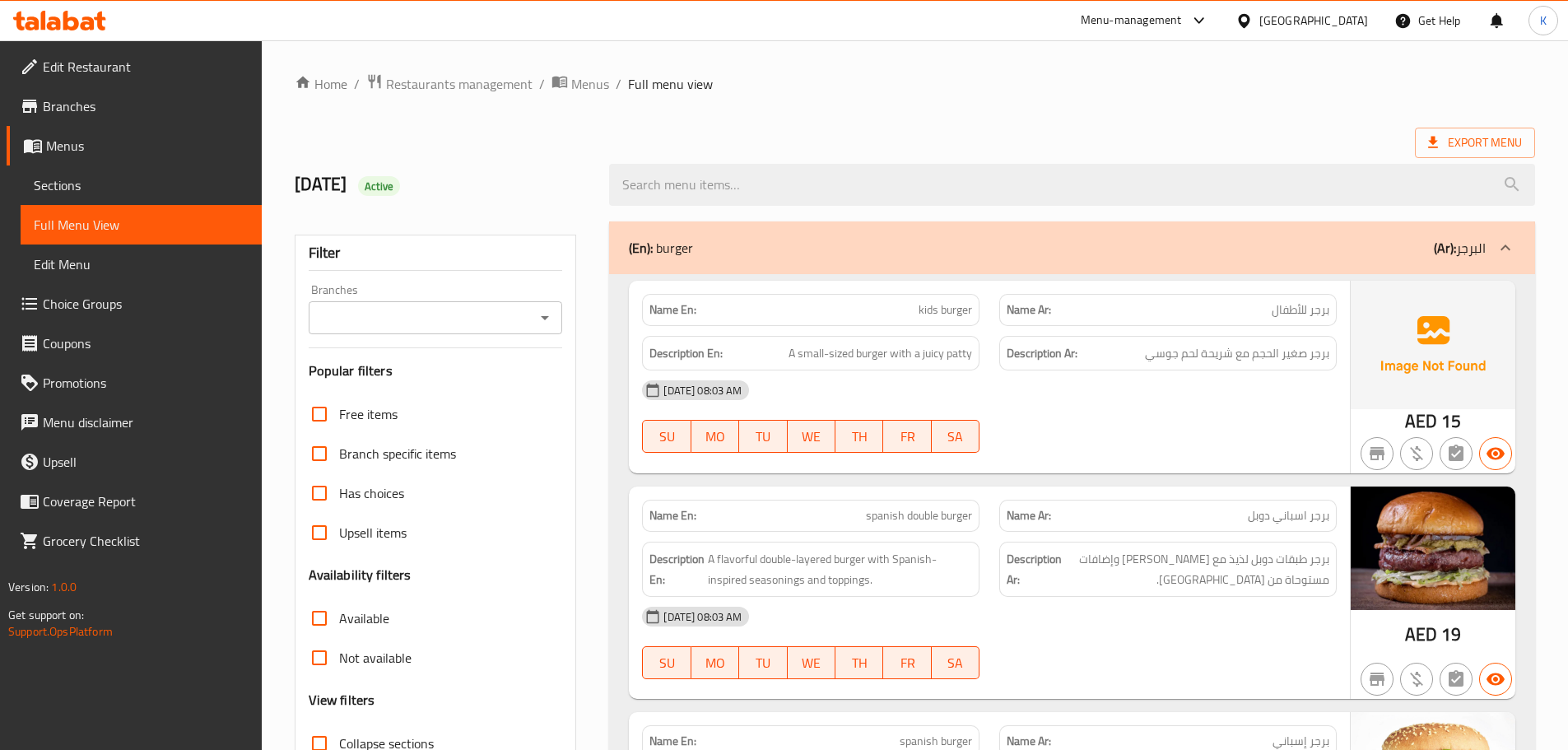
click at [1332, 22] on div "United Arab Emirates" at bounding box center [1314, 21] width 109 height 18
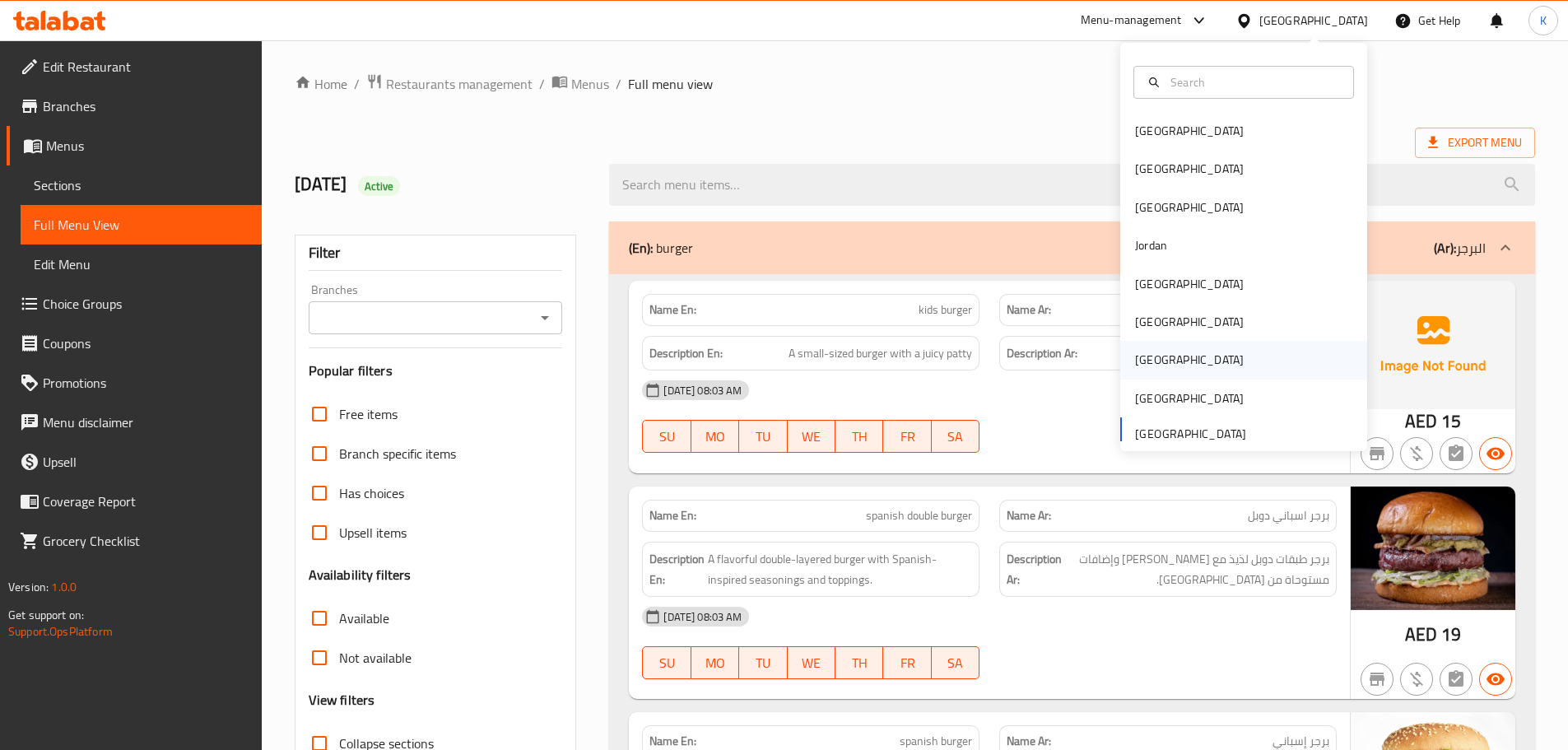
click at [1157, 359] on div "[GEOGRAPHIC_DATA]" at bounding box center [1190, 359] width 135 height 38
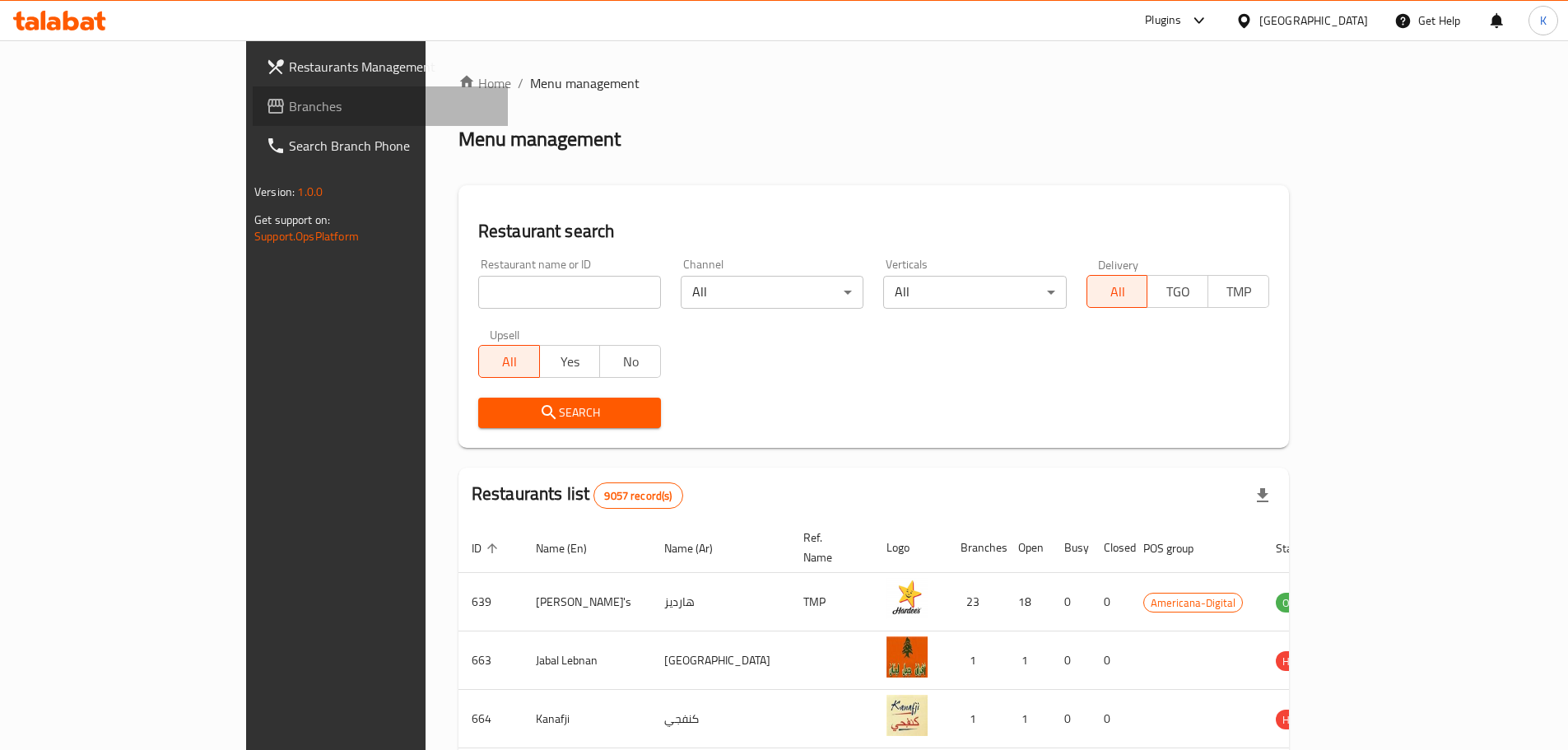
click at [289, 107] on span "Branches" at bounding box center [392, 106] width 206 height 20
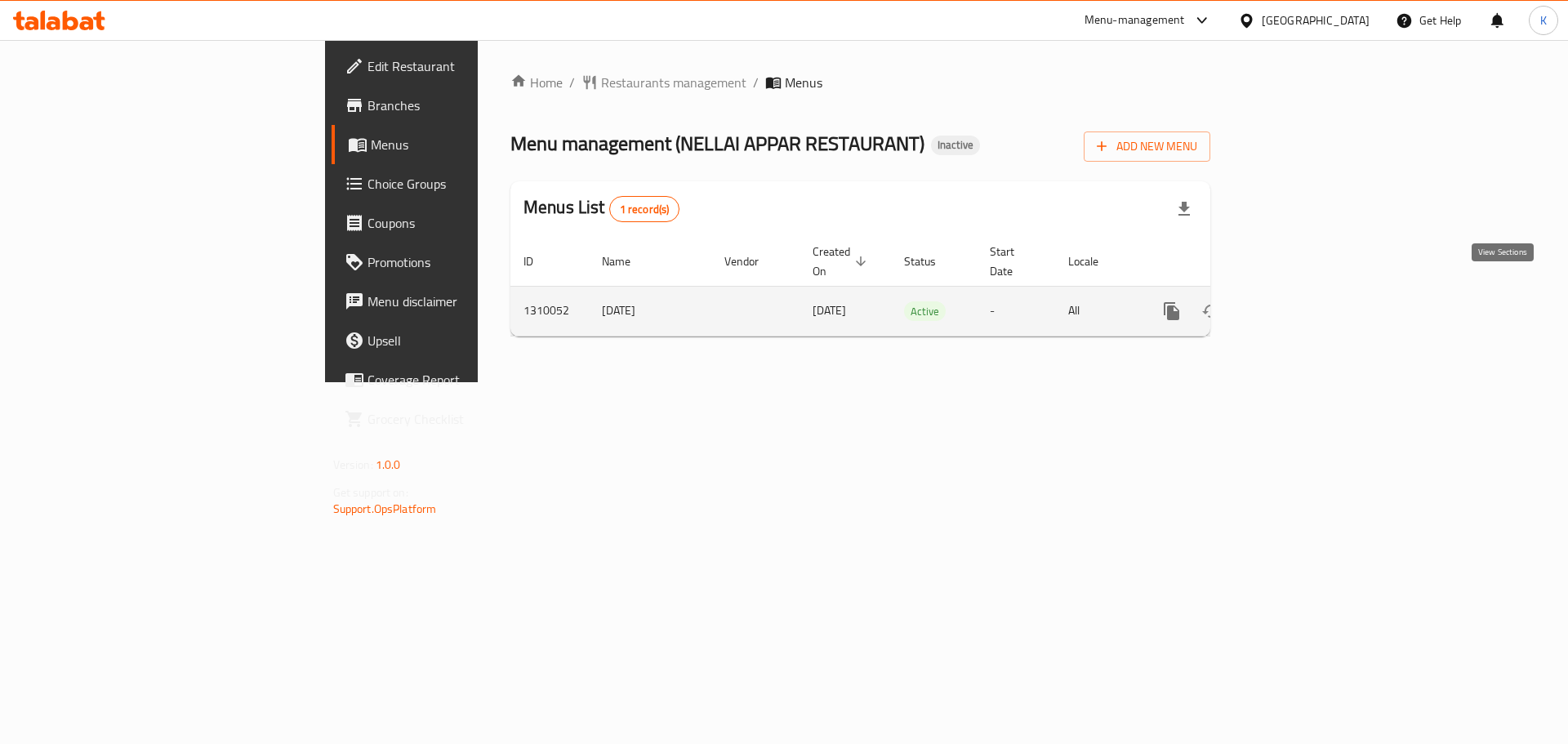
click at [1297, 303] on icon "enhanced table" at bounding box center [1289, 310] width 15 height 15
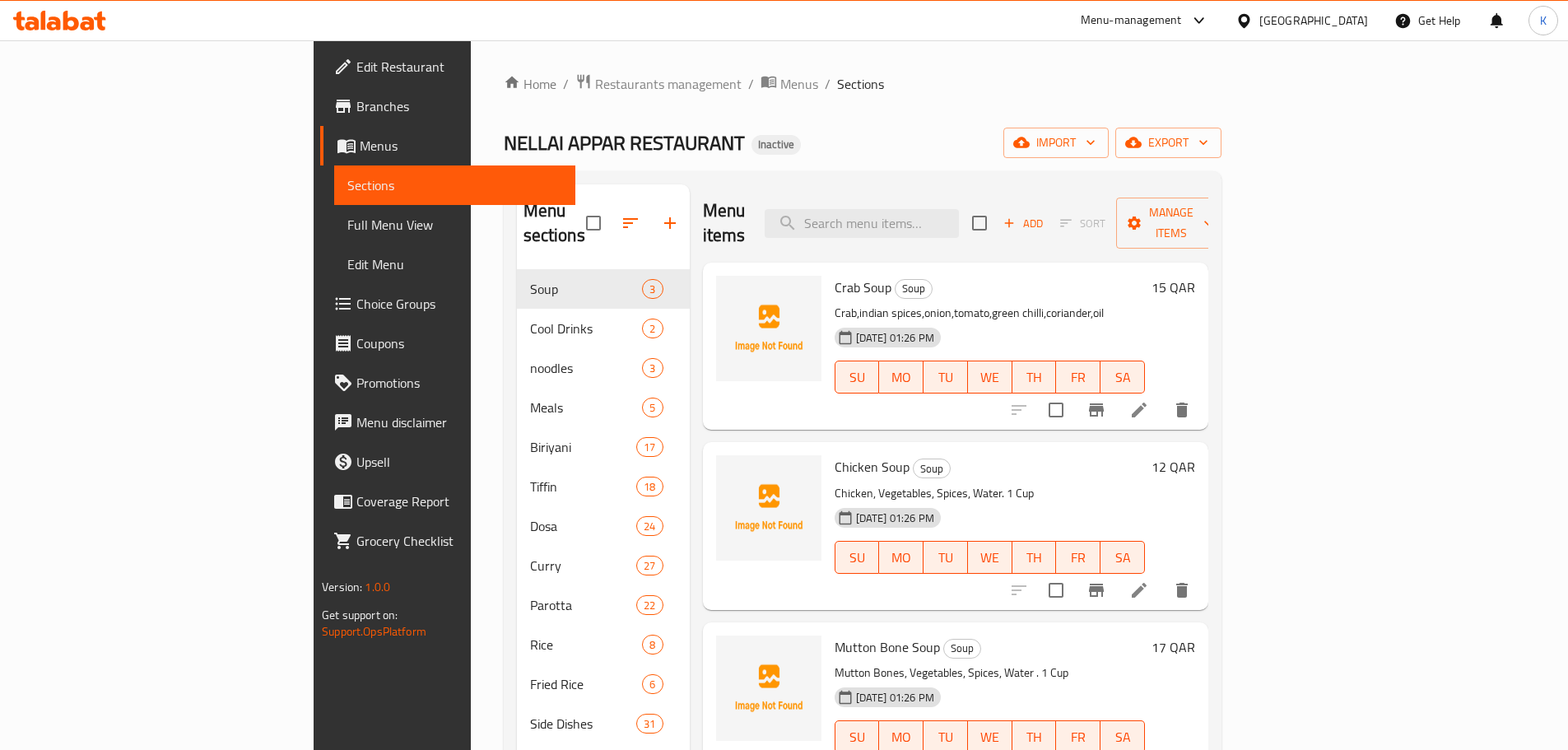
click at [1222, 113] on div "Home / Restaurants management / Menus / Sections NELLAI APPAR RESTAURANT Inacti…" at bounding box center [862, 510] width 718 height 874
click at [1096, 137] on span "import" at bounding box center [1056, 142] width 79 height 21
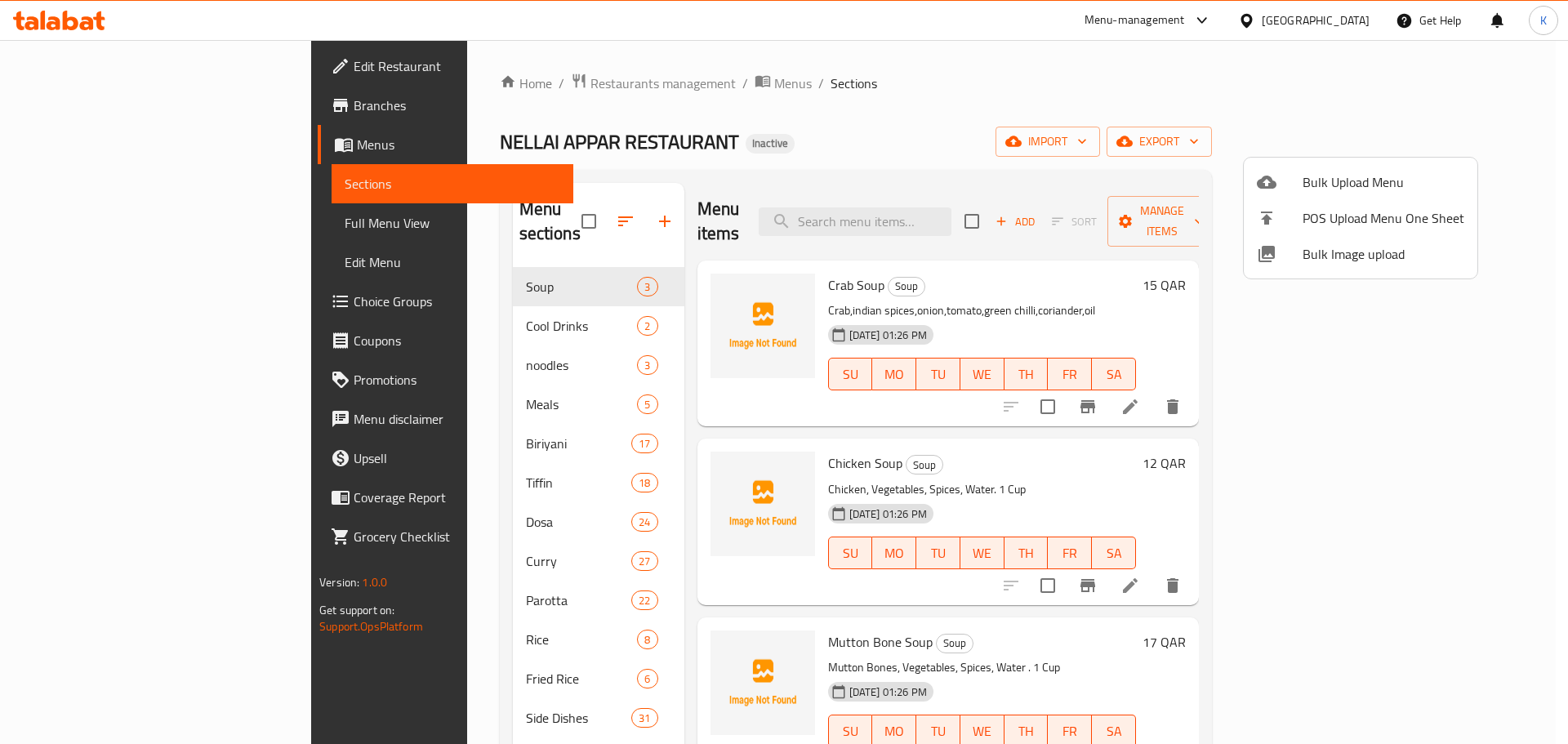
click at [1329, 251] on span "Bulk Image upload" at bounding box center [1382, 254] width 162 height 20
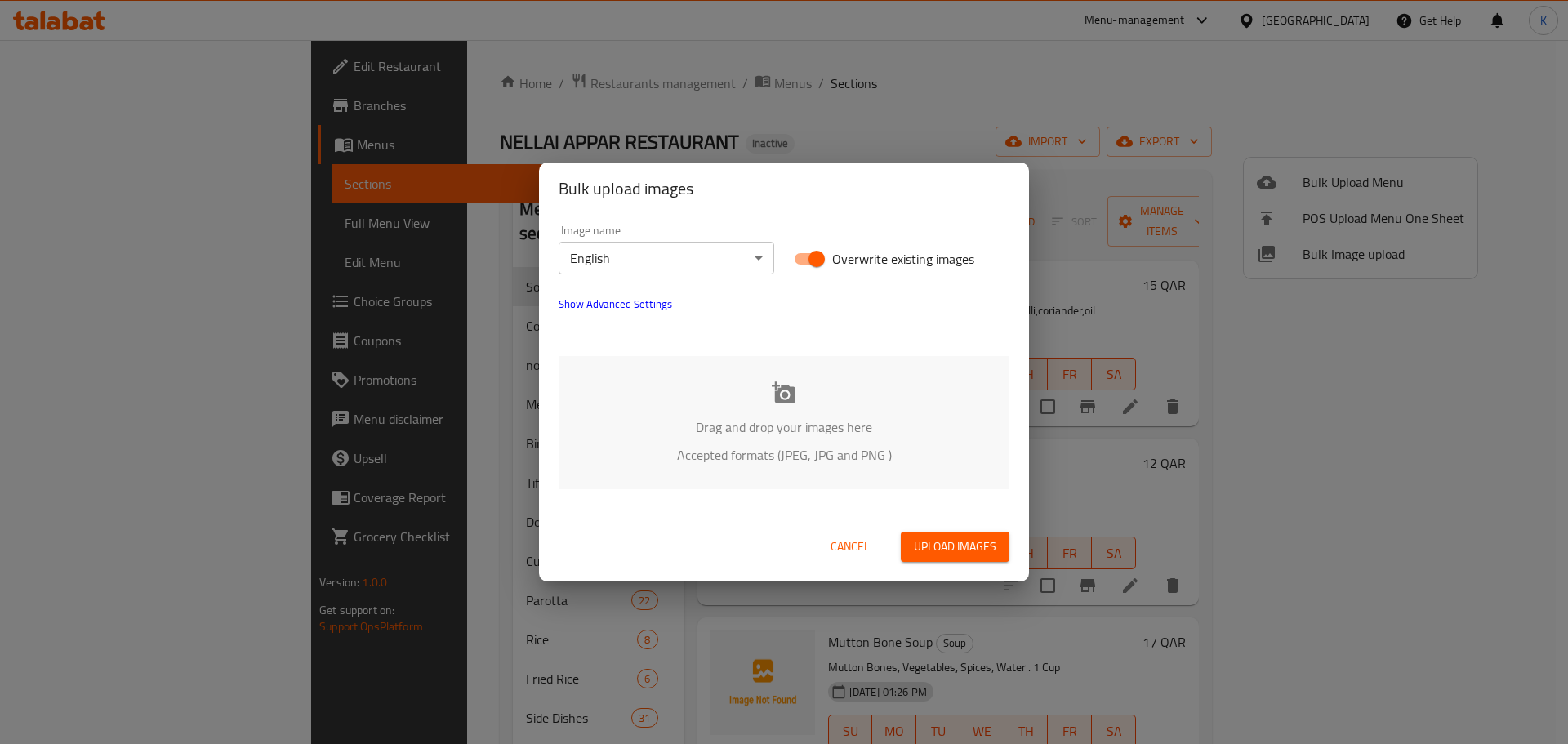
click at [784, 387] on icon at bounding box center [784, 392] width 24 height 22
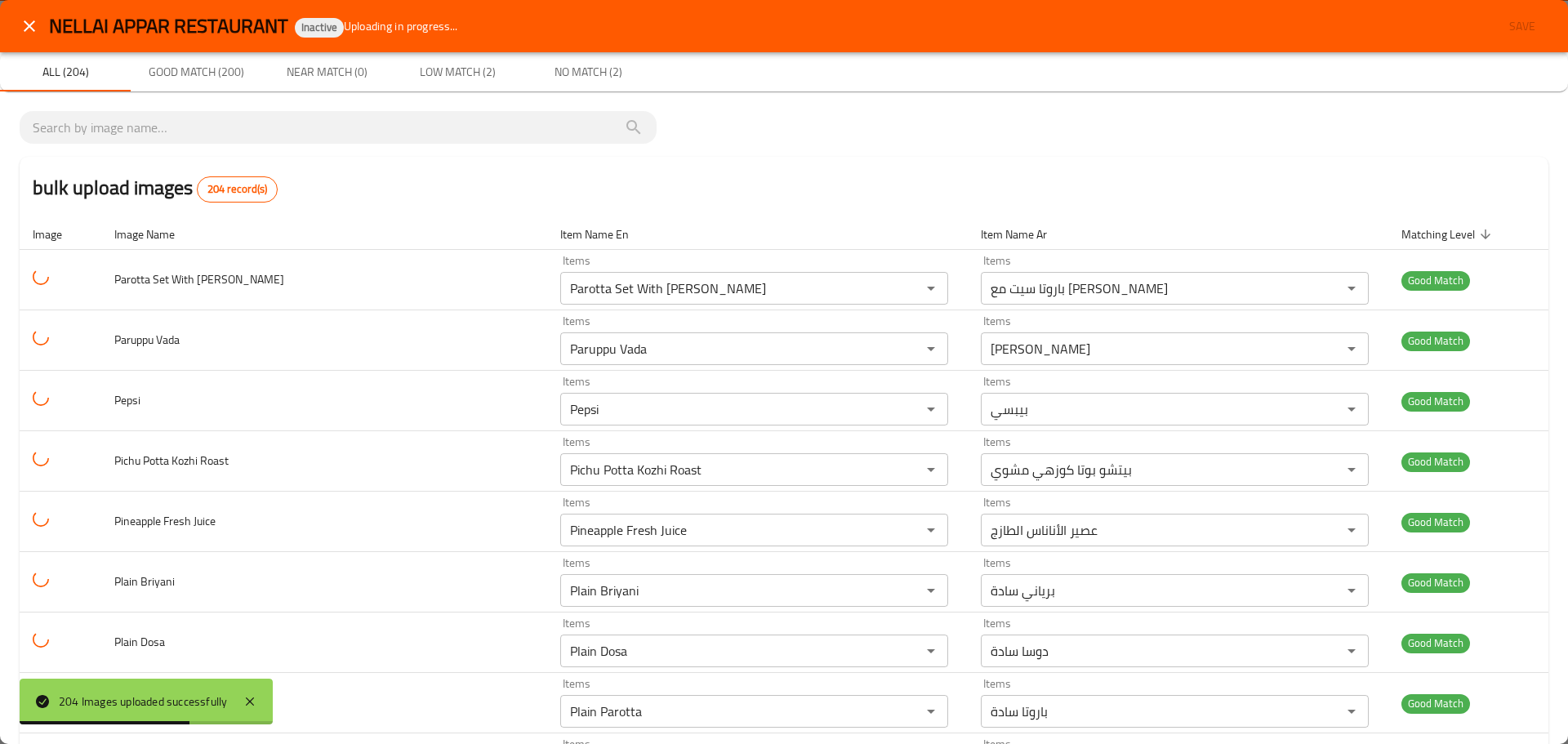
scroll to position [11862, 0]
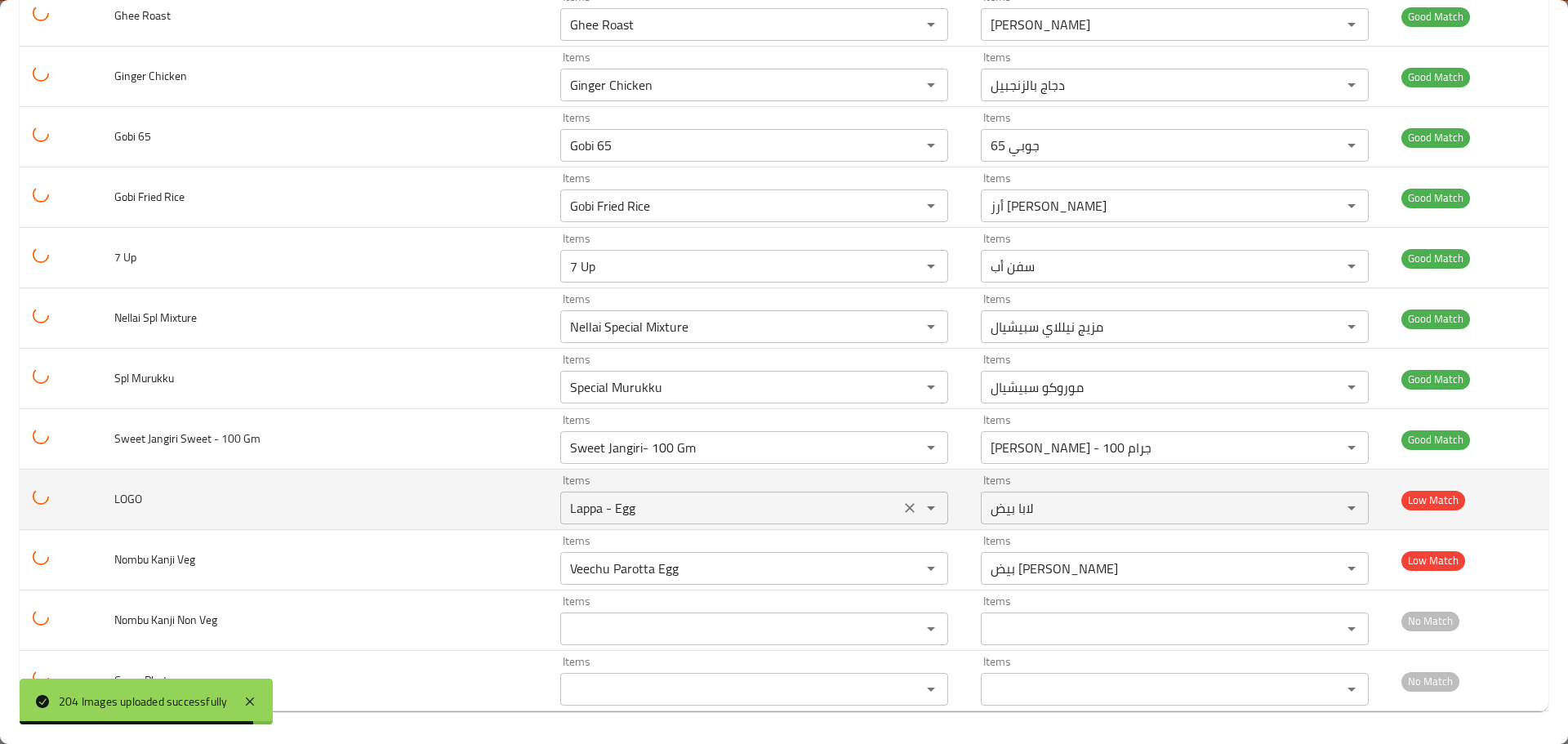
click at [902, 502] on icon "Clear" at bounding box center [909, 507] width 17 height 17
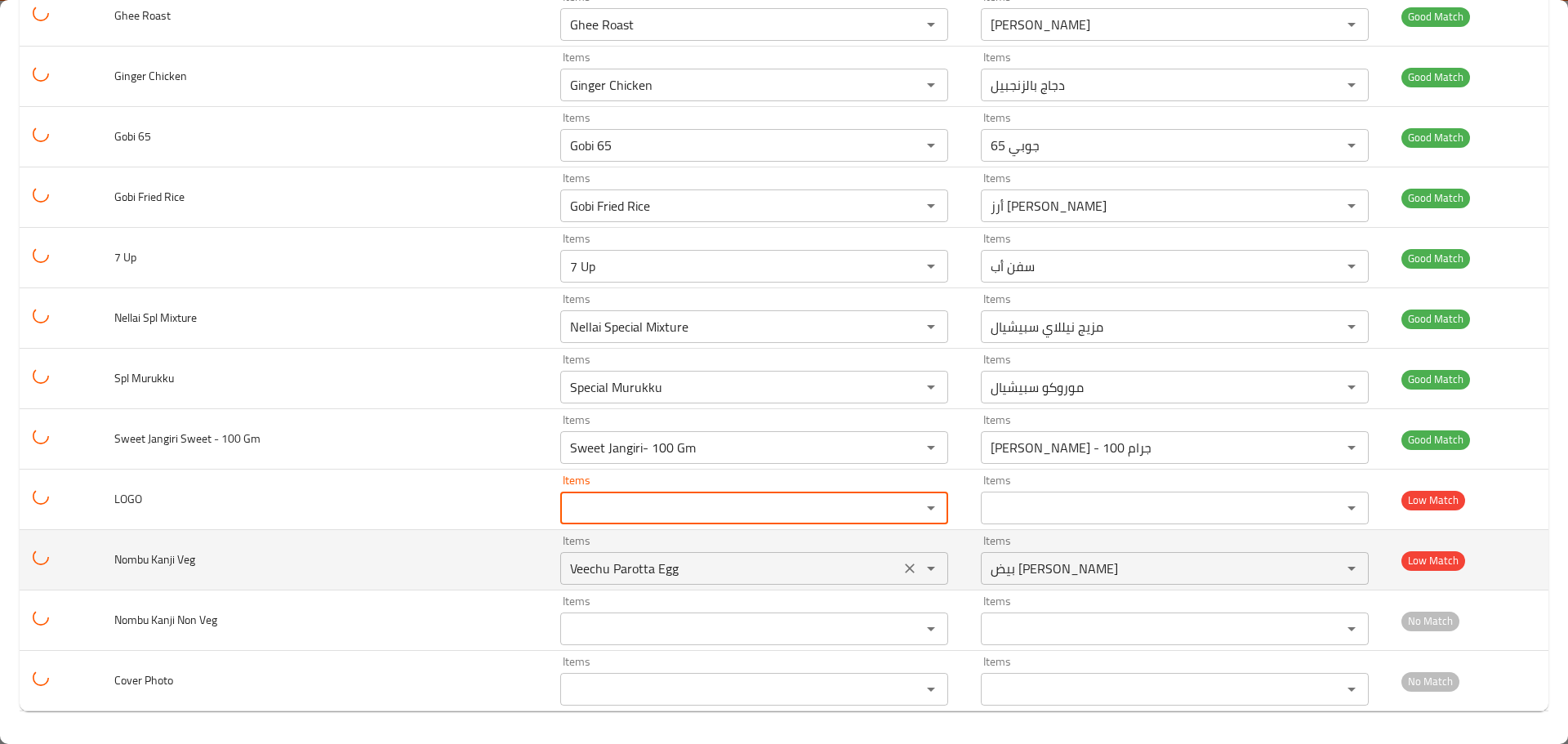
click at [604, 577] on Veg "Veechu Parotta Egg" at bounding box center [730, 567] width 330 height 23
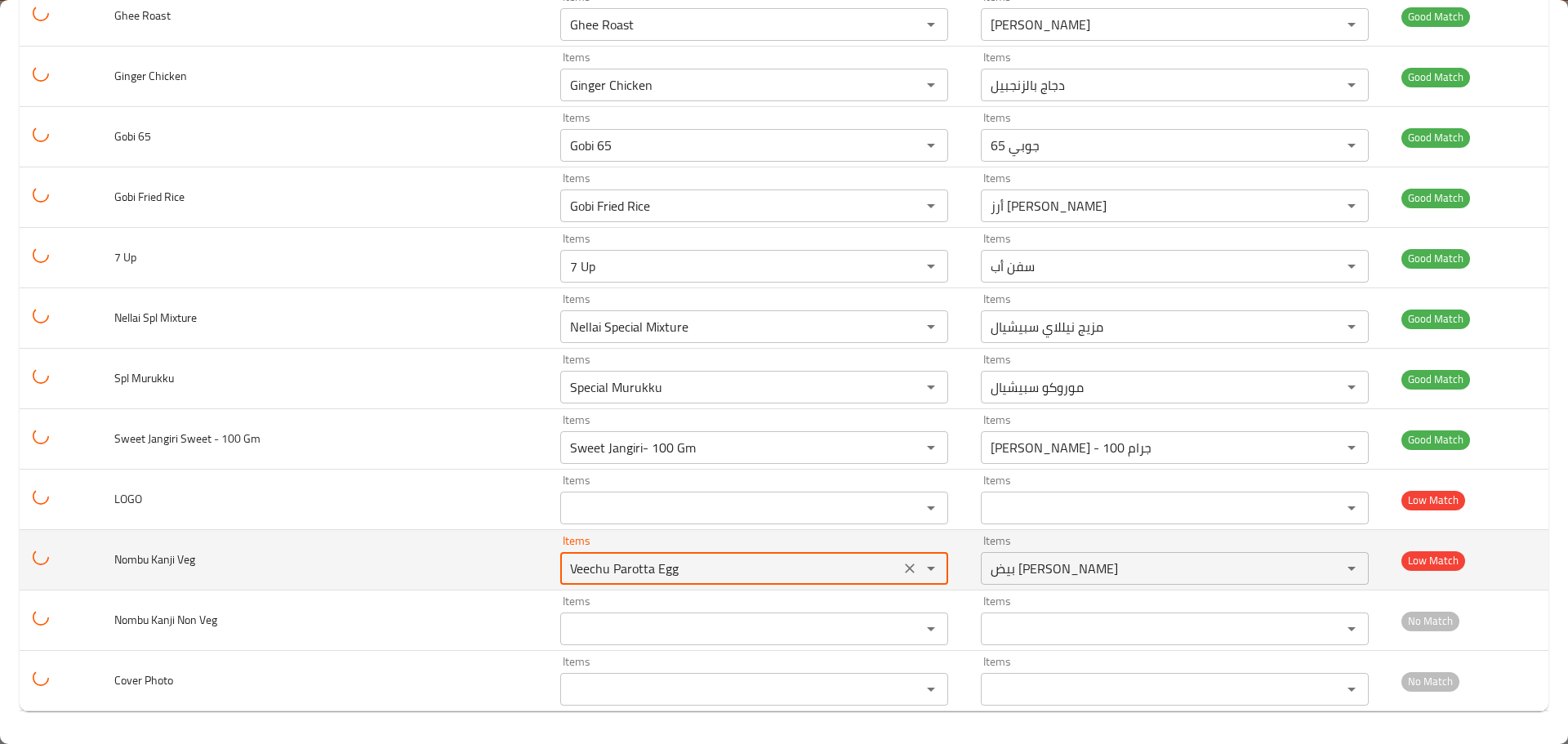
click at [604, 577] on Veg "Veechu Parotta Egg" at bounding box center [730, 567] width 330 height 23
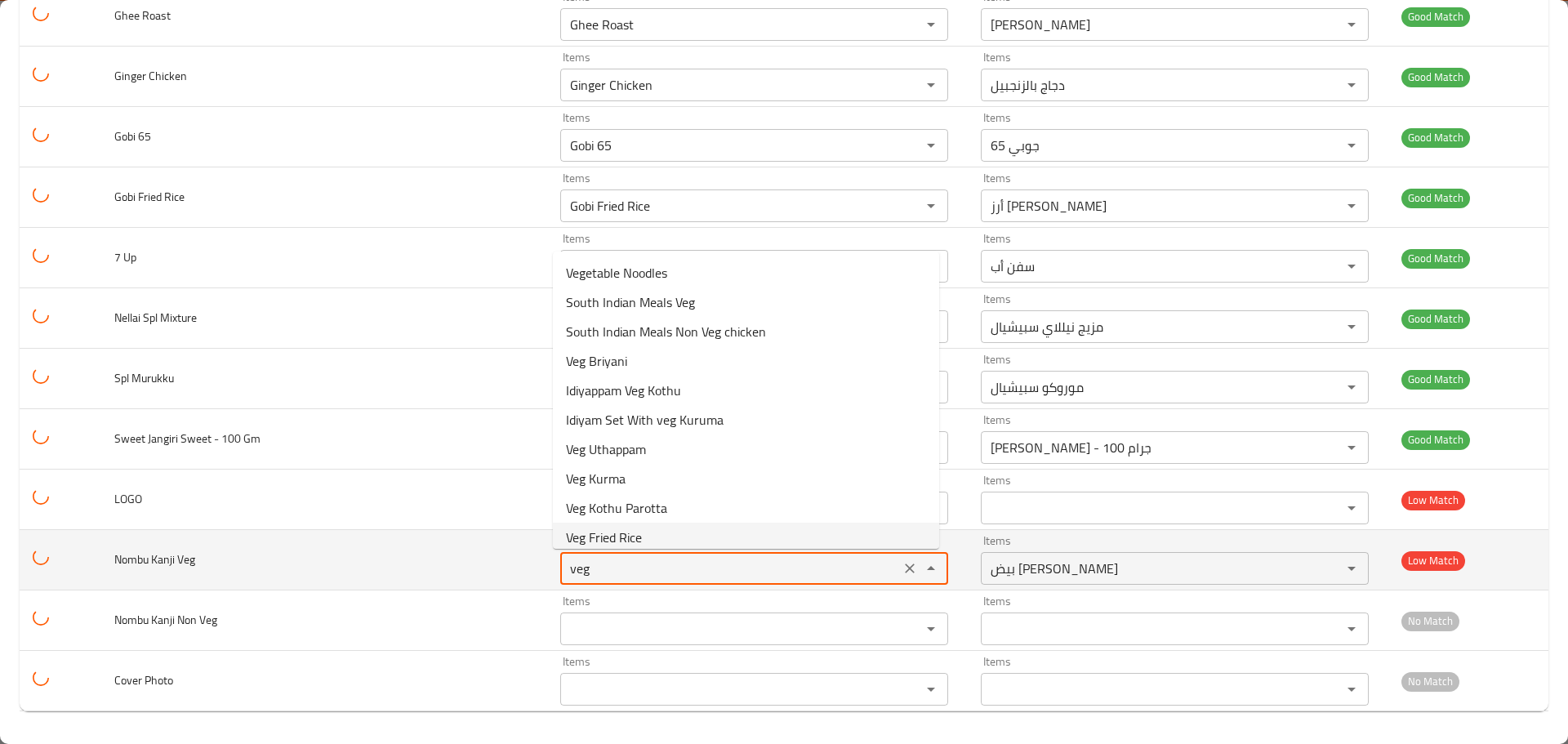
drag, startPoint x: 618, startPoint y: 568, endPoint x: 450, endPoint y: 555, distance: 168.5
click at [450, 555] on tr "Nombu Kanji Veg Items veg Items Items بيض فيتشو باروتا Items Low Match" at bounding box center [784, 560] width 1529 height 61
type Veg "k"
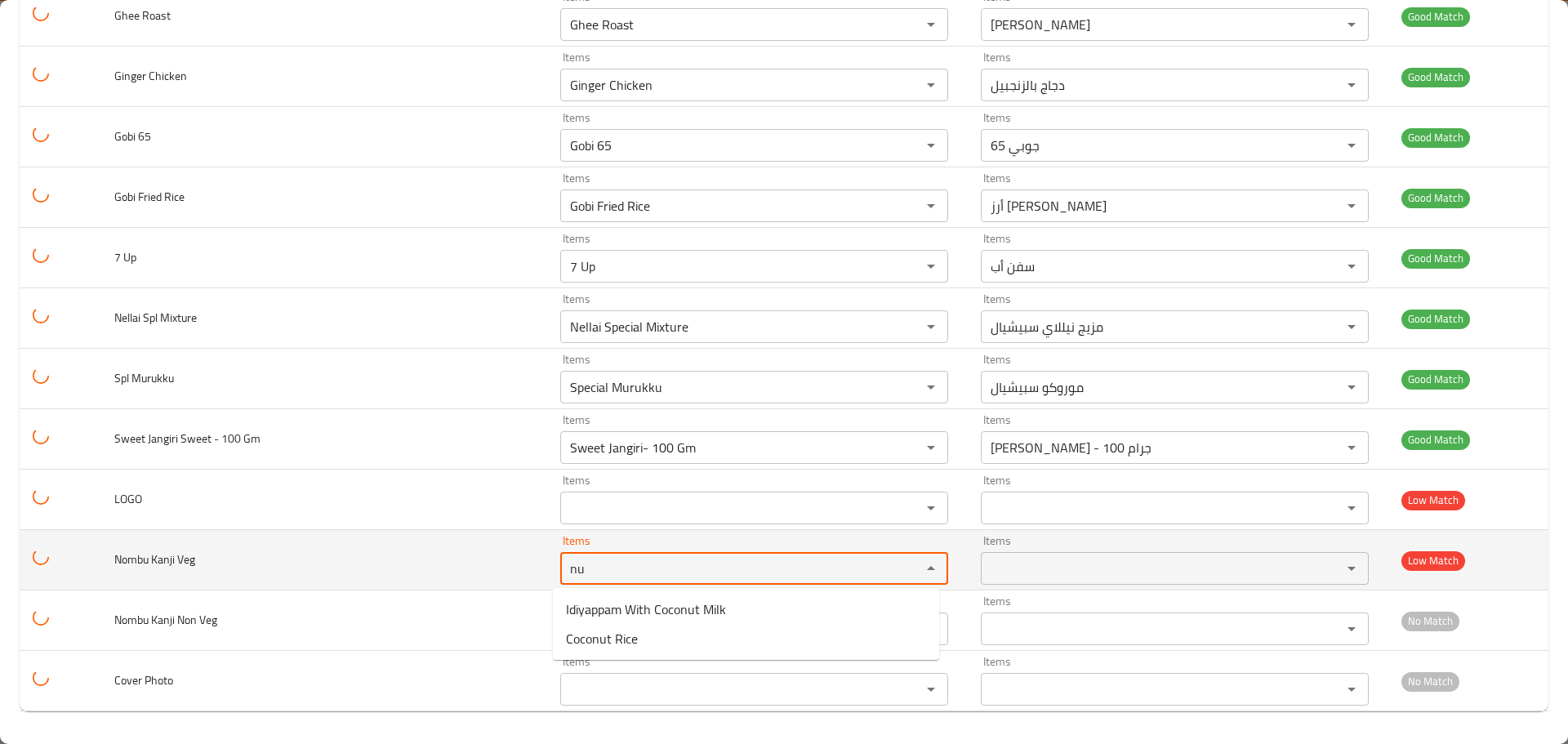
type Veg "n"
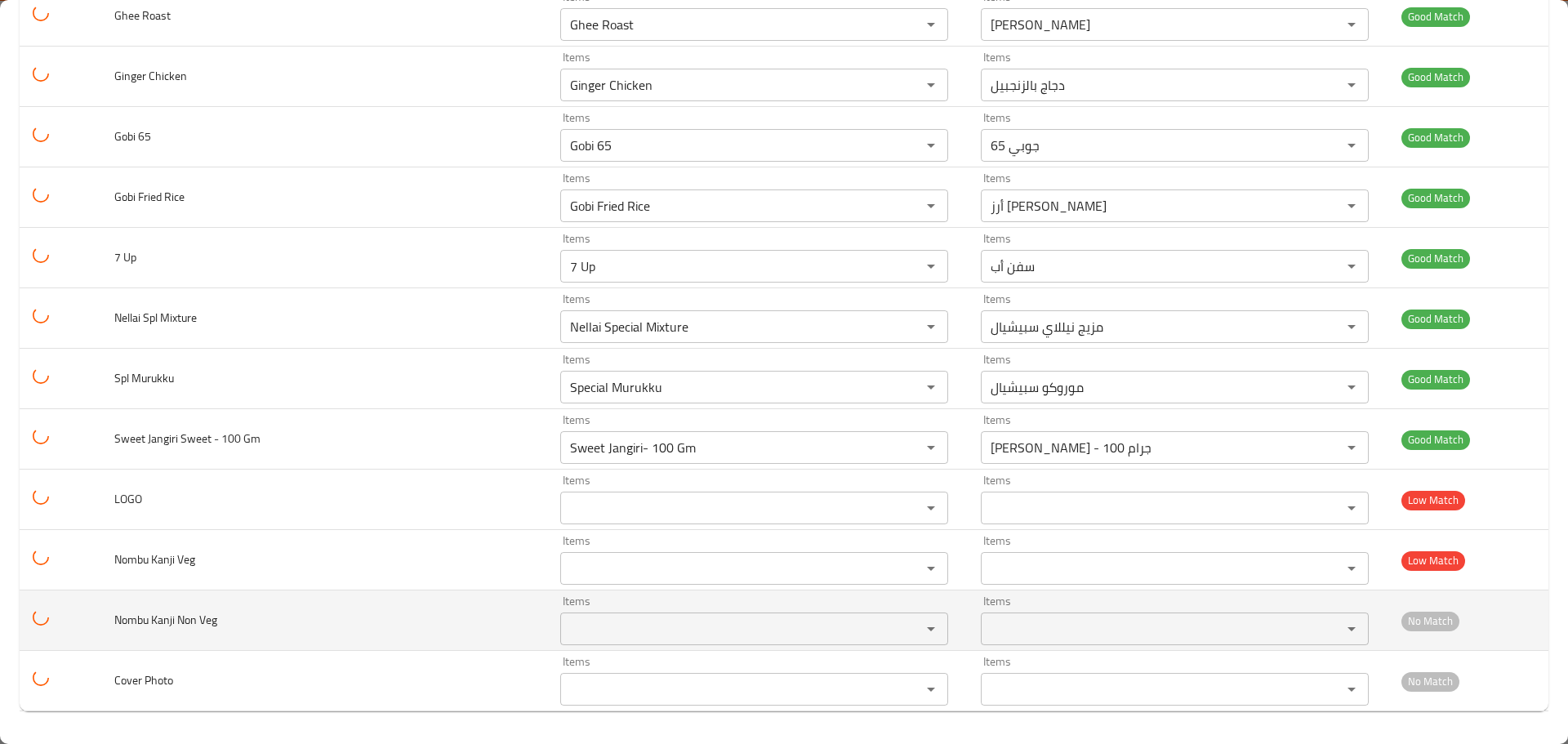
click at [411, 606] on td "Nombu Kanji Non Veg" at bounding box center [324, 620] width 446 height 61
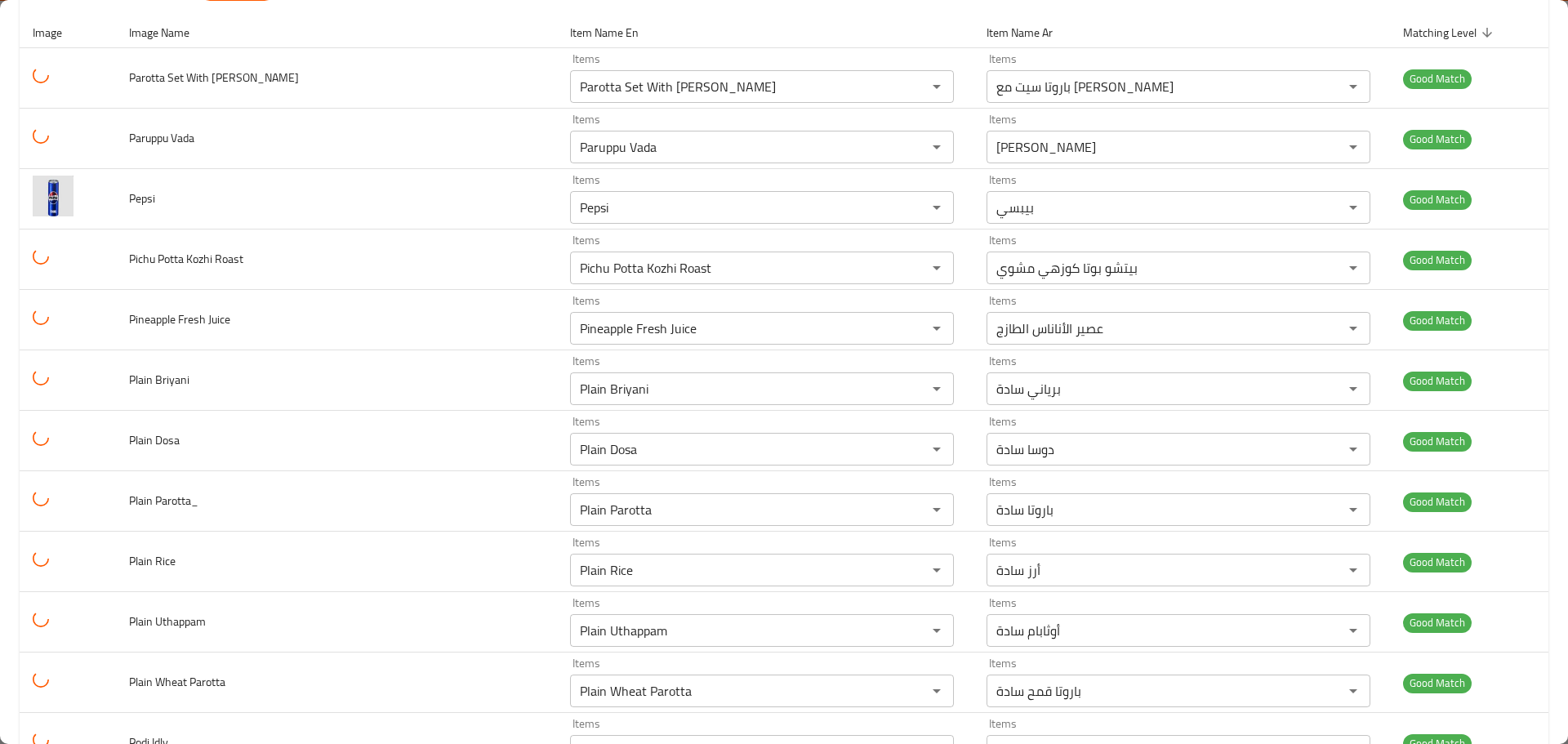
scroll to position [0, 0]
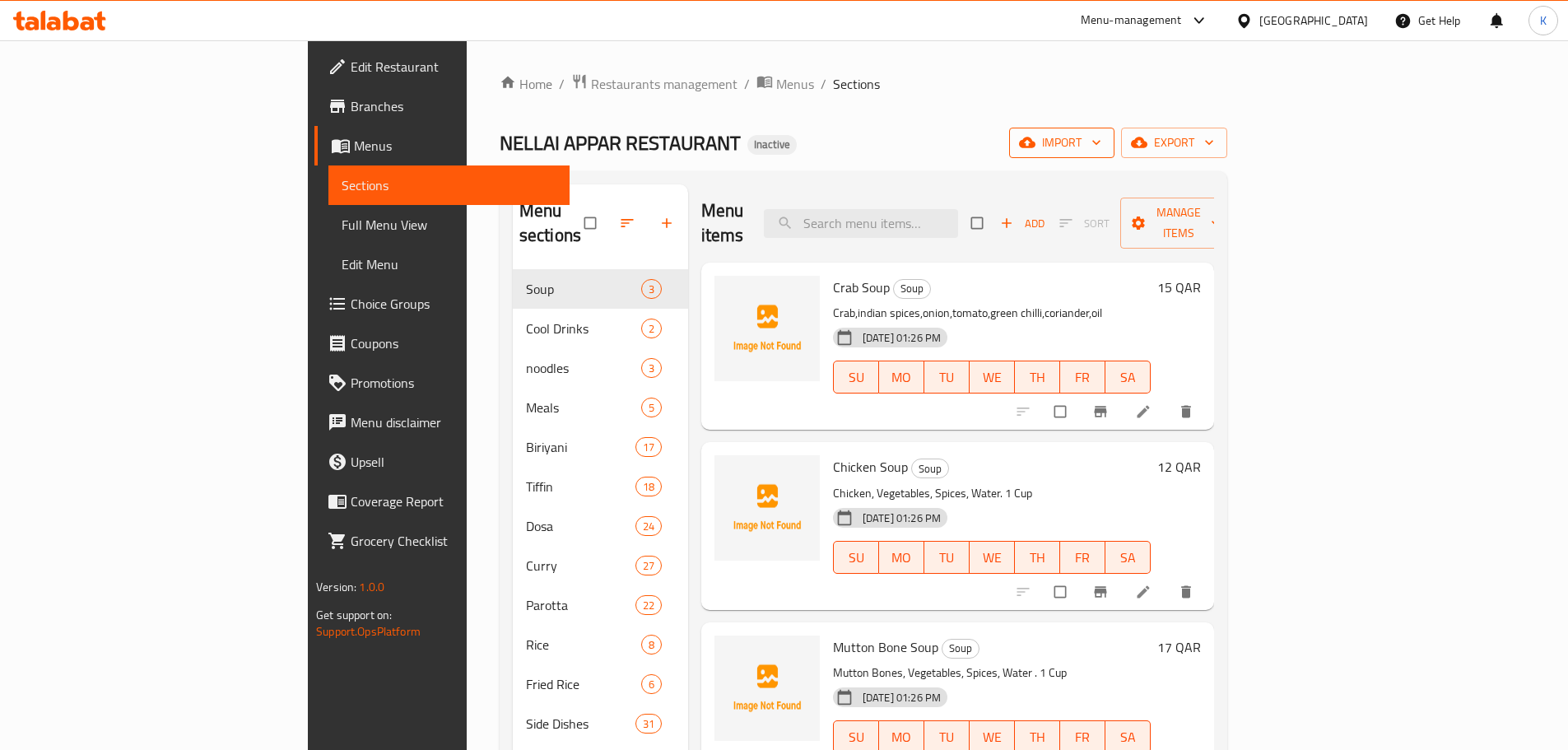
click at [1102, 146] on span "import" at bounding box center [1062, 142] width 79 height 21
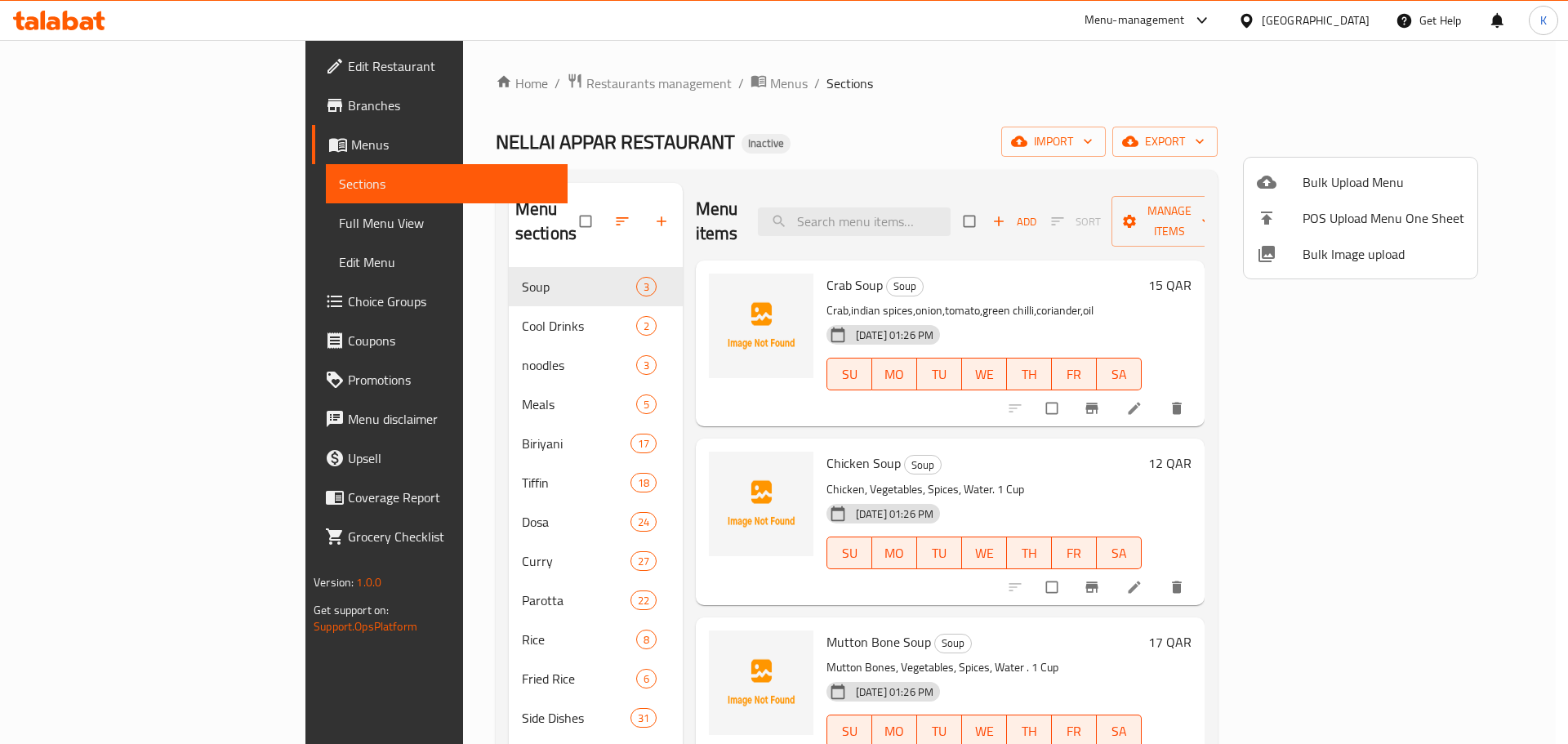
click at [1348, 249] on span "Bulk Image upload" at bounding box center [1382, 254] width 162 height 20
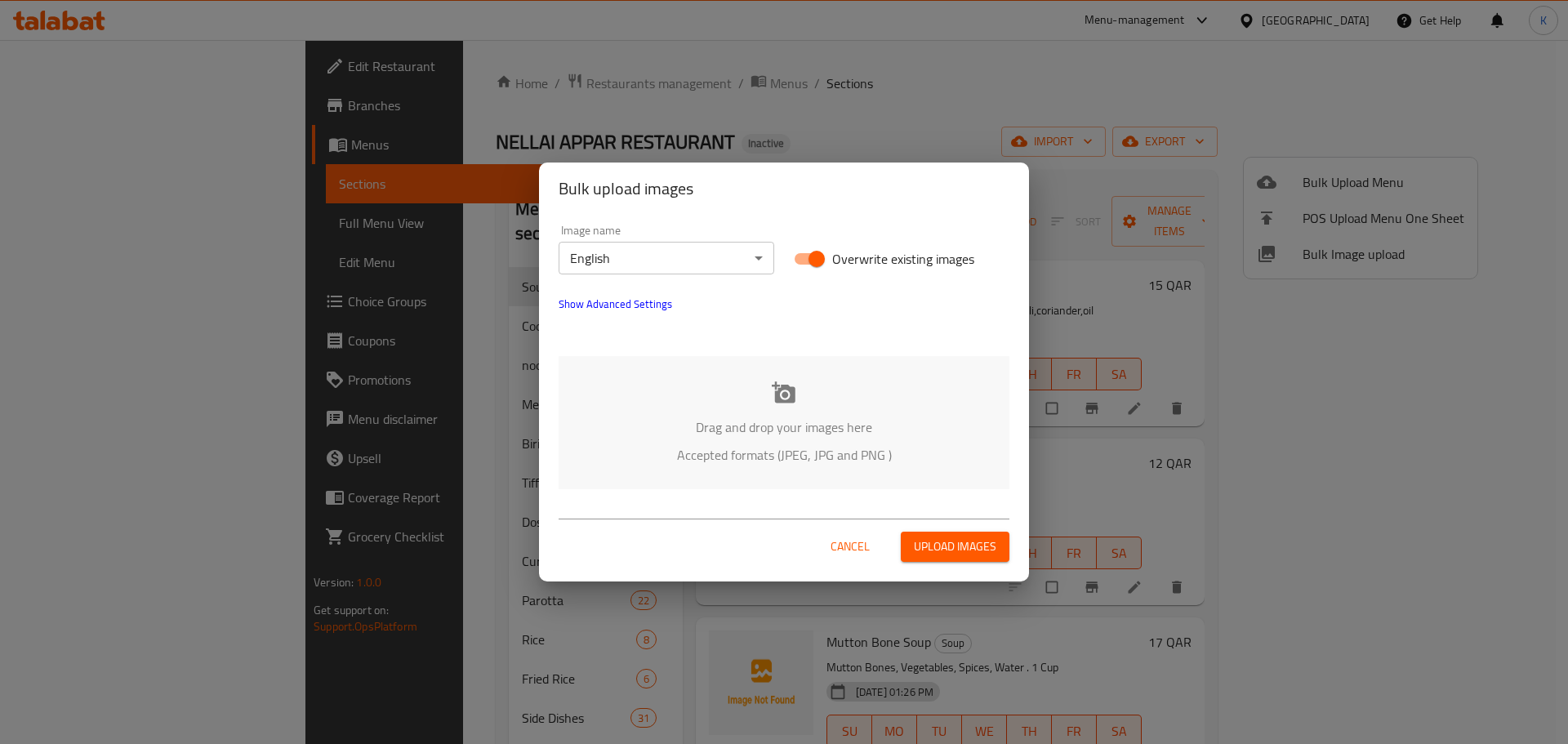
click at [802, 421] on p "Drag and drop your images here" at bounding box center [784, 427] width 402 height 20
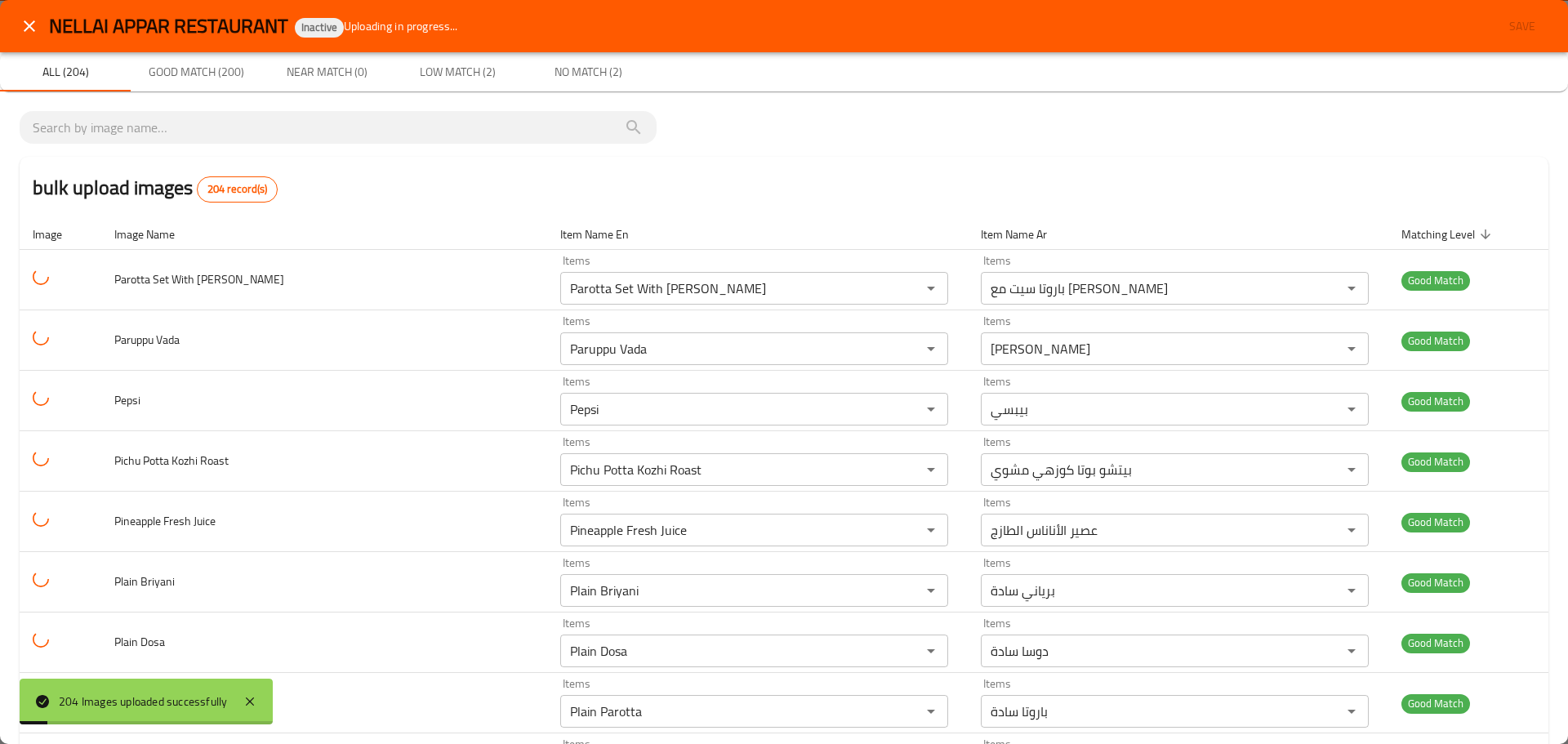
scroll to position [11862, 0]
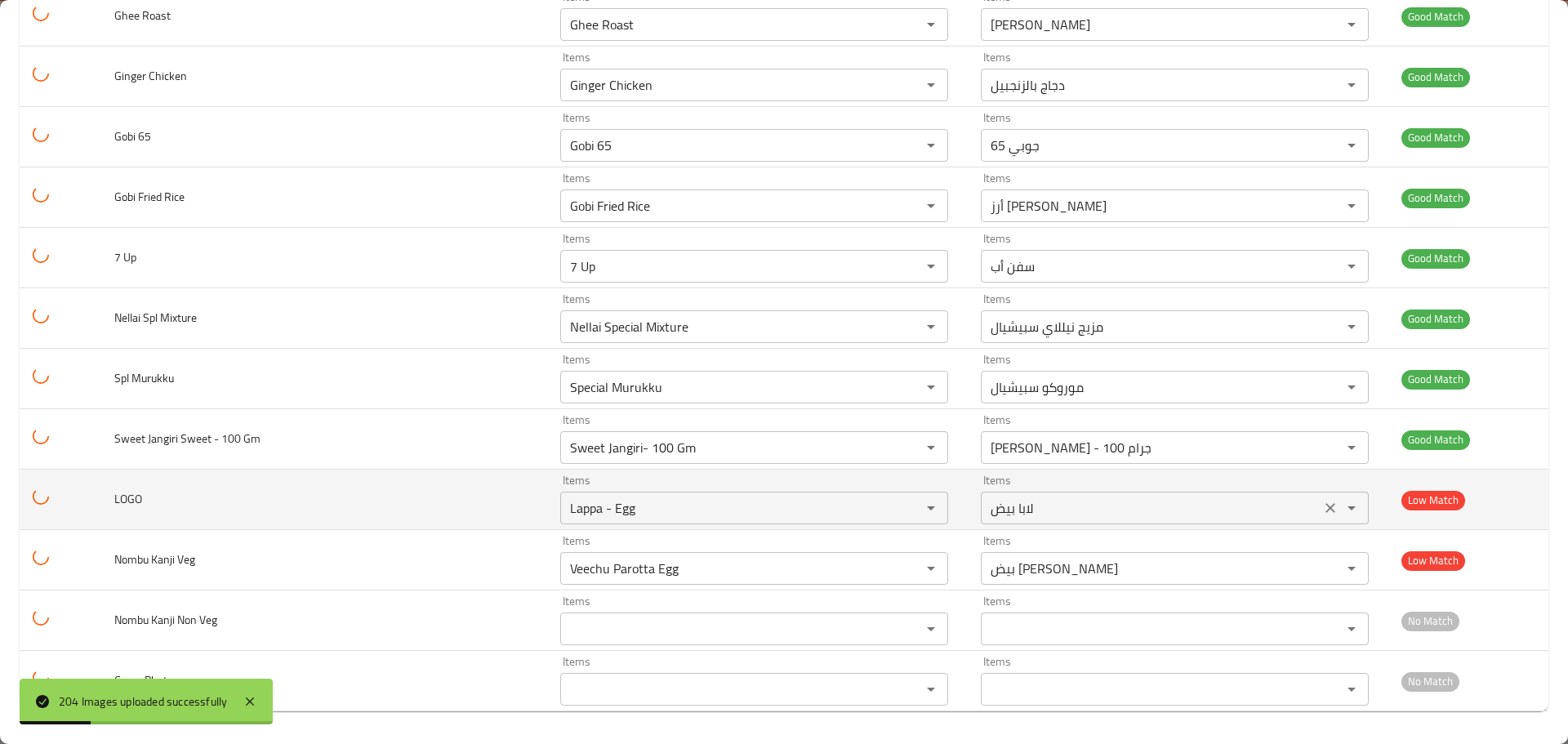
click at [1326, 506] on icon "Clear" at bounding box center [1331, 507] width 10 height 10
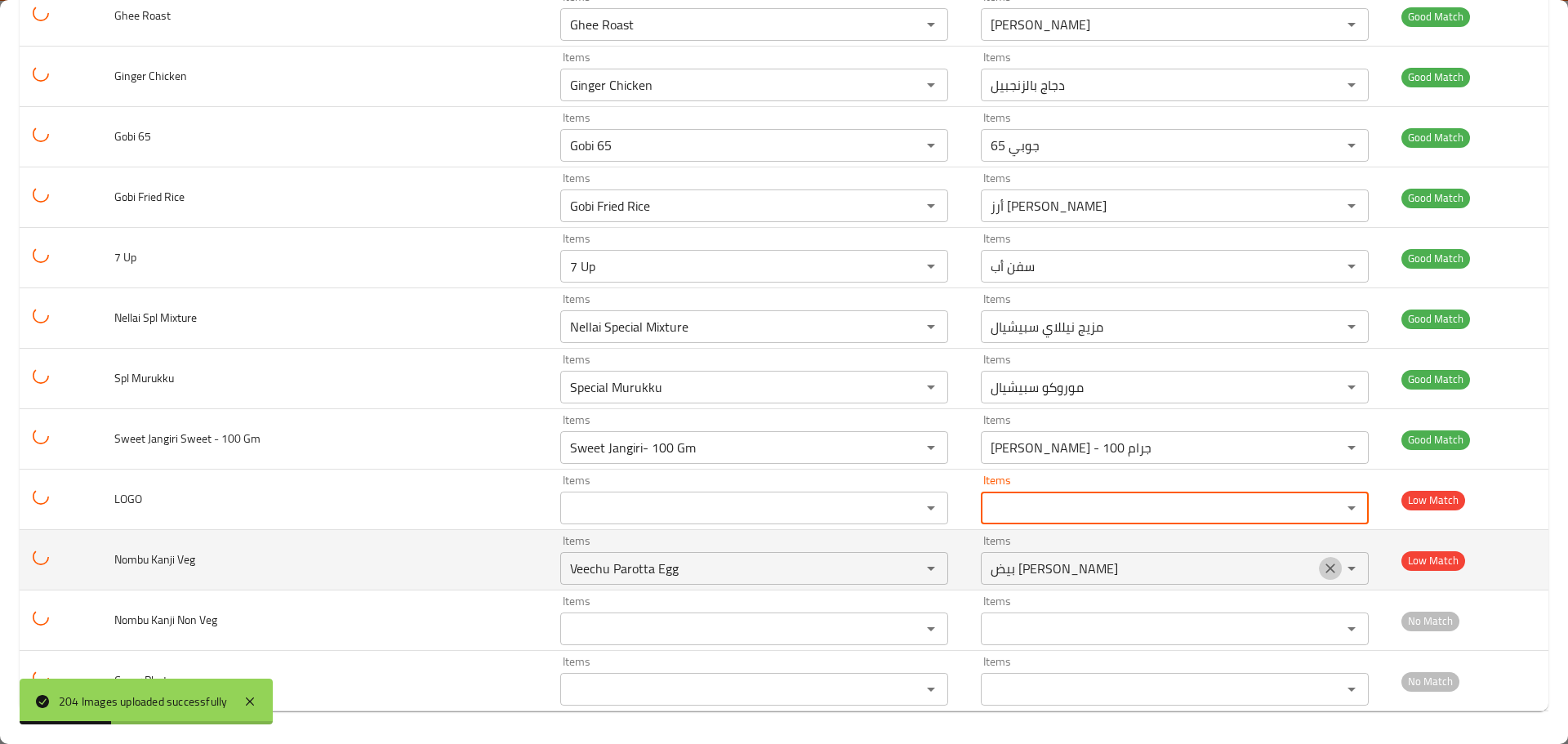
click at [1322, 571] on icon "Clear" at bounding box center [1329, 568] width 17 height 17
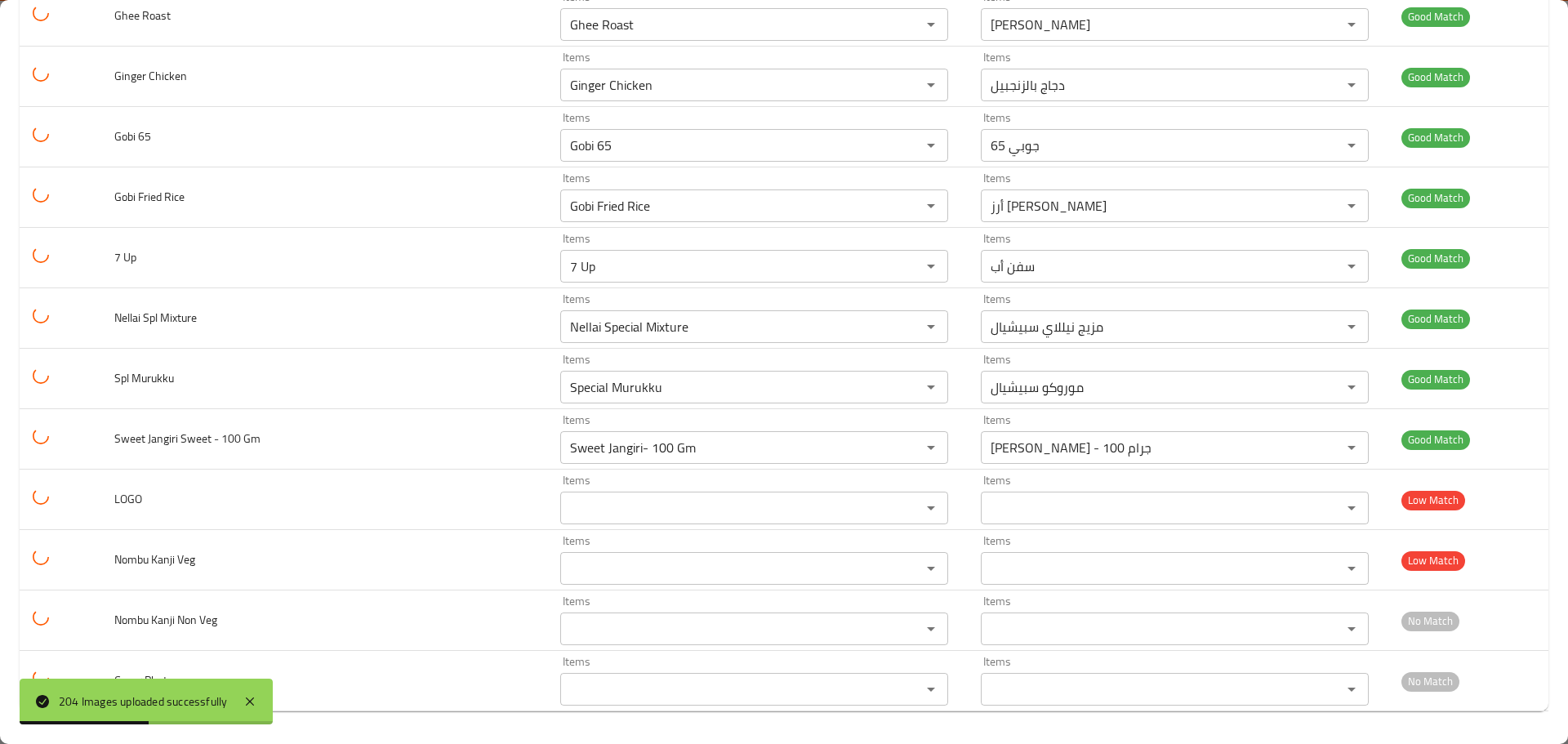
scroll to position [0, 0]
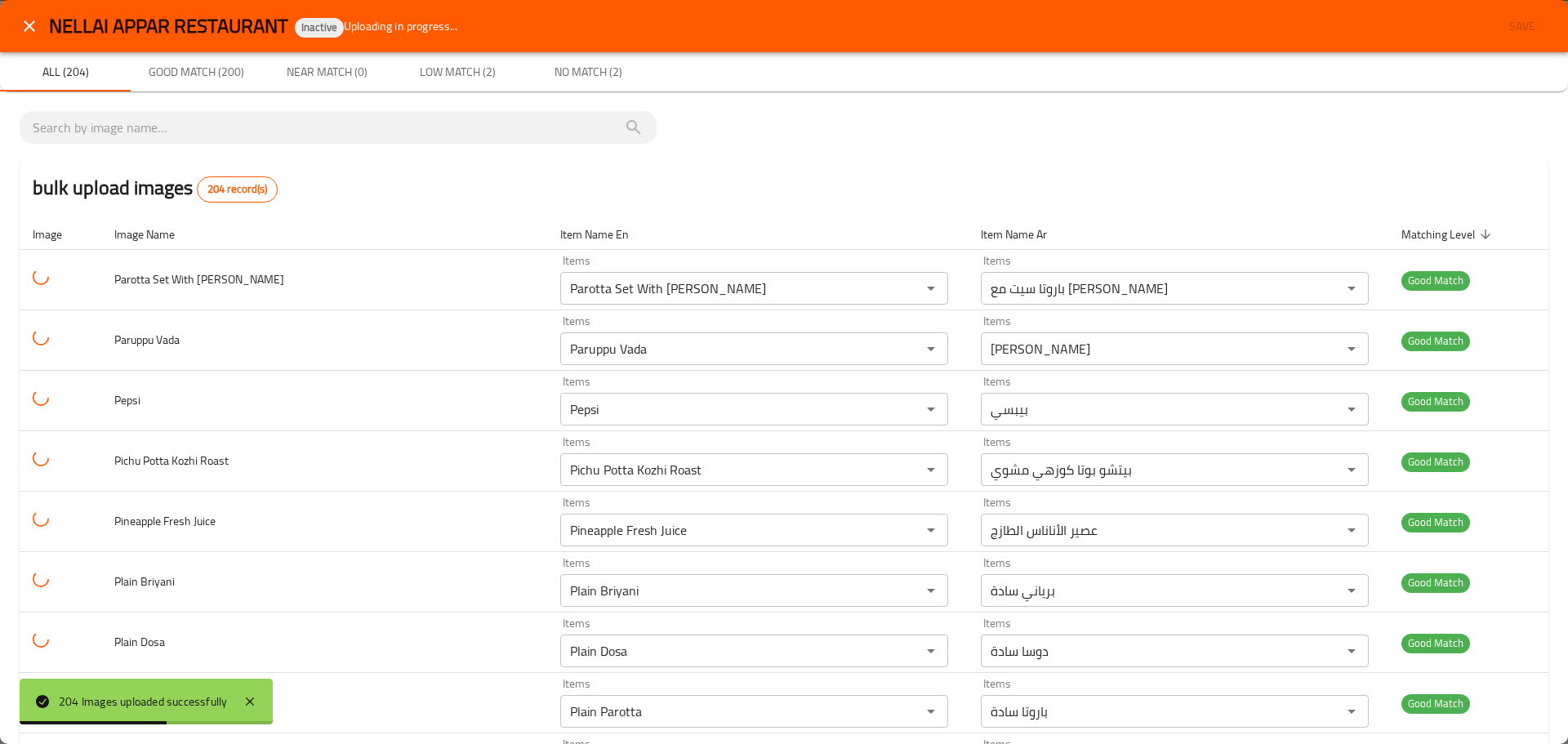
click at [1215, 166] on div "bulk upload images 204 record(s)" at bounding box center [784, 187] width 1529 height 62
